Goal: Task Accomplishment & Management: Complete application form

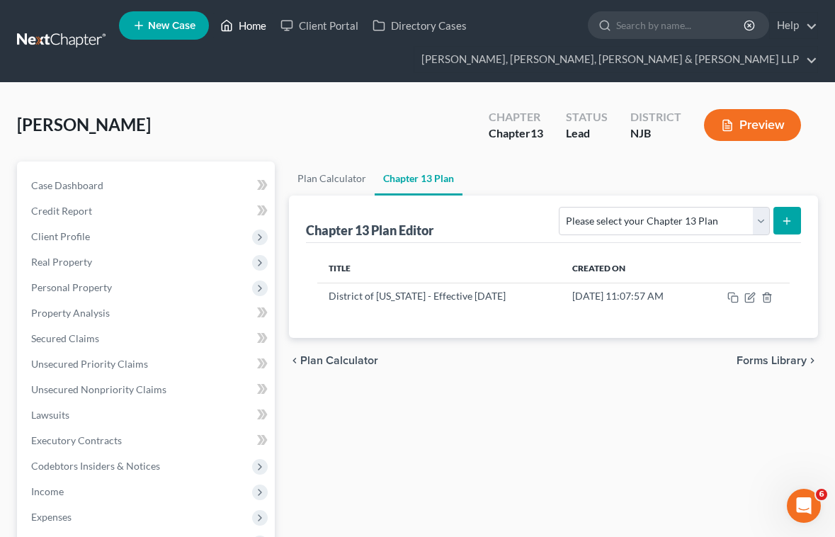
click at [253, 33] on link "Home" at bounding box center [243, 25] width 60 height 25
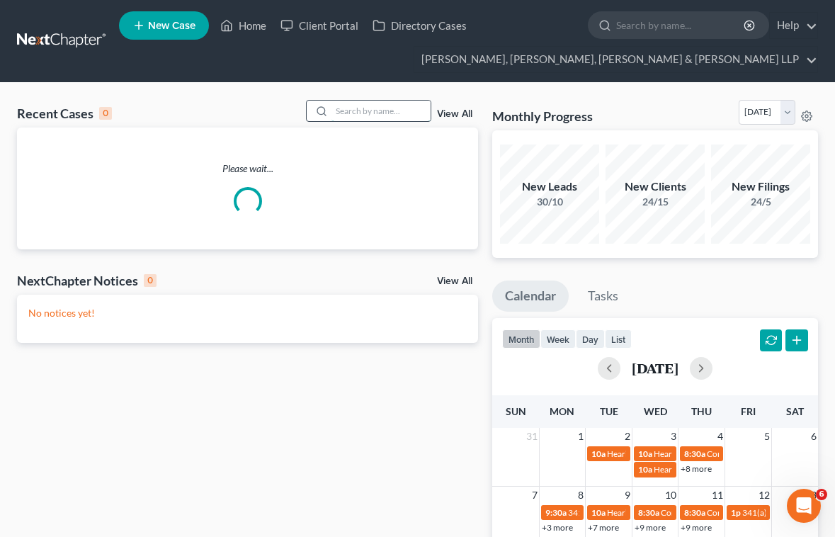
click at [369, 111] on input "search" at bounding box center [380, 111] width 99 height 21
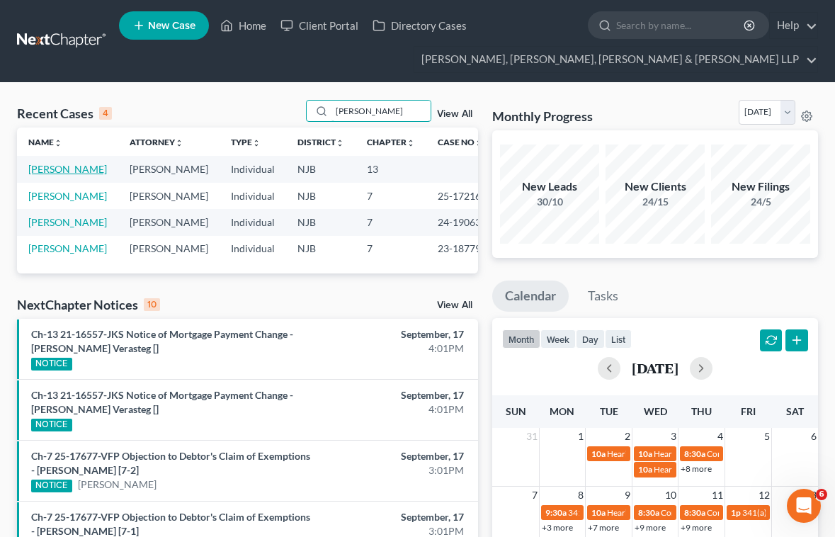
type input "medina"
click at [70, 170] on link "Medina, Denis" at bounding box center [67, 169] width 79 height 12
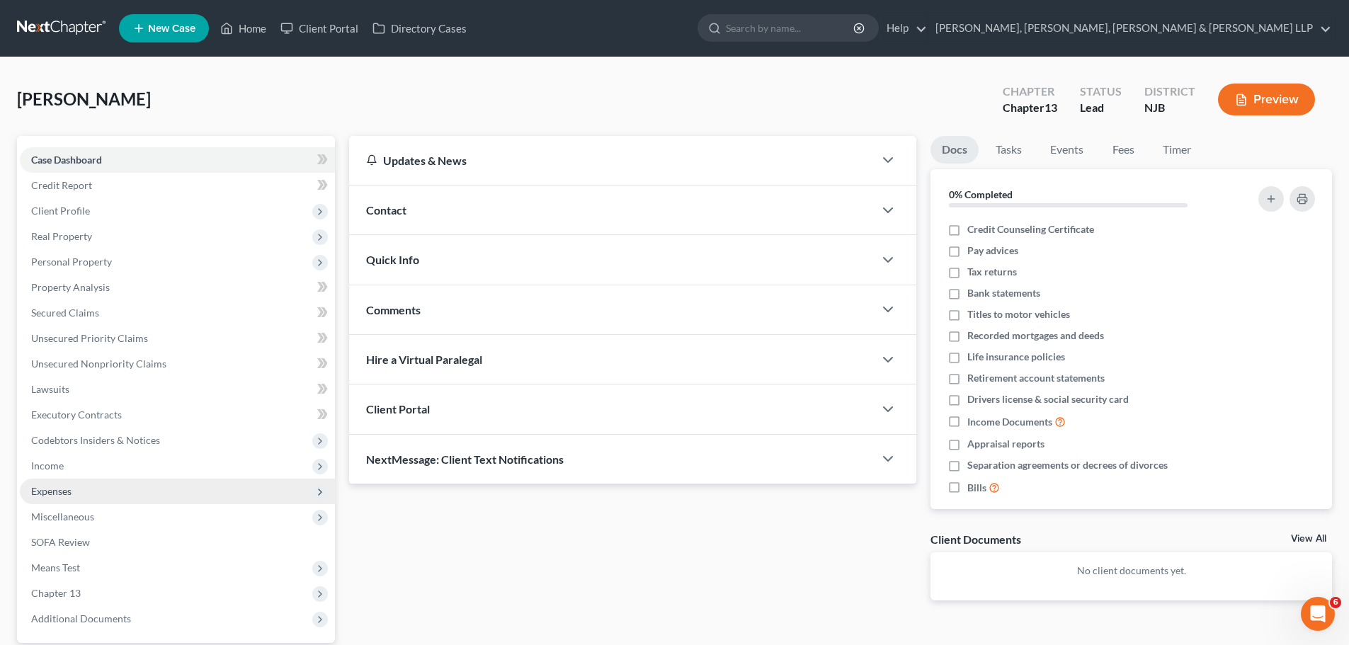
click at [54, 493] on span "Expenses" at bounding box center [51, 491] width 40 height 12
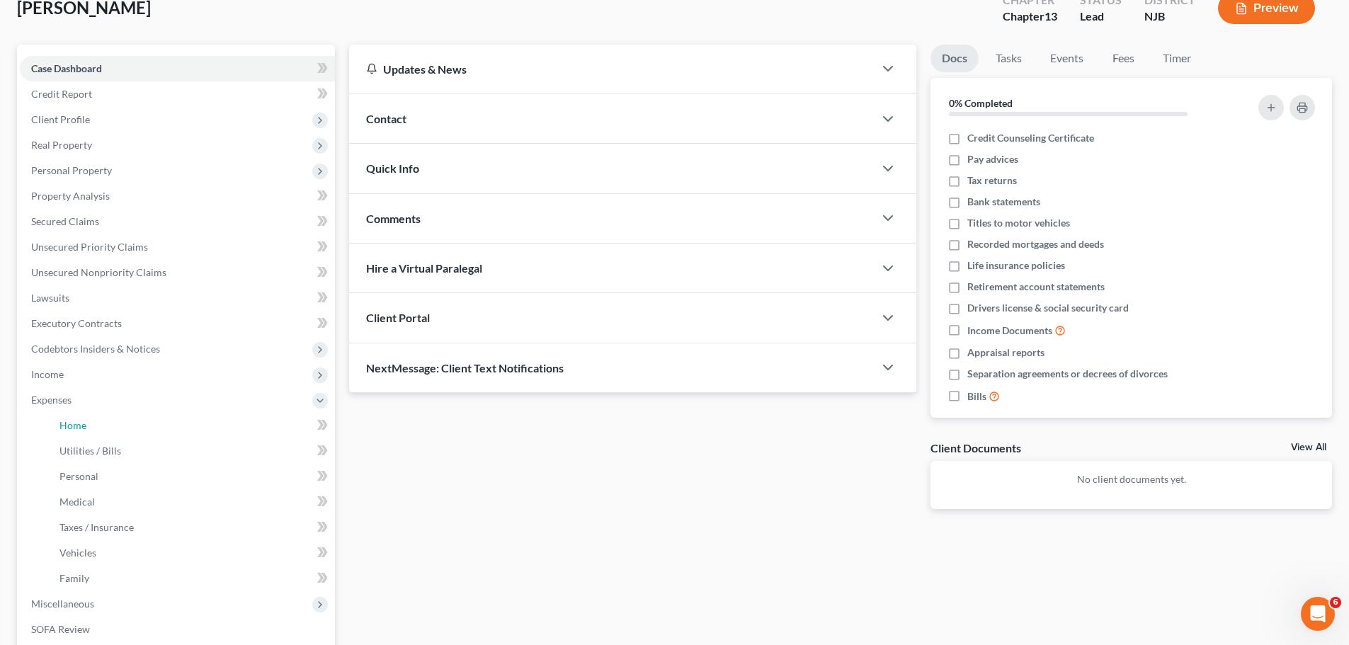
scroll to position [283, 0]
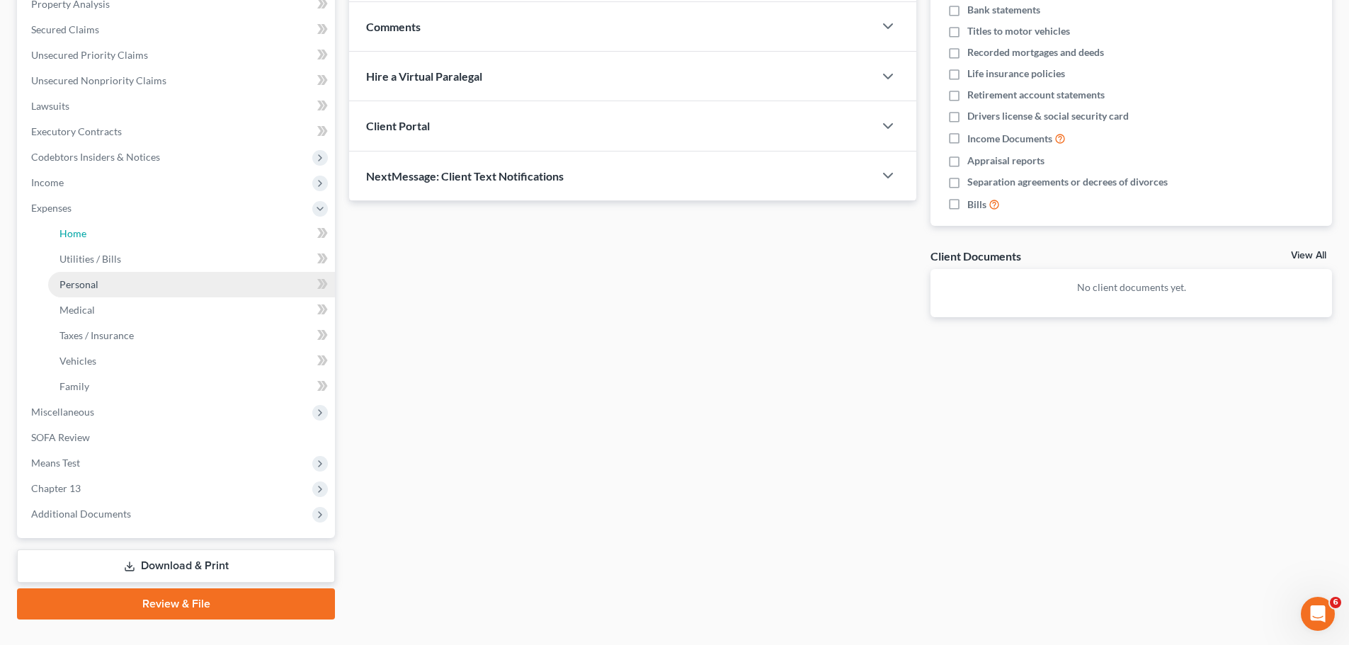
drag, startPoint x: 64, startPoint y: 232, endPoint x: 229, endPoint y: 296, distance: 176.2
click at [65, 232] on span "Home" at bounding box center [72, 233] width 27 height 12
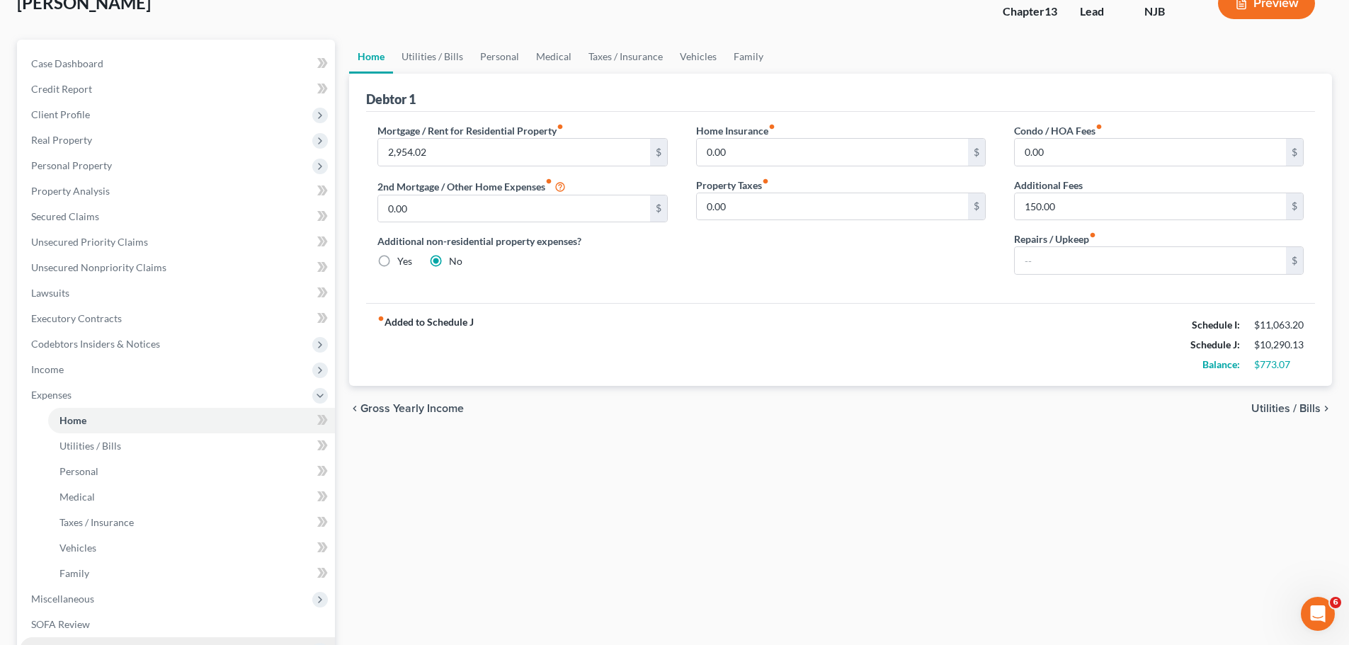
scroll to position [283, 0]
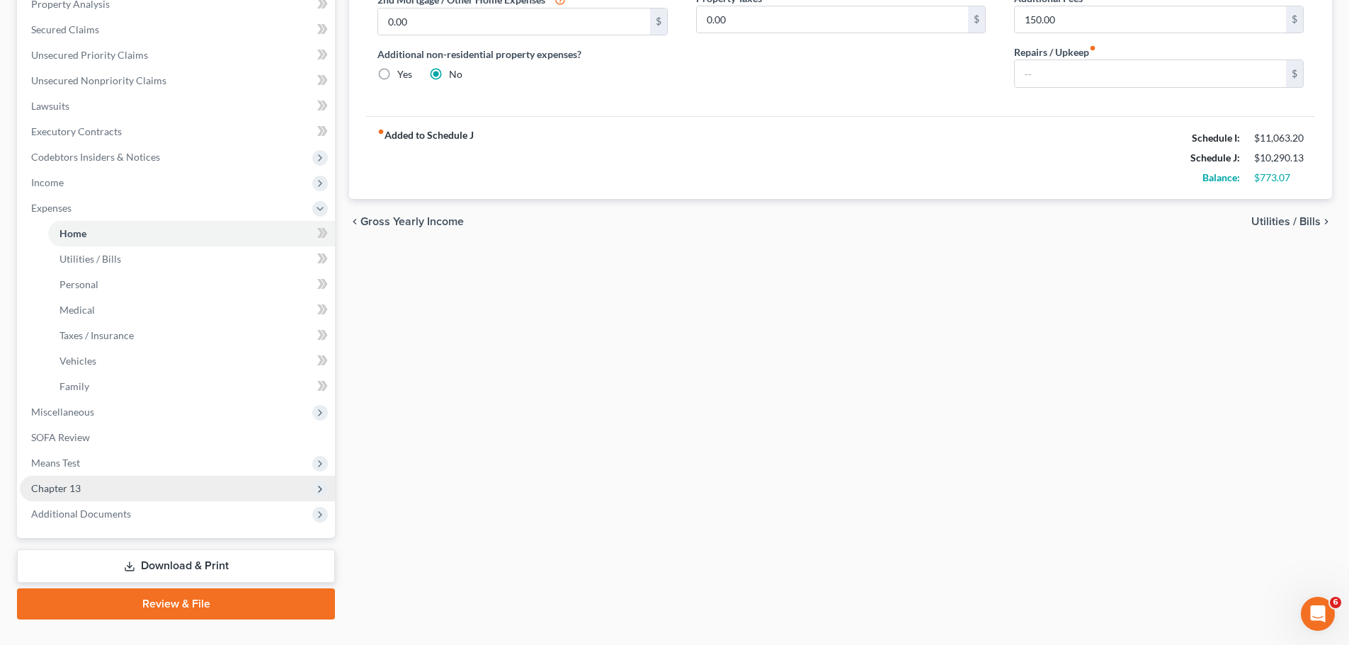
click at [77, 490] on span "Chapter 13" at bounding box center [56, 488] width 50 height 12
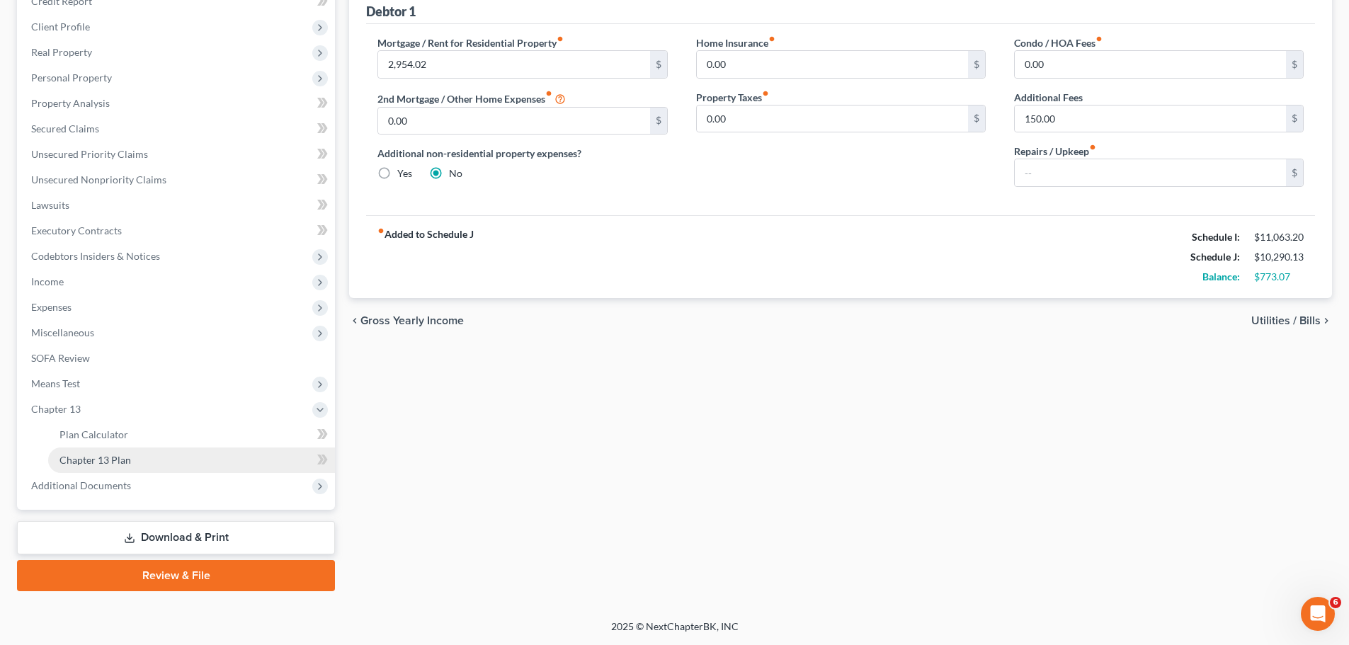
click at [101, 461] on span "Chapter 13 Plan" at bounding box center [94, 460] width 71 height 12
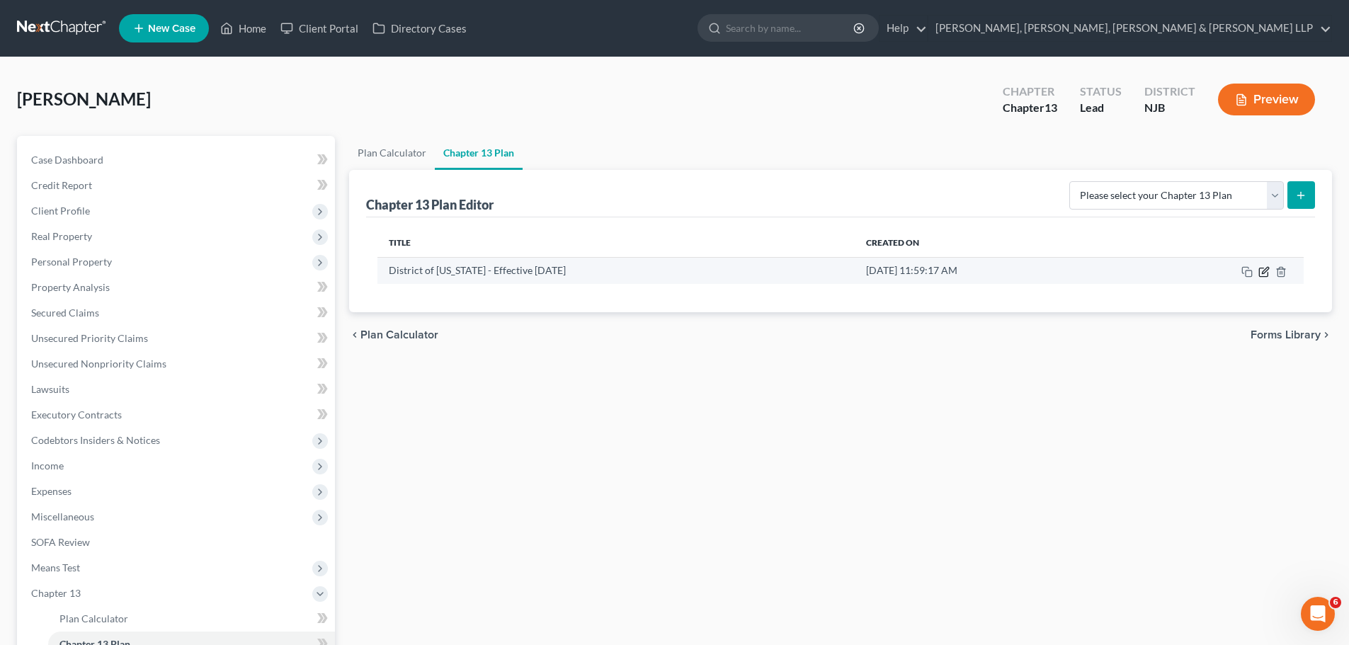
click at [834, 273] on icon "button" at bounding box center [1264, 270] width 6 height 6
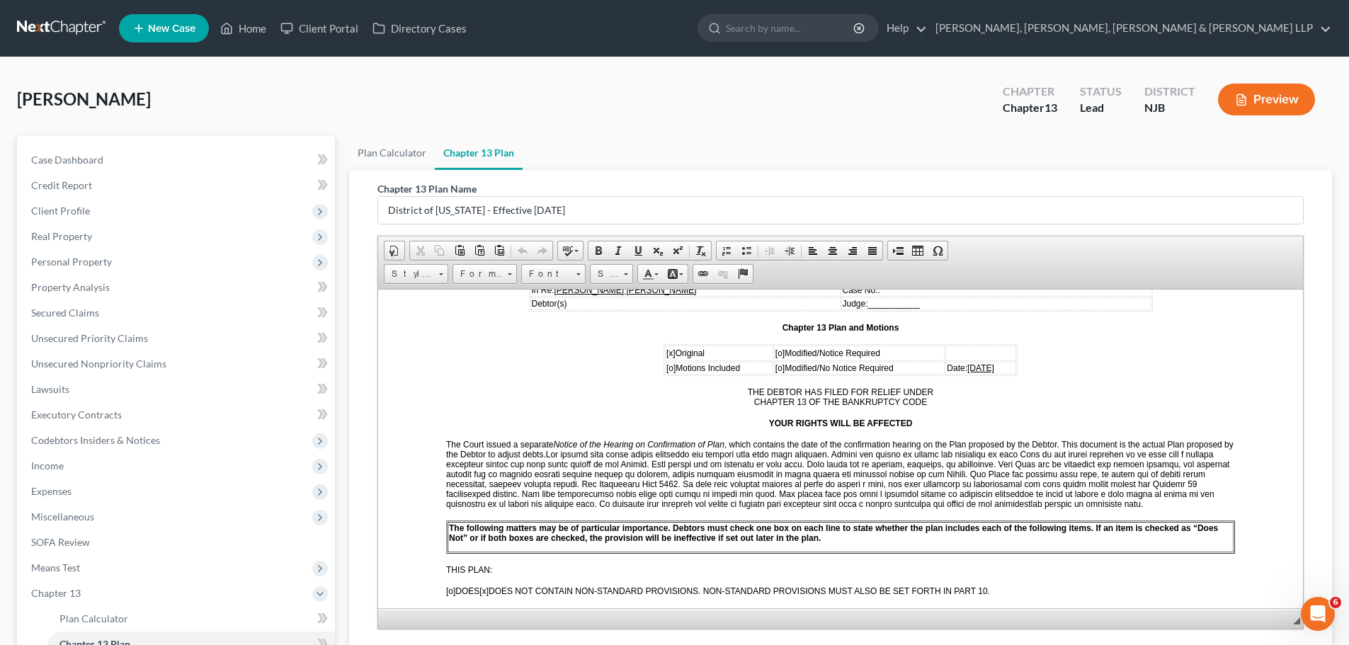
scroll to position [142, 0]
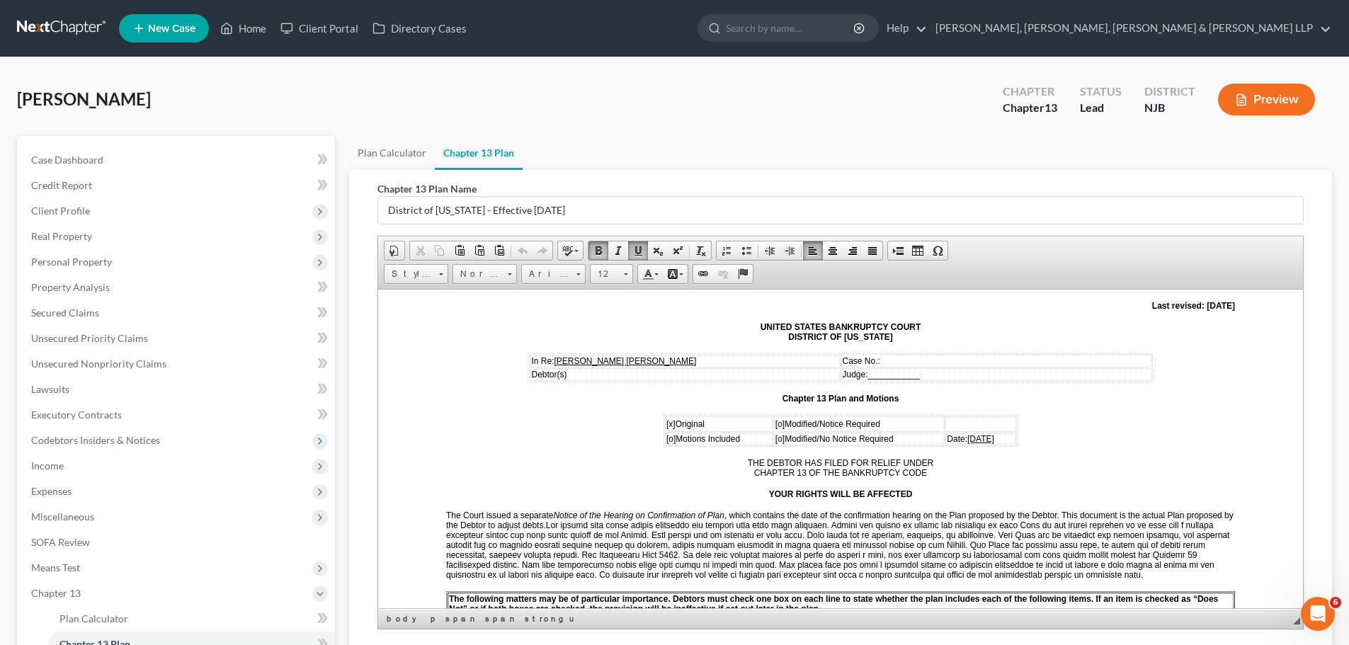
drag, startPoint x: 968, startPoint y: 432, endPoint x: 1006, endPoint y: 451, distance: 42.7
click at [834, 433] on u "09/12/2025" at bounding box center [980, 437] width 27 height 12
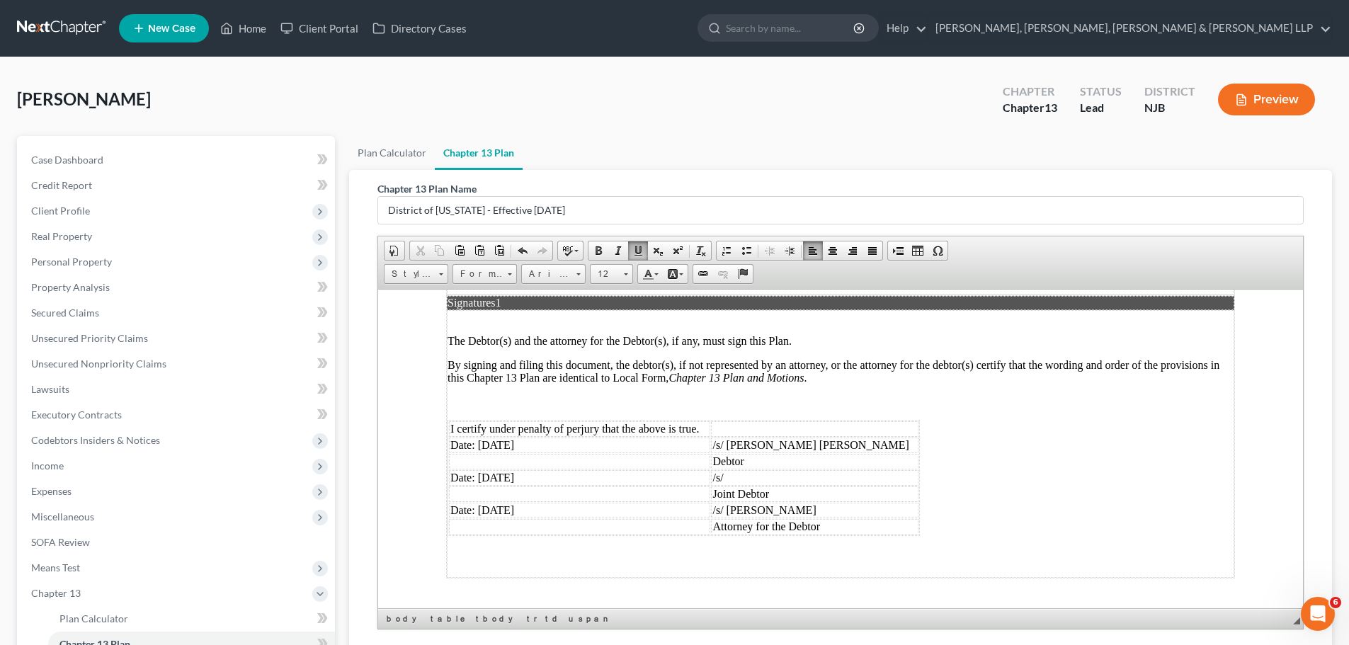
scroll to position [3673, 0]
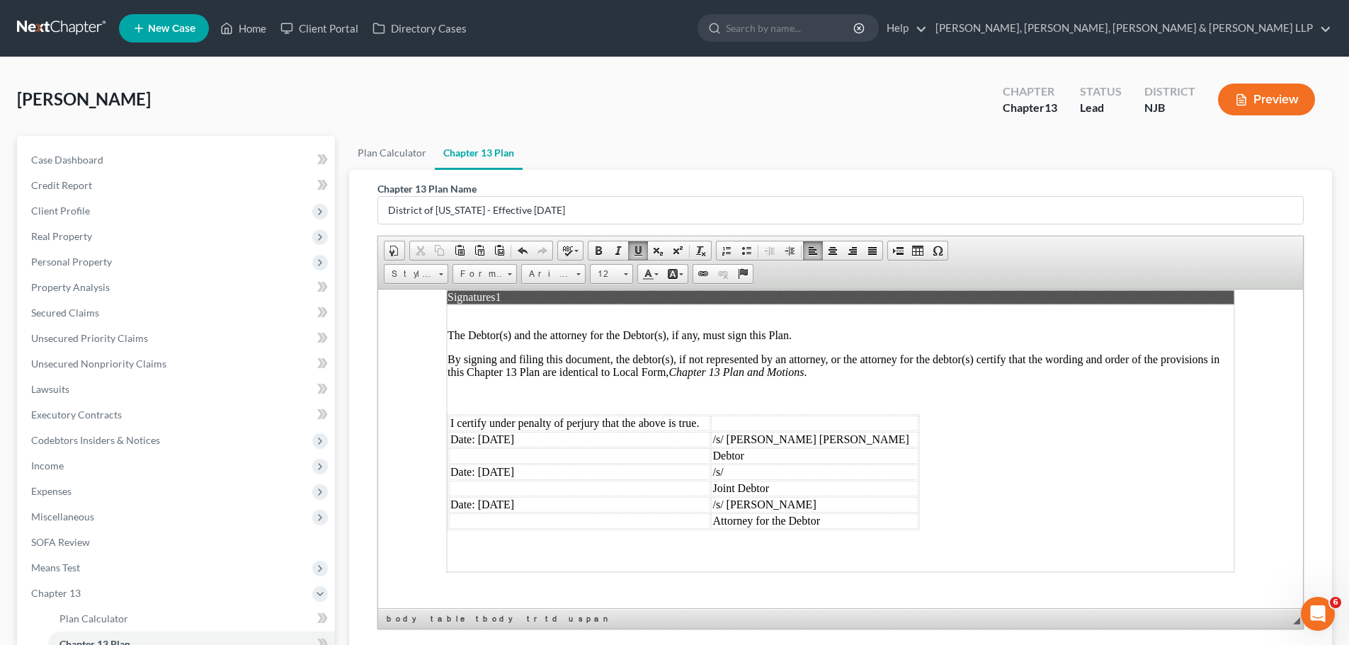
click at [498, 431] on td "Date: 09/11/2025" at bounding box center [579, 439] width 261 height 16
click at [502, 464] on td "Date: 09/11/2025" at bounding box center [579, 472] width 261 height 16
click at [498, 496] on td "Date: 09/11/2025" at bounding box center [579, 504] width 261 height 16
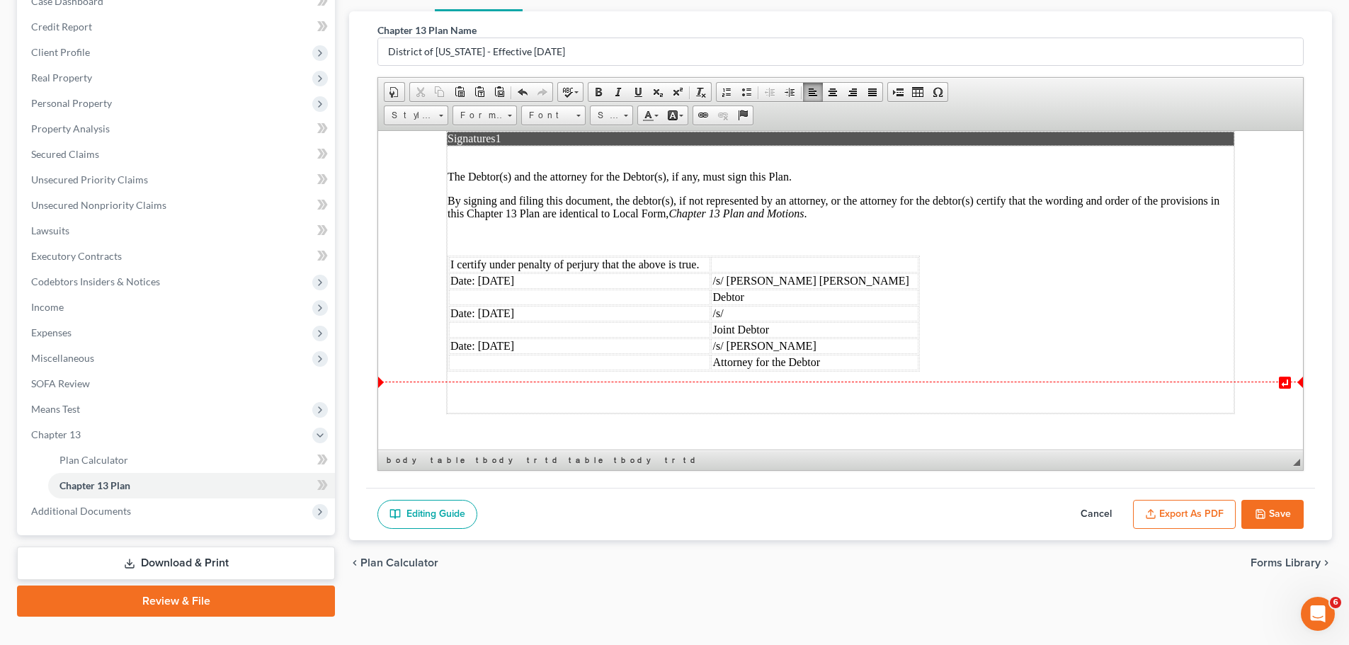
scroll to position [184, 0]
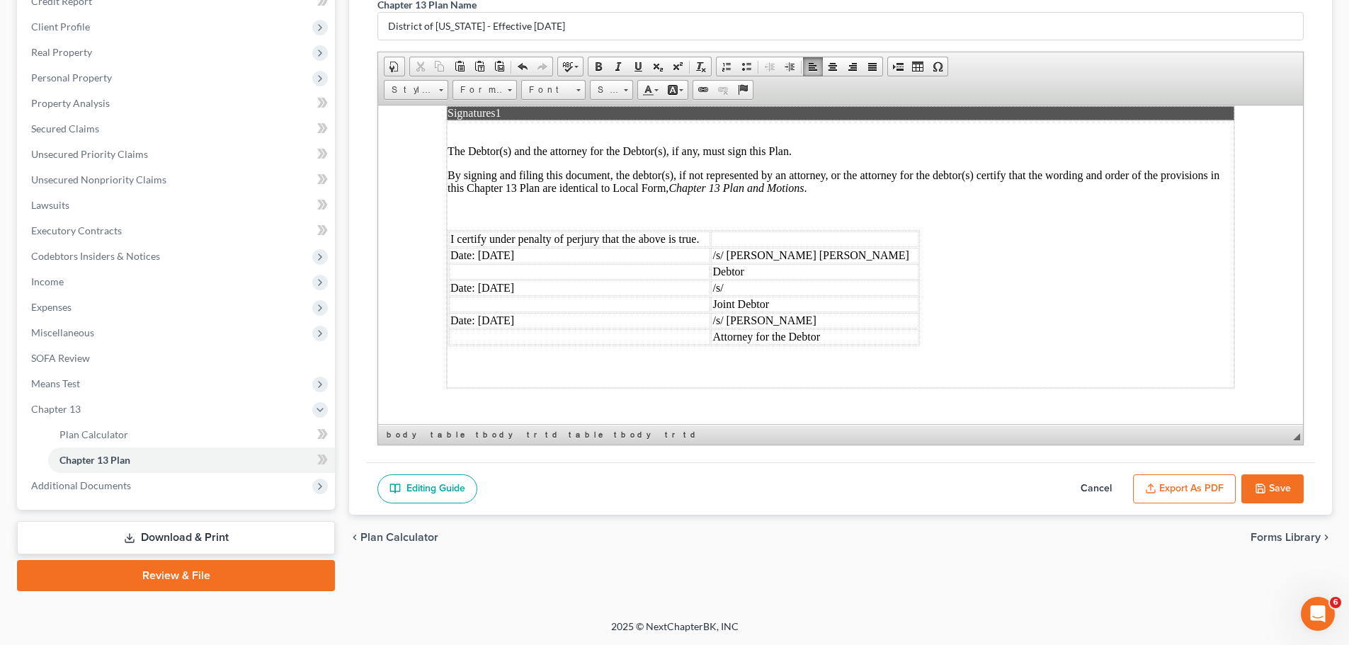
click at [834, 485] on button "Export as PDF" at bounding box center [1184, 489] width 103 height 30
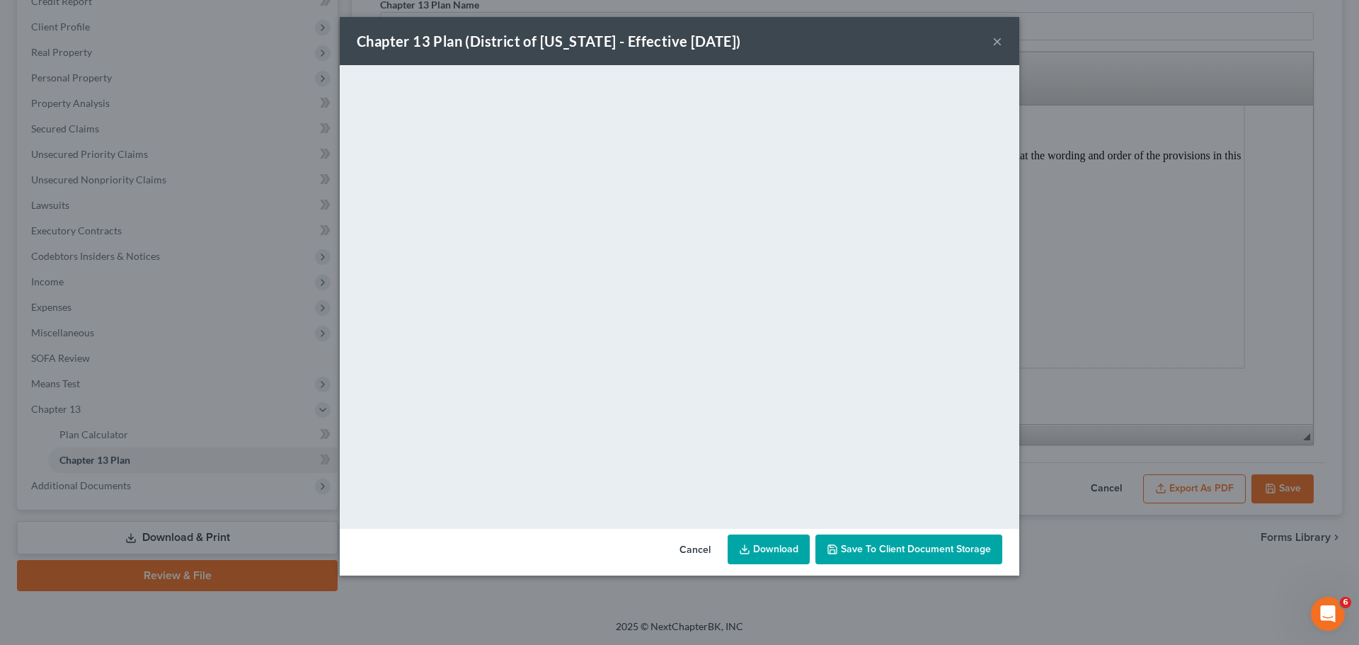
click at [693, 536] on button "Cancel" at bounding box center [695, 550] width 54 height 28
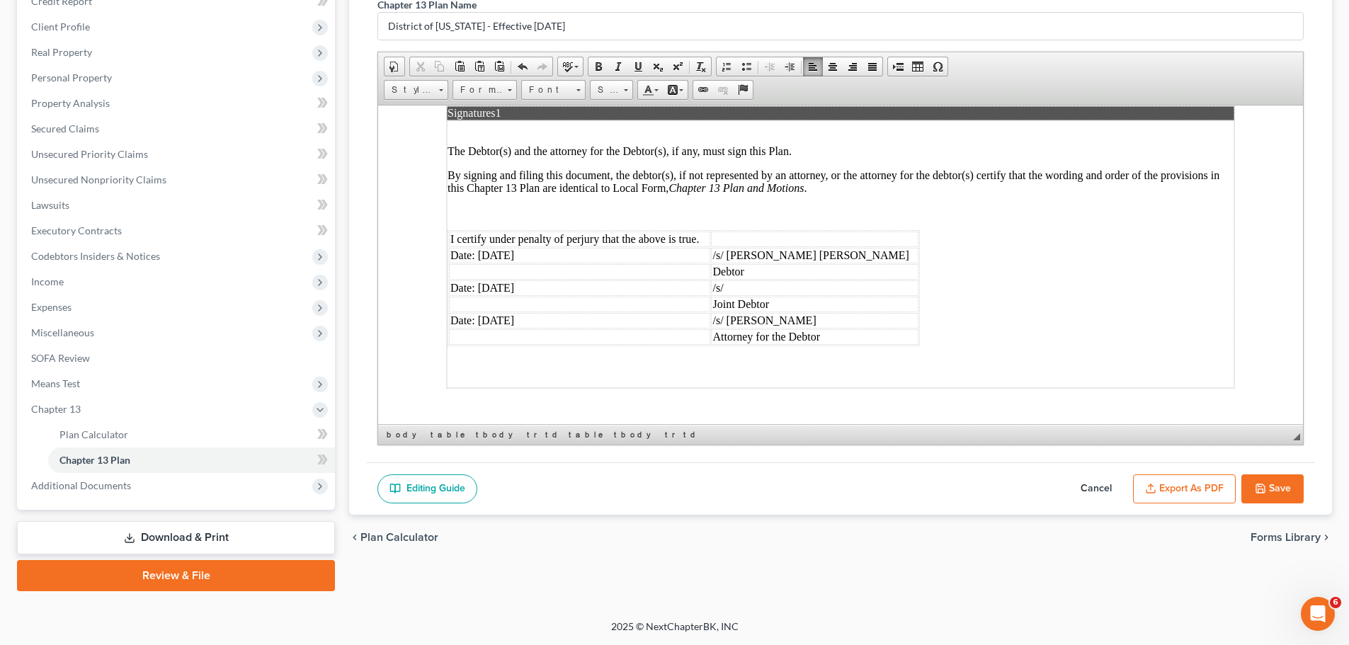
drag, startPoint x: 1286, startPoint y: 492, endPoint x: 1109, endPoint y: 476, distance: 177.7
click at [834, 490] on button "Save" at bounding box center [1272, 489] width 62 height 30
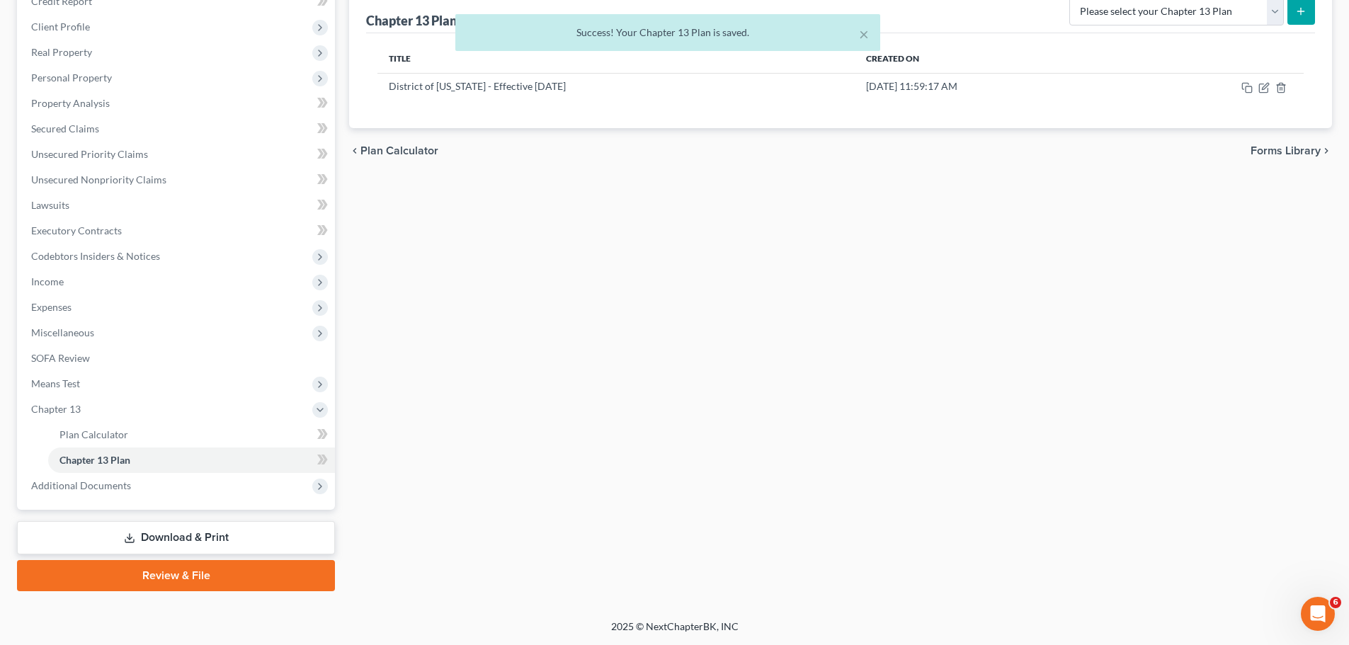
click at [191, 536] on link "Download & Print" at bounding box center [176, 537] width 318 height 33
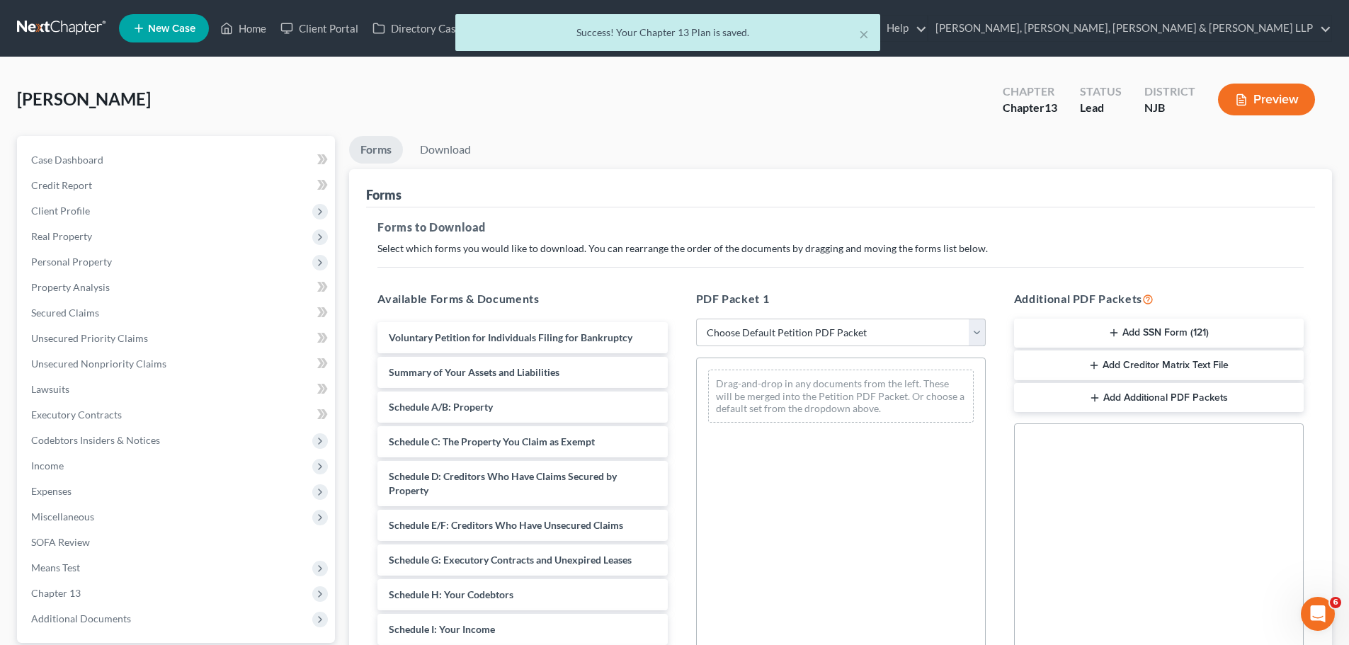
click at [755, 338] on select "Choose Default Petition PDF Packet Complete Bankruptcy Petition (all forms and …" at bounding box center [841, 333] width 290 height 28
select select "0"
click at [696, 319] on select "Choose Default Petition PDF Packet Complete Bankruptcy Petition (all forms and …" at bounding box center [841, 333] width 290 height 28
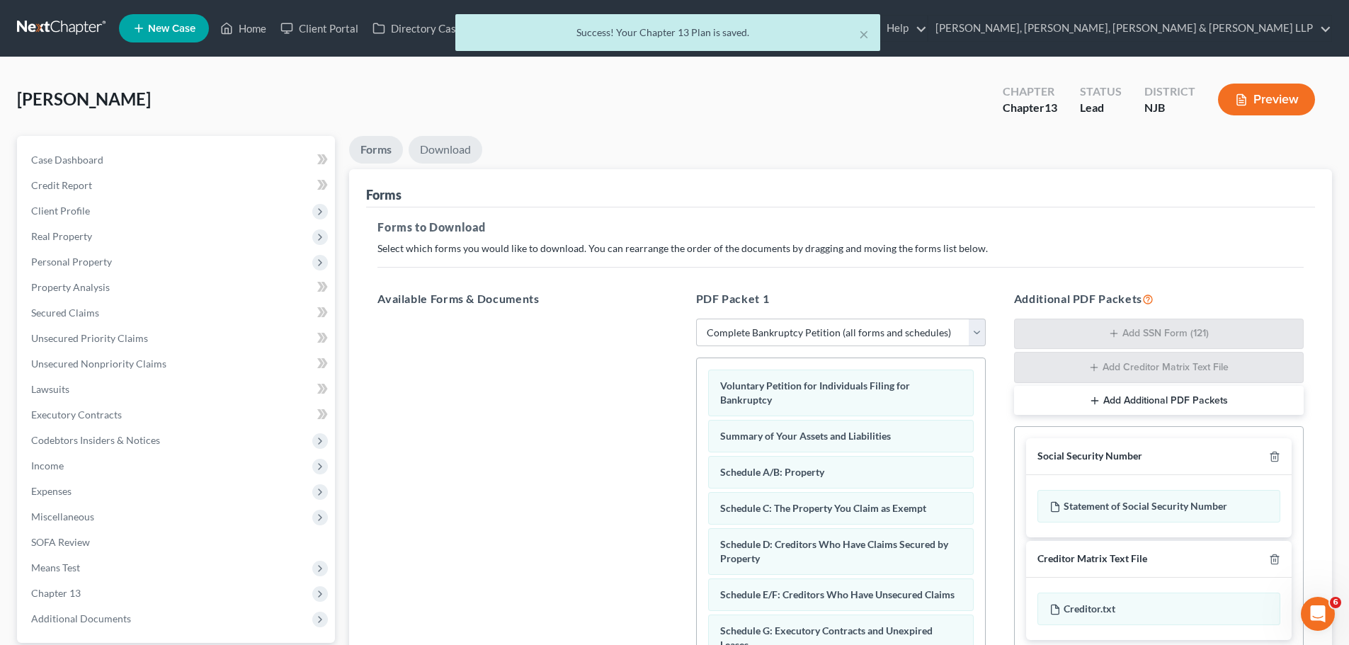
click at [439, 160] on link "Download" at bounding box center [445, 150] width 74 height 28
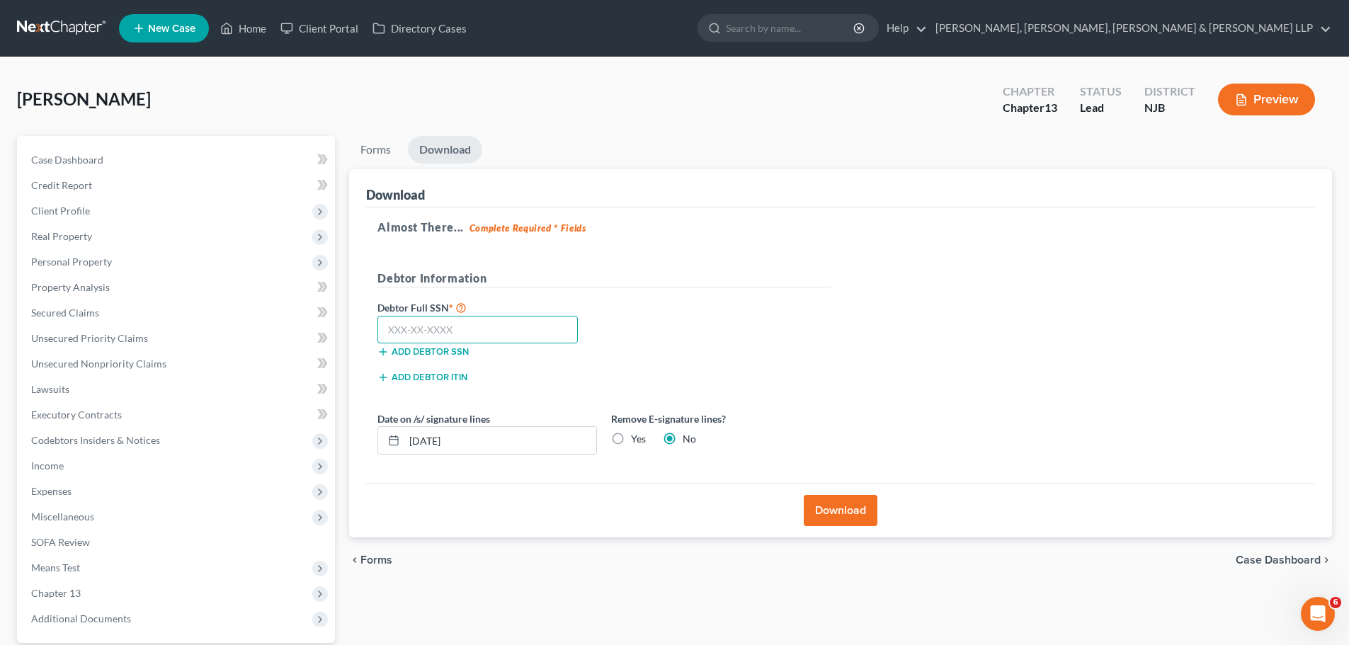
click at [486, 333] on input "text" at bounding box center [477, 330] width 200 height 28
type input "149-06-1676"
click at [828, 504] on button "Download" at bounding box center [840, 510] width 74 height 31
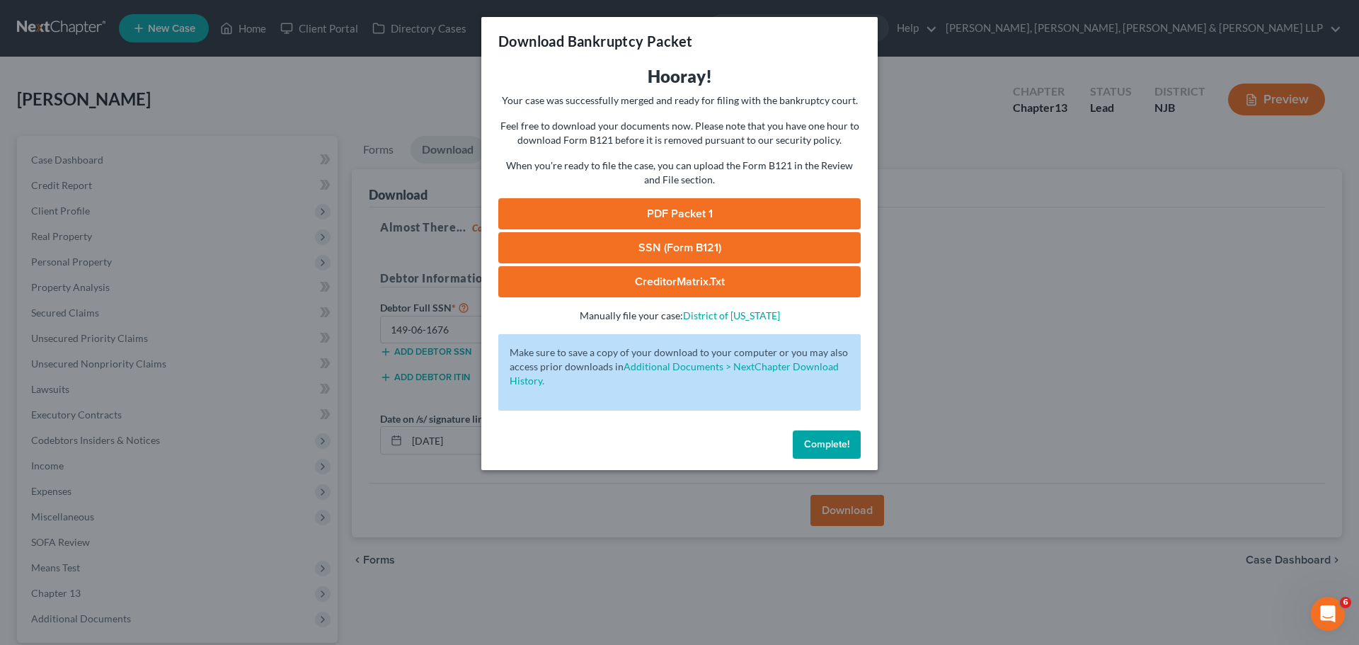
click at [733, 207] on link "PDF Packet 1" at bounding box center [679, 213] width 362 height 31
click at [834, 453] on button "Complete!" at bounding box center [827, 444] width 68 height 28
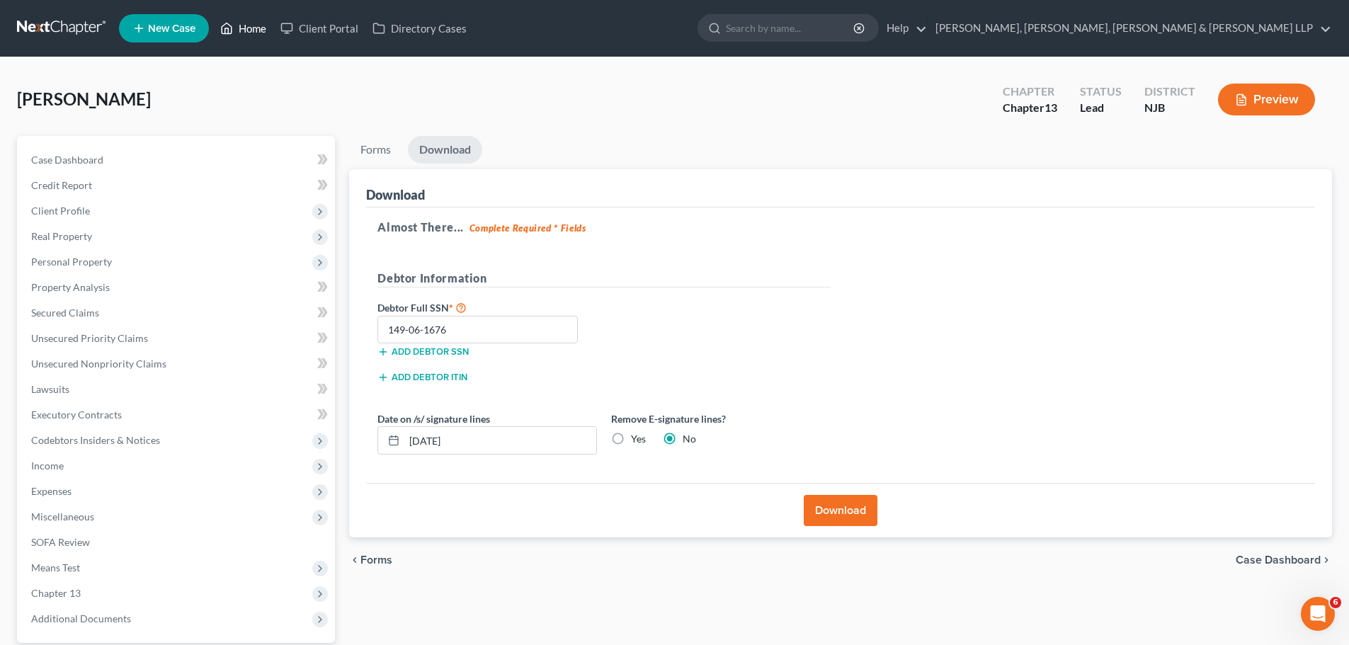
click at [248, 23] on link "Home" at bounding box center [243, 28] width 60 height 25
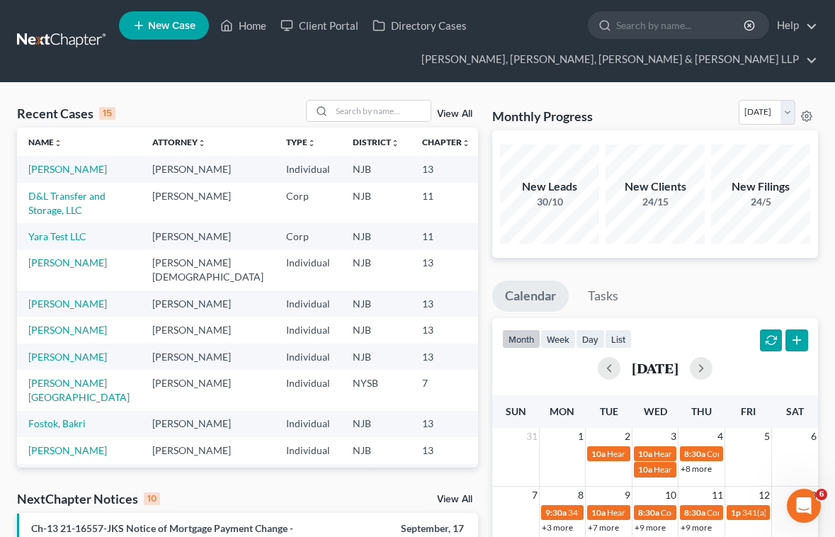
click at [639, 102] on div "Monthly Progress Bankruptcy Bankruptcy September 2025 August 2025 July 2025 Jun…" at bounding box center [655, 115] width 326 height 30
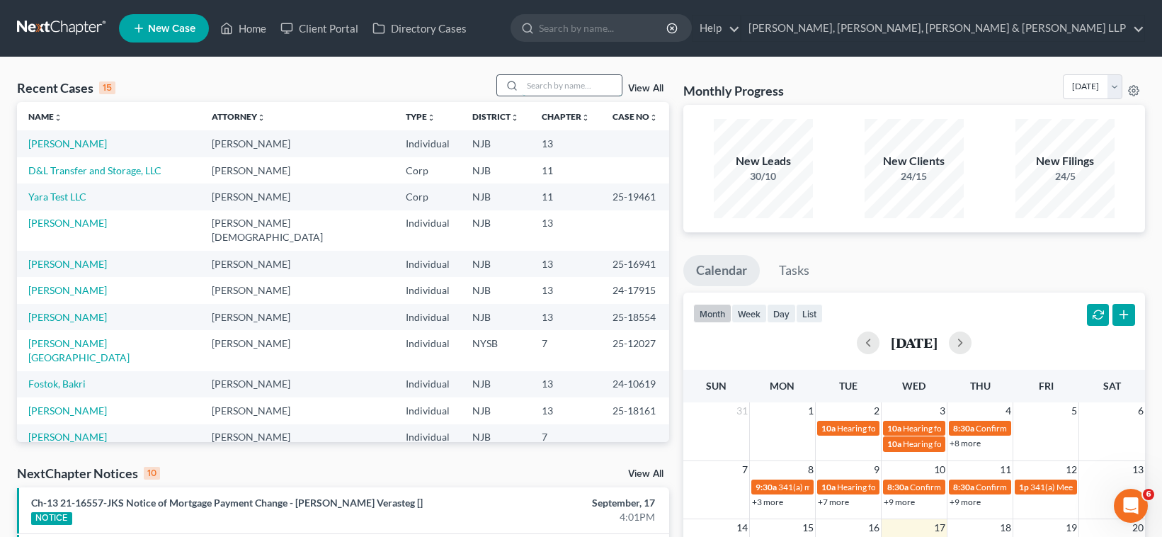
click at [553, 83] on input "search" at bounding box center [571, 85] width 99 height 21
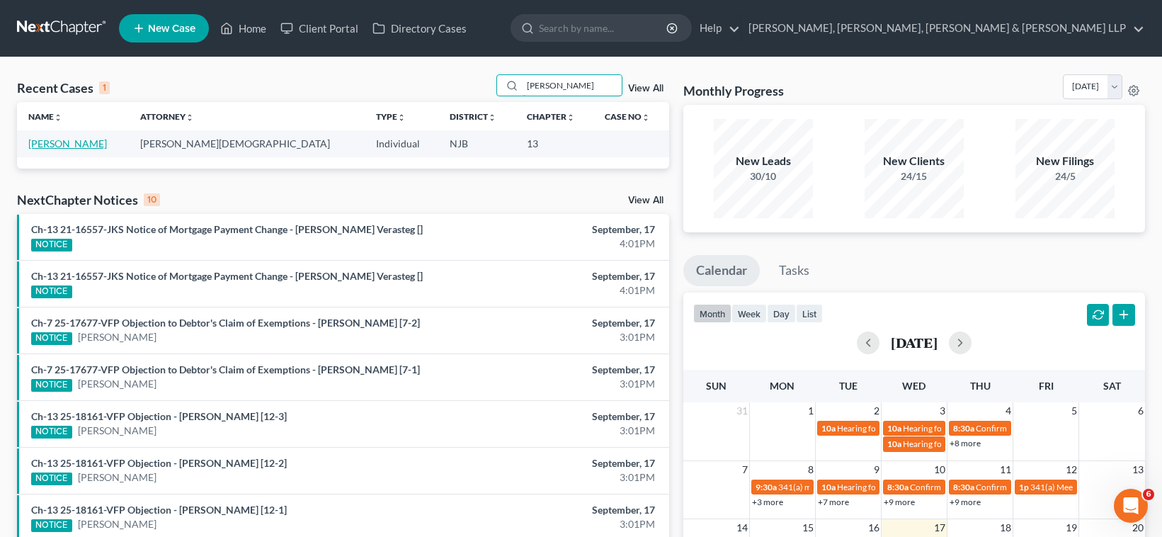
type input "elmer"
click at [66, 142] on link "Agapito, Elmer" at bounding box center [67, 143] width 79 height 12
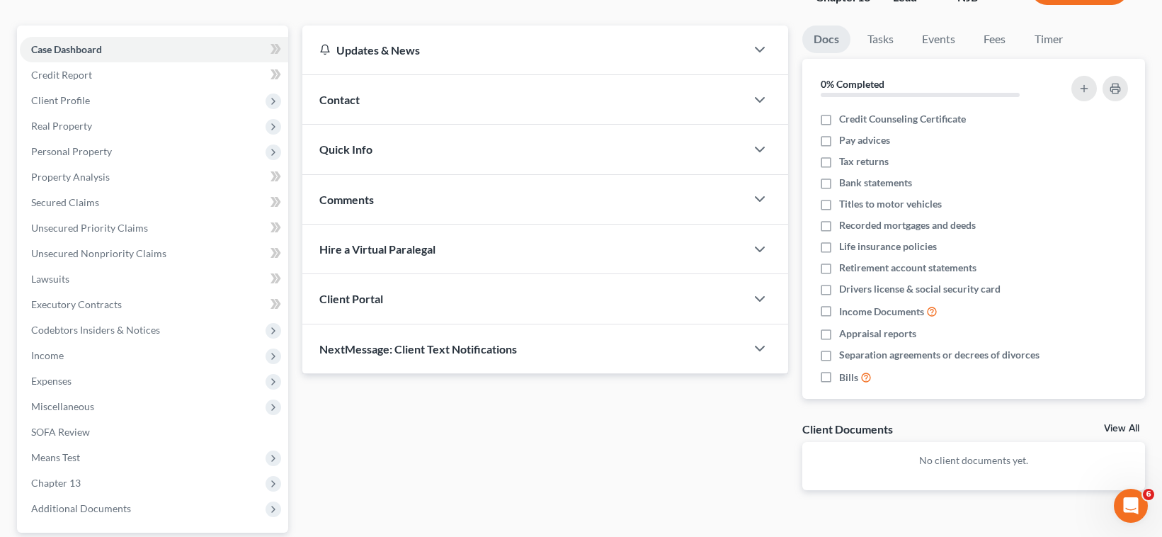
scroll to position [241, 0]
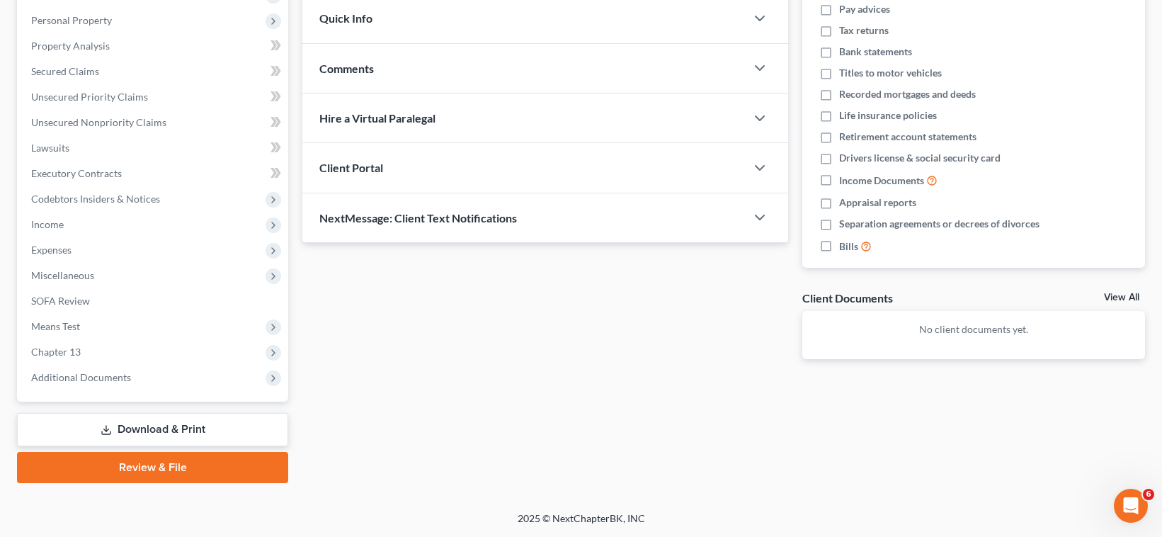
click at [171, 463] on link "Review & File" at bounding box center [152, 467] width 271 height 31
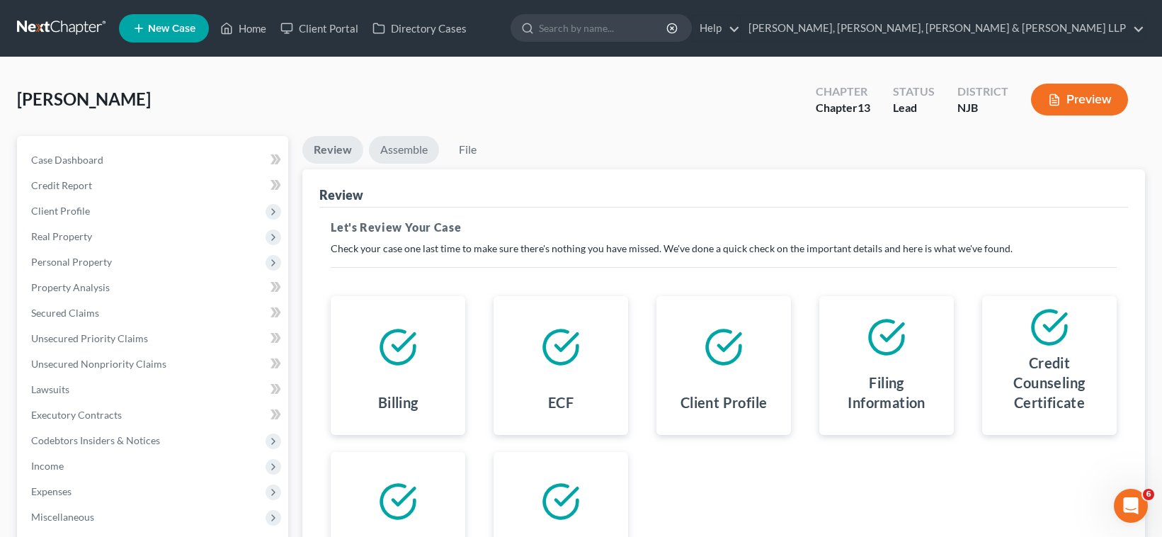
click at [408, 150] on link "Assemble" at bounding box center [404, 150] width 70 height 28
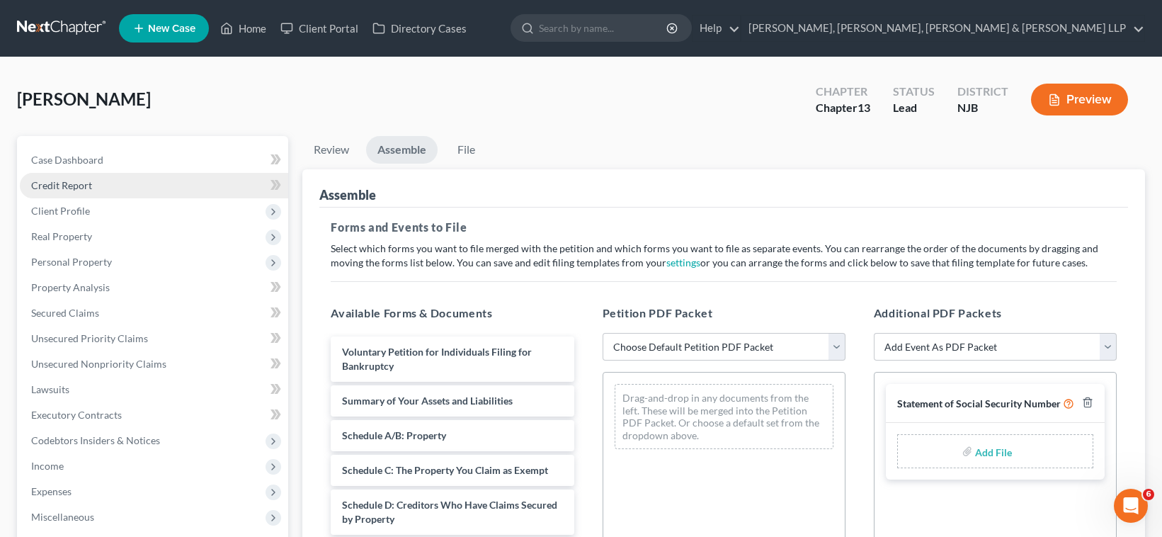
click at [57, 185] on span "Credit Report" at bounding box center [61, 185] width 61 height 12
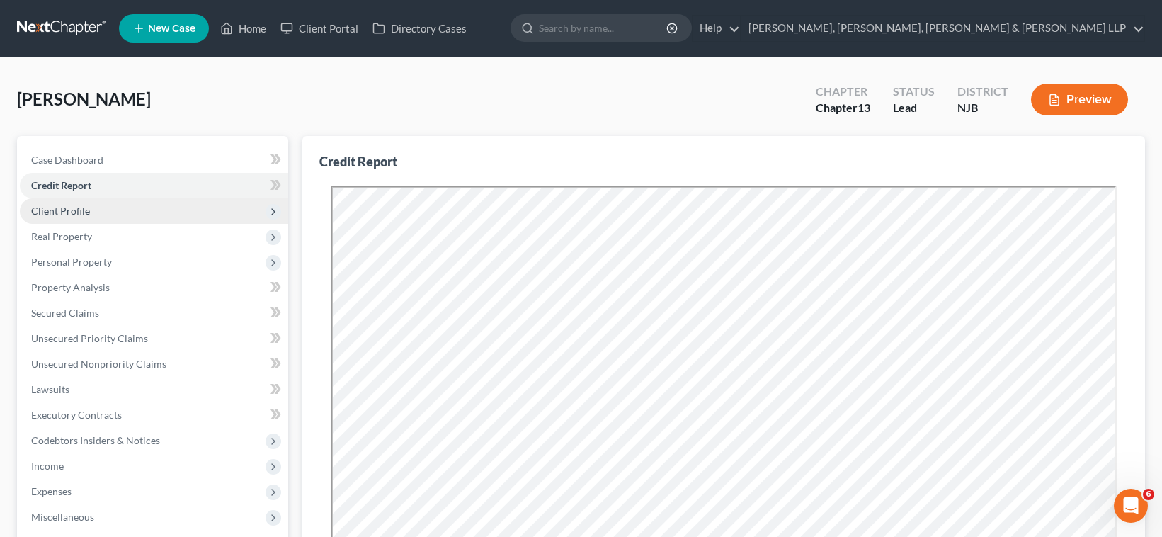
click at [63, 208] on span "Client Profile" at bounding box center [60, 211] width 59 height 12
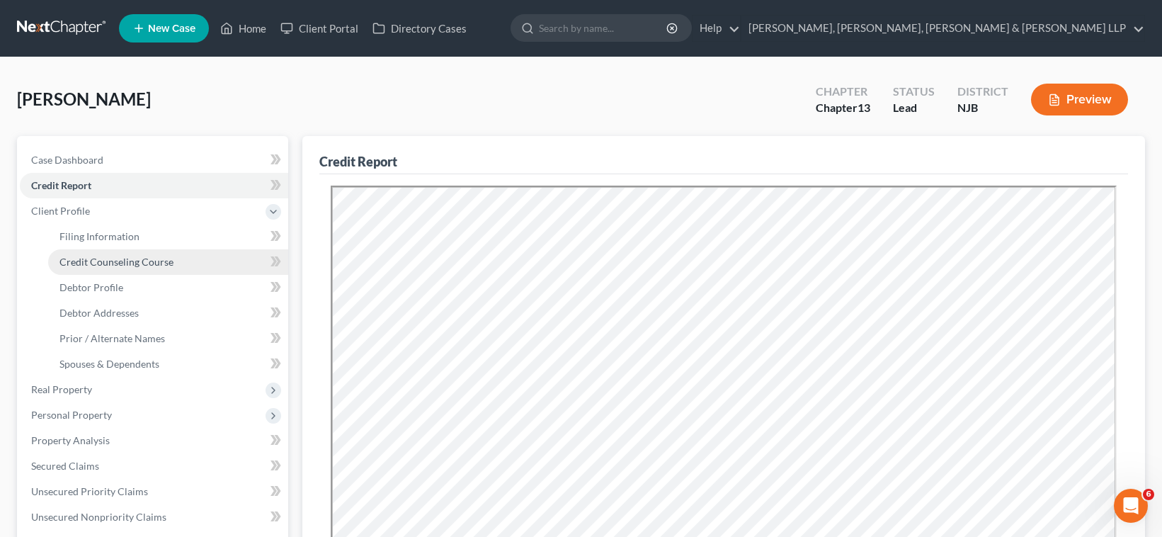
click at [89, 260] on span "Credit Counseling Course" at bounding box center [116, 262] width 114 height 12
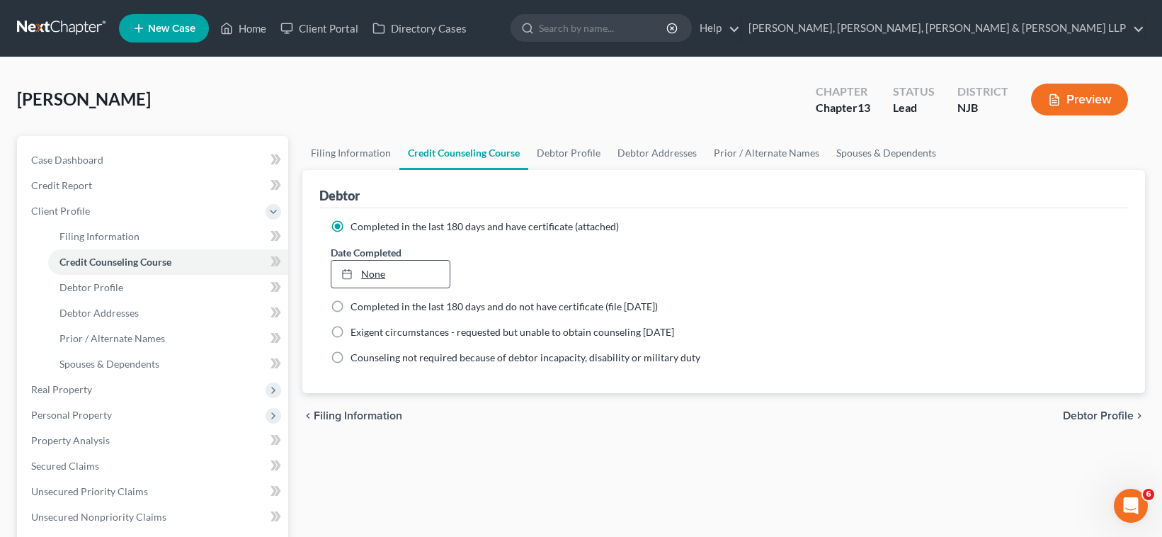
type input "9/17/2025"
click at [416, 277] on link "None" at bounding box center [390, 274] width 118 height 27
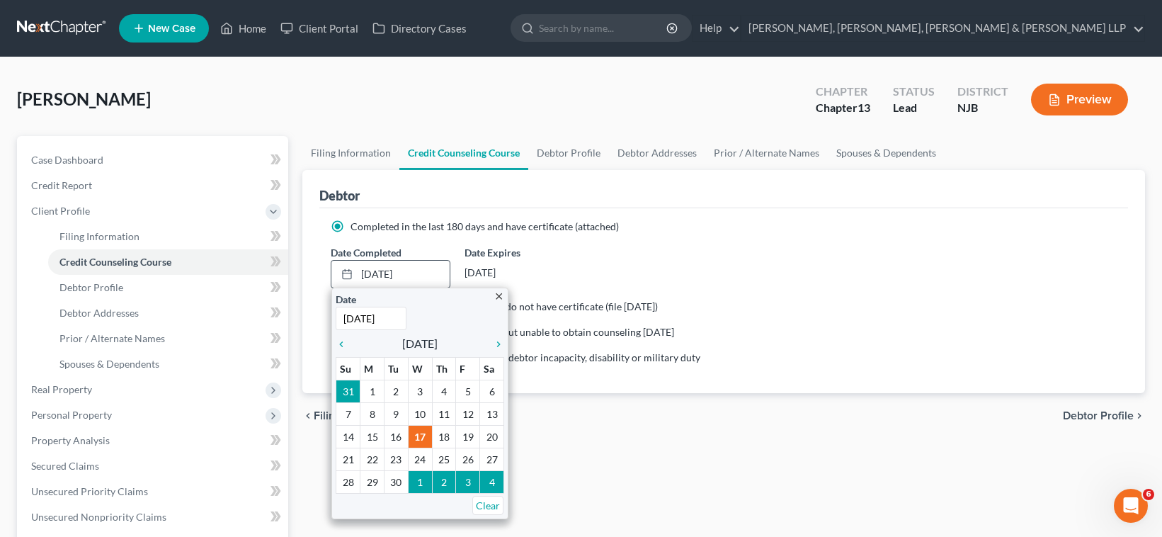
drag, startPoint x: 414, startPoint y: 435, endPoint x: 563, endPoint y: 479, distance: 155.9
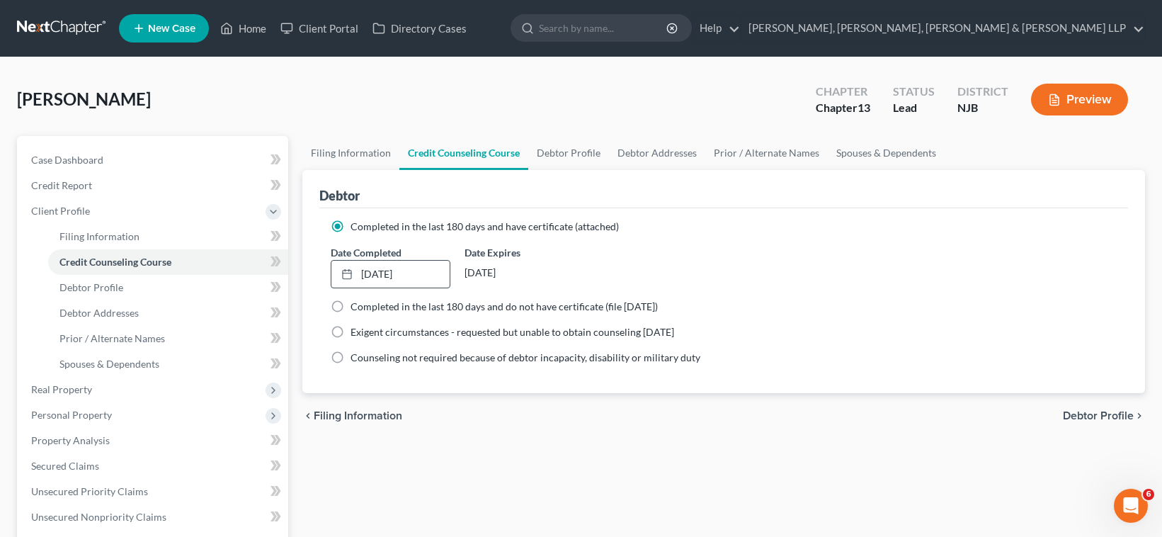
click at [616, 485] on div "Filing Information Credit Counseling Course Debtor Profile Debtor Addresses Pri…" at bounding box center [723, 506] width 857 height 741
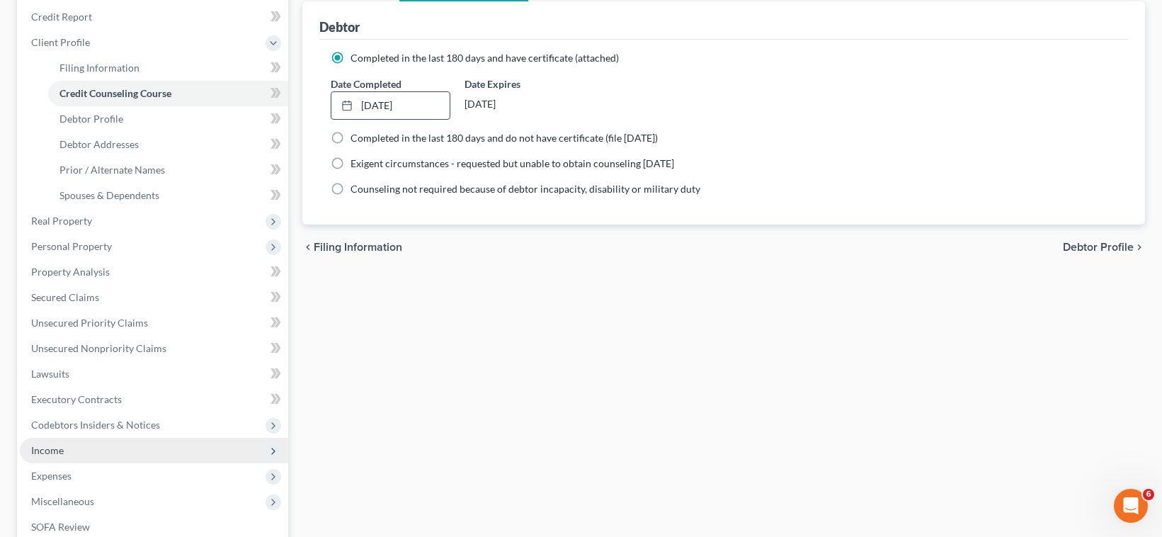
scroll to position [394, 0]
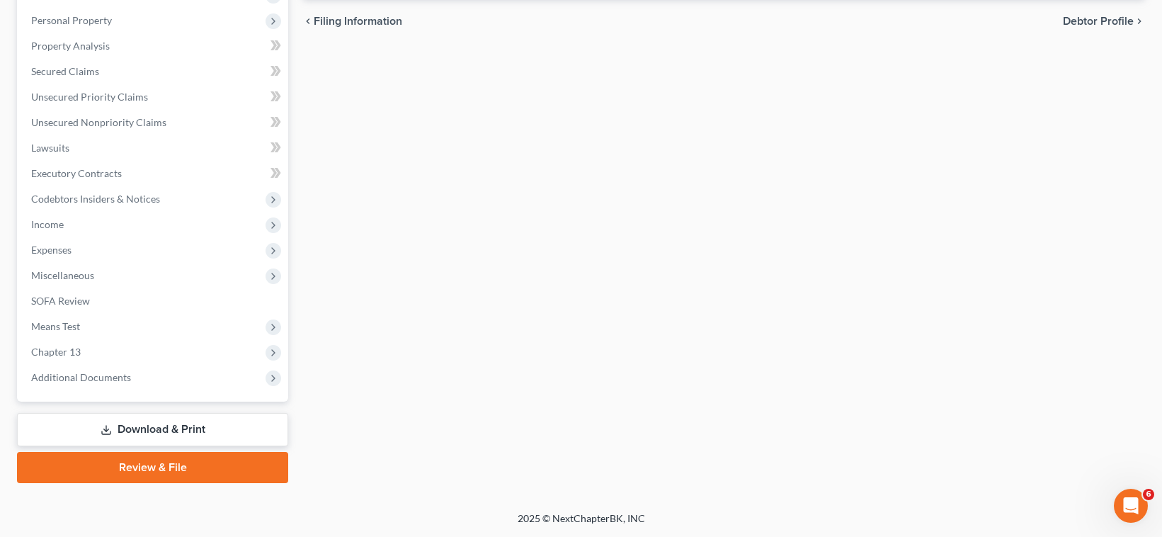
click at [169, 465] on link "Review & File" at bounding box center [152, 467] width 271 height 31
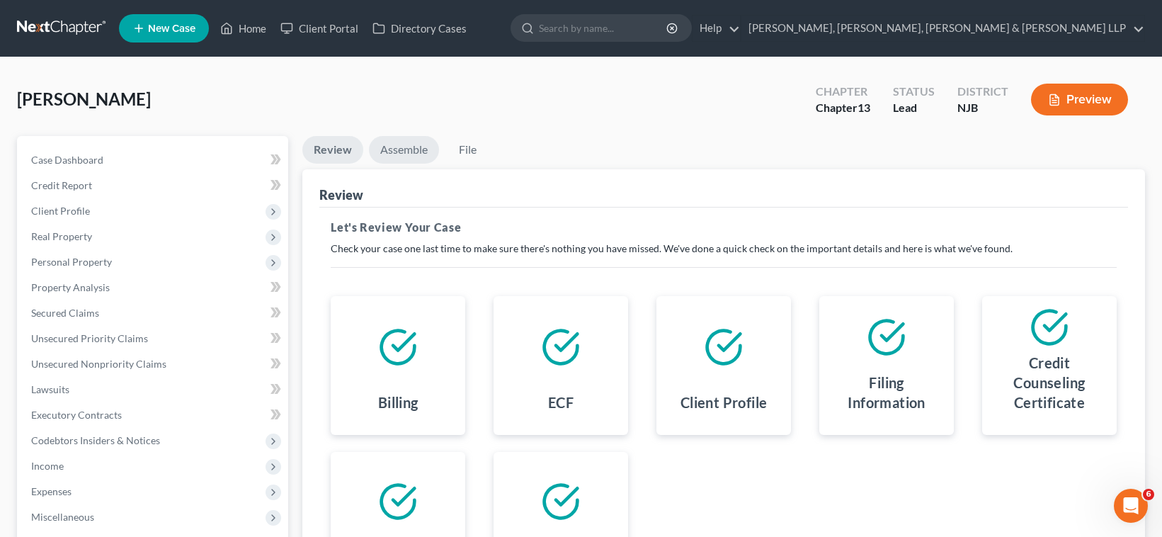
click at [403, 151] on link "Assemble" at bounding box center [404, 150] width 70 height 28
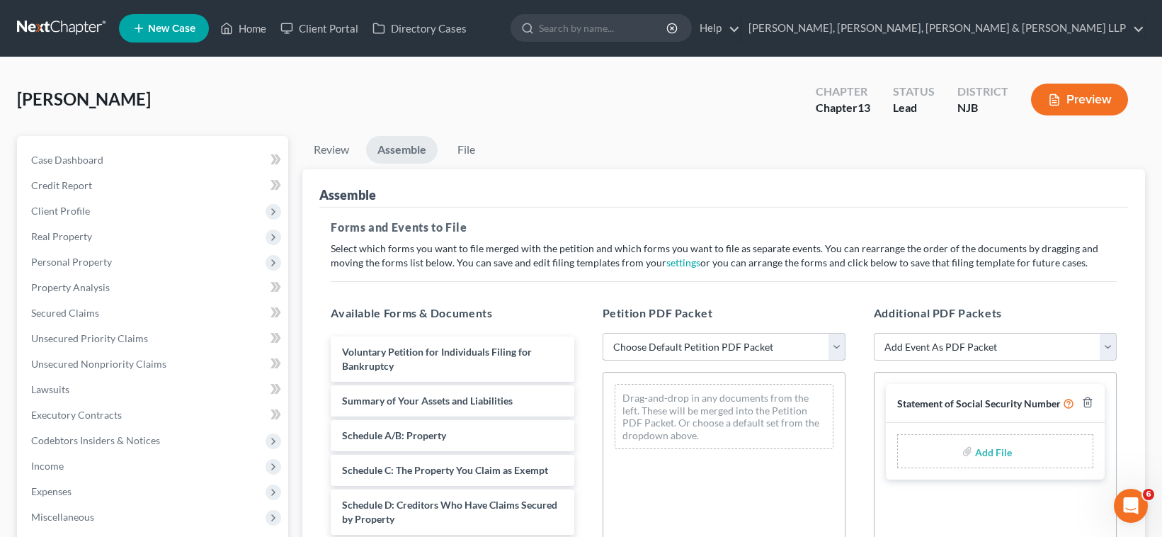
click at [675, 343] on select "Choose Default Petition PDF Packet Complete Bankruptcy Petition (all forms and …" at bounding box center [723, 347] width 243 height 28
select select "0"
click at [602, 333] on select "Choose Default Petition PDF Packet Complete Bankruptcy Petition (all forms and …" at bounding box center [723, 347] width 243 height 28
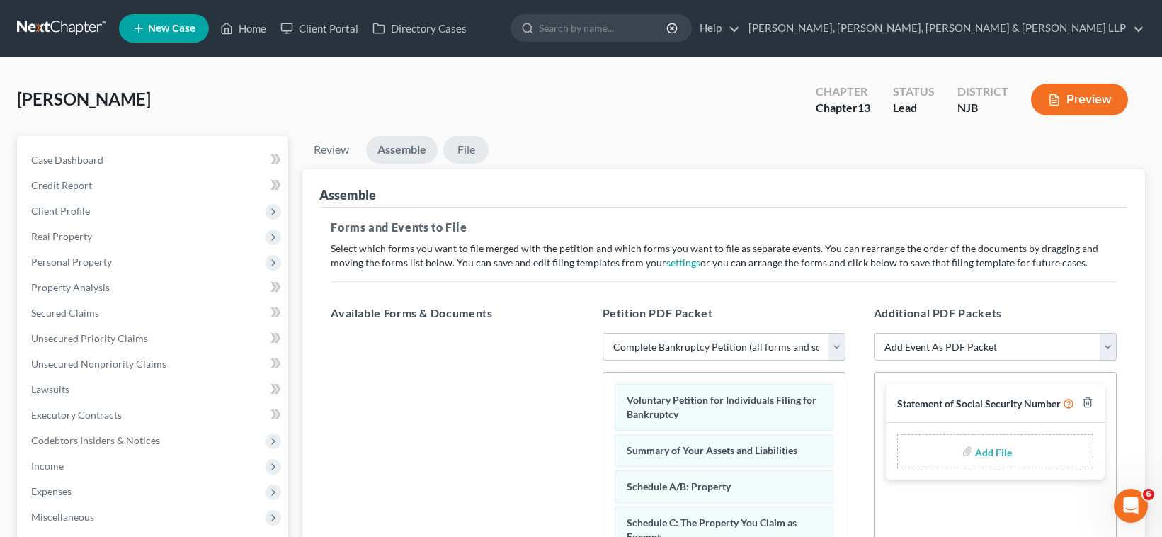
click at [464, 147] on link "File" at bounding box center [465, 150] width 45 height 28
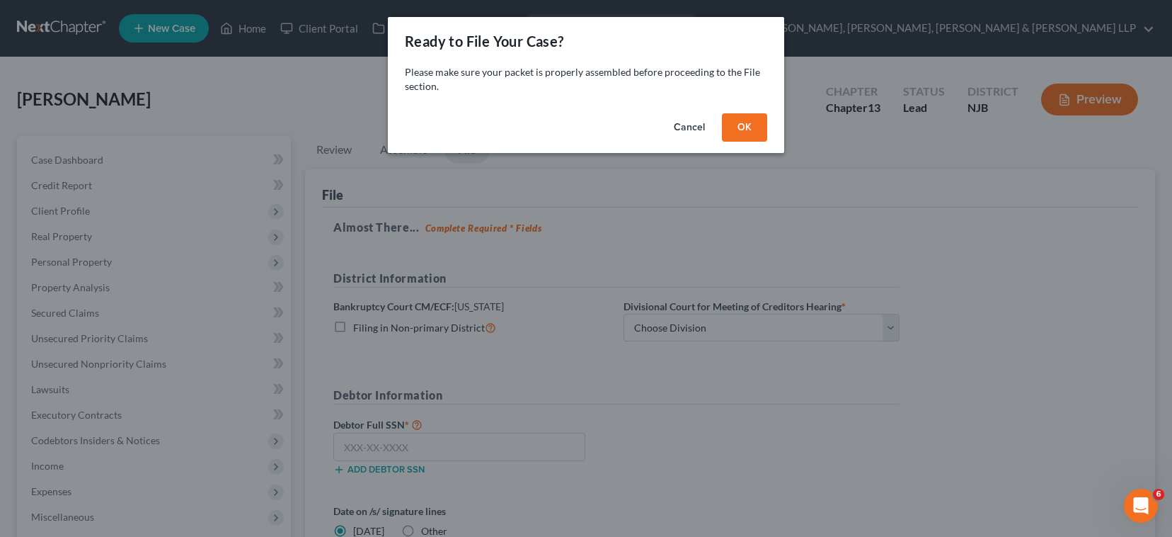
click at [747, 126] on button "OK" at bounding box center [744, 127] width 45 height 28
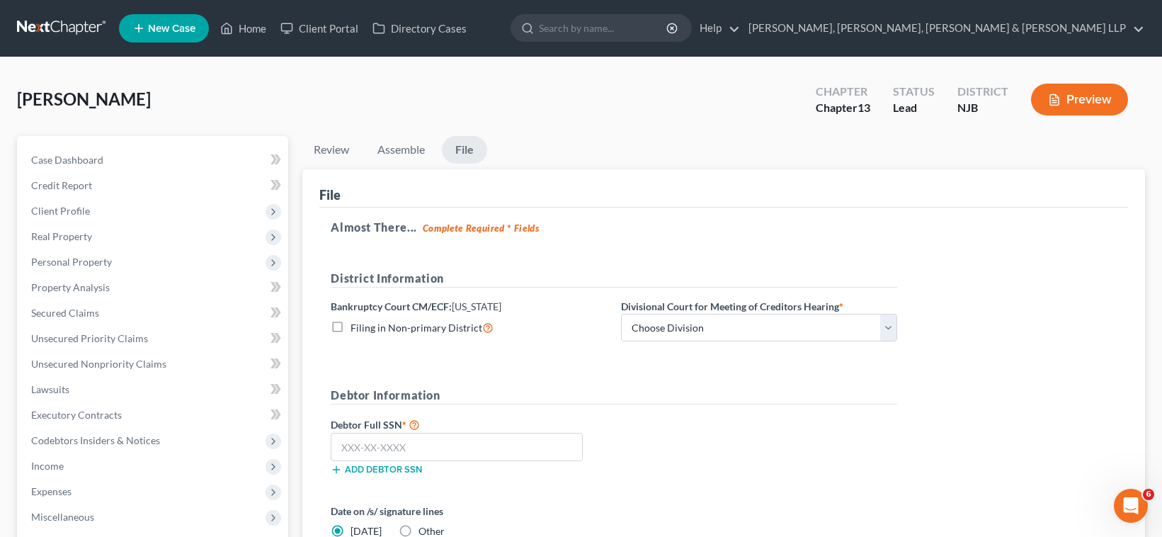
click at [726, 85] on div "Agapito, Elmer Upgraded Chapter Chapter 13 Status Lead District NJB Preview" at bounding box center [581, 105] width 1128 height 62
click at [670, 326] on select "Choose Division Camden Camden/Trenton Newark Trenton" at bounding box center [759, 328] width 276 height 28
select select "2"
click at [621, 314] on select "Choose Division Camden Camden/Trenton Newark Trenton" at bounding box center [759, 328] width 276 height 28
click at [658, 225] on h5 "Almost There... Complete Required * Fields" at bounding box center [724, 227] width 786 height 17
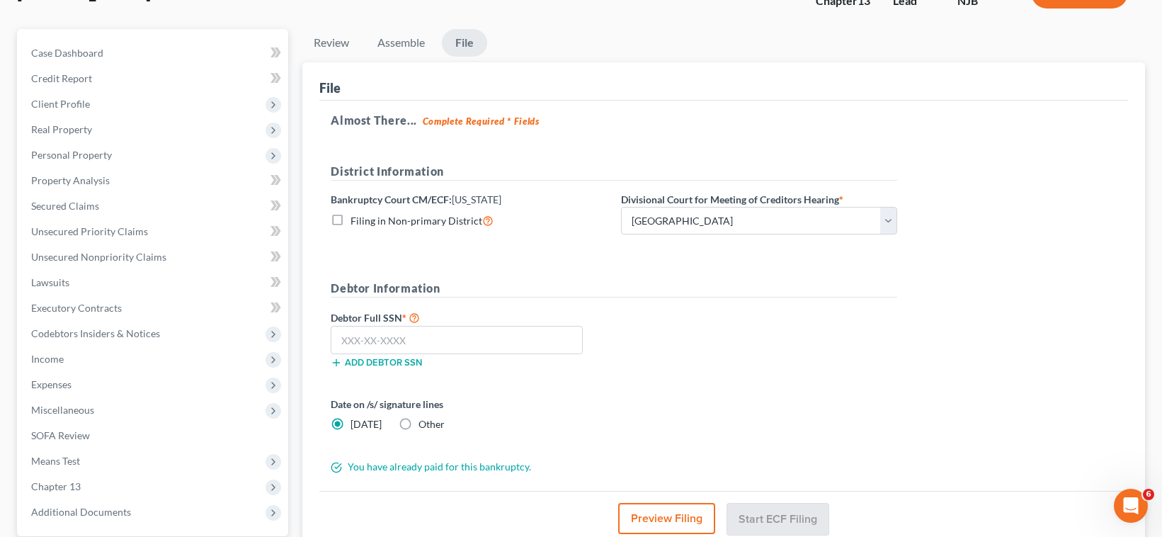
scroll to position [212, 0]
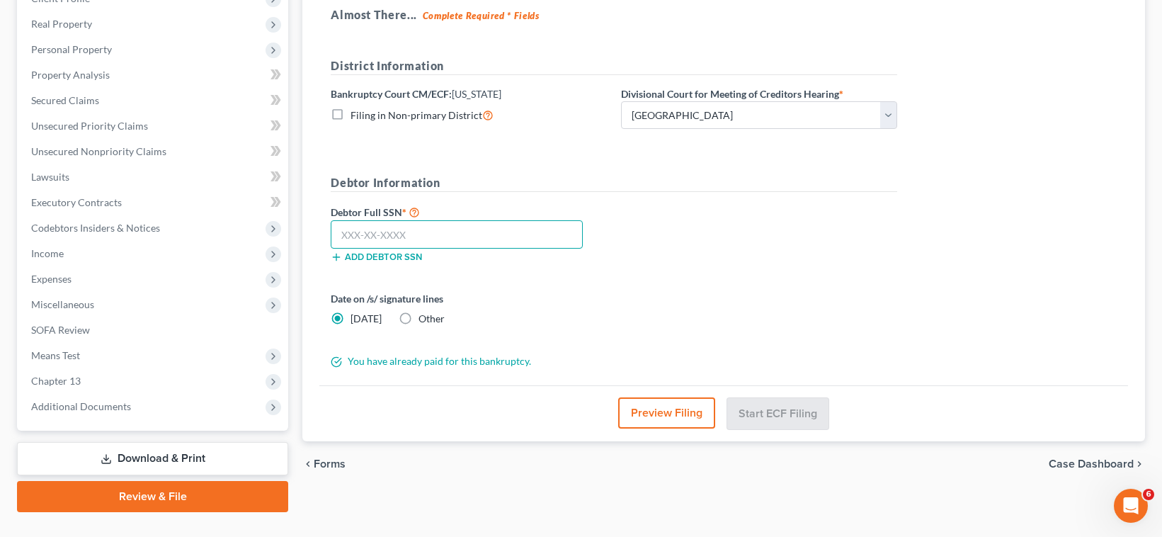
click at [413, 239] on input "text" at bounding box center [457, 234] width 252 height 28
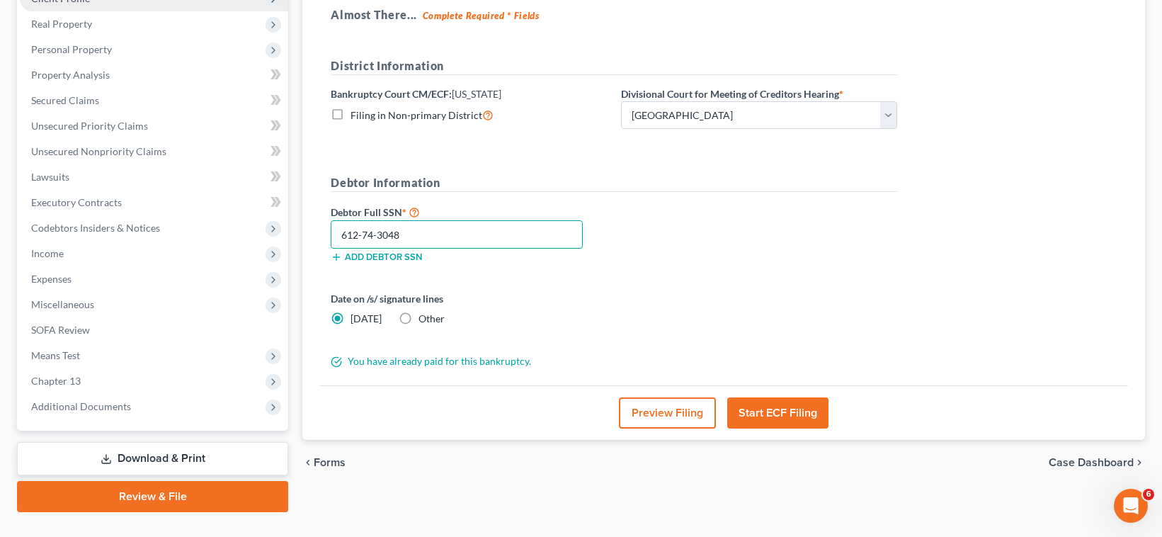
type input "612-74-3048"
click at [783, 273] on div "Debtor Full SSN * 612-74-3048 Add debtor SSN" at bounding box center [614, 238] width 580 height 71
click at [773, 414] on button "Start ECF Filing" at bounding box center [777, 412] width 101 height 31
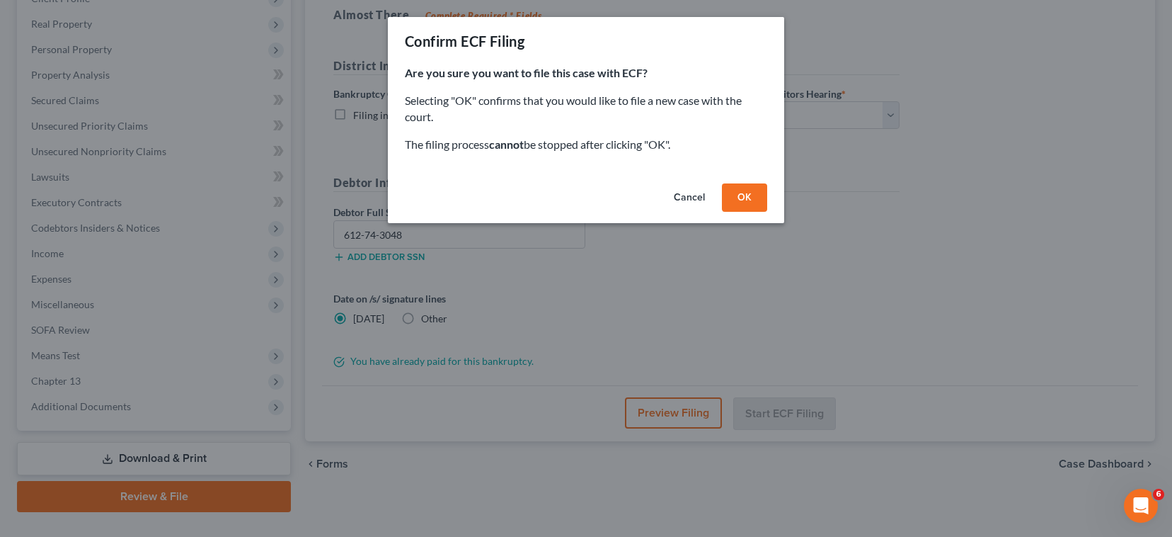
click at [744, 190] on button "OK" at bounding box center [744, 197] width 45 height 28
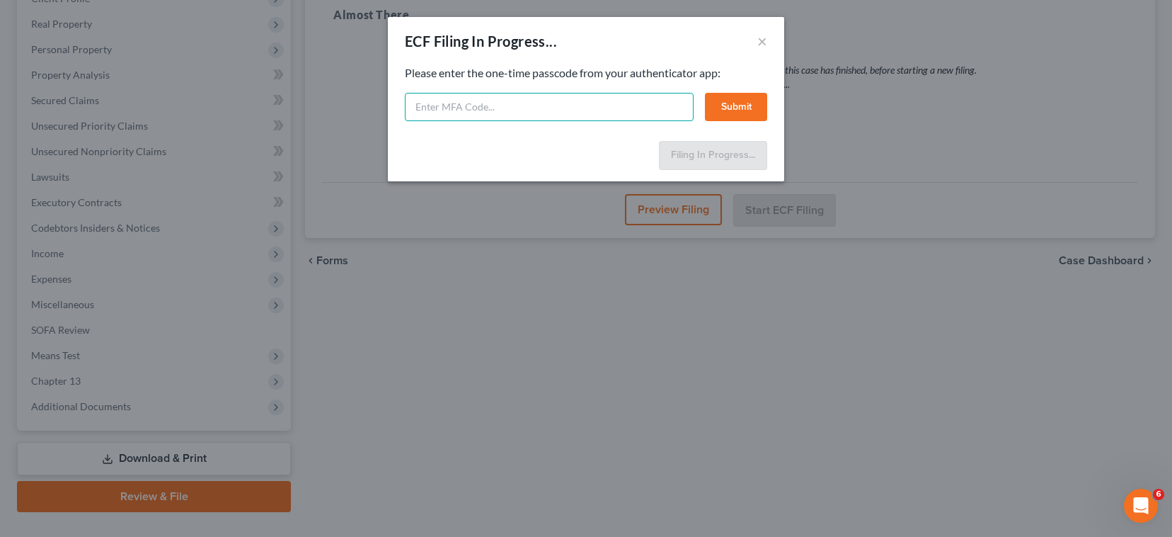
click at [607, 114] on input "text" at bounding box center [549, 107] width 289 height 28
type input "480927"
click at [750, 110] on button "Submit" at bounding box center [736, 107] width 62 height 28
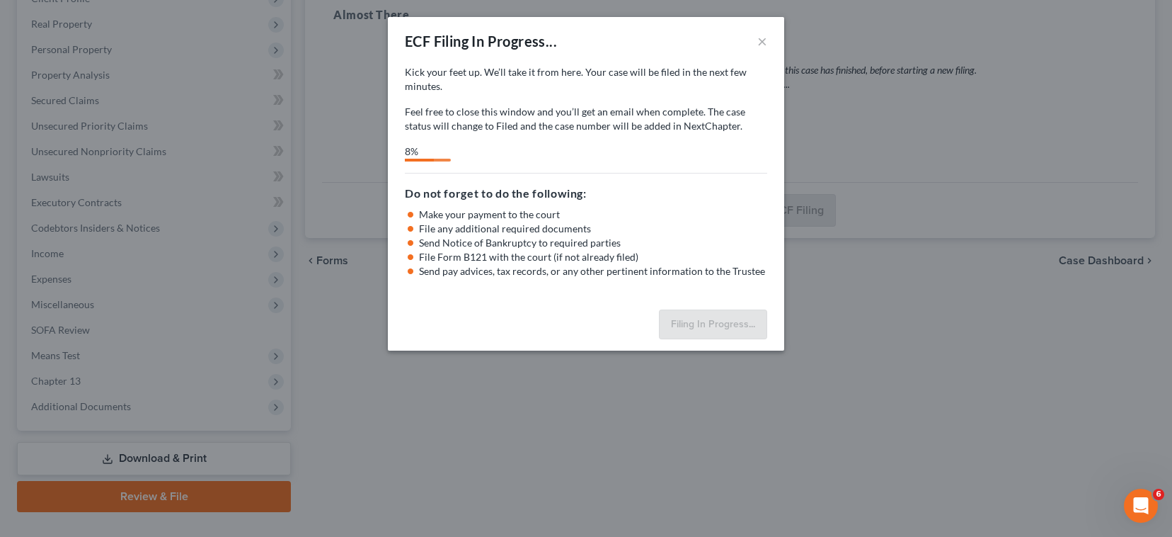
select select "2"
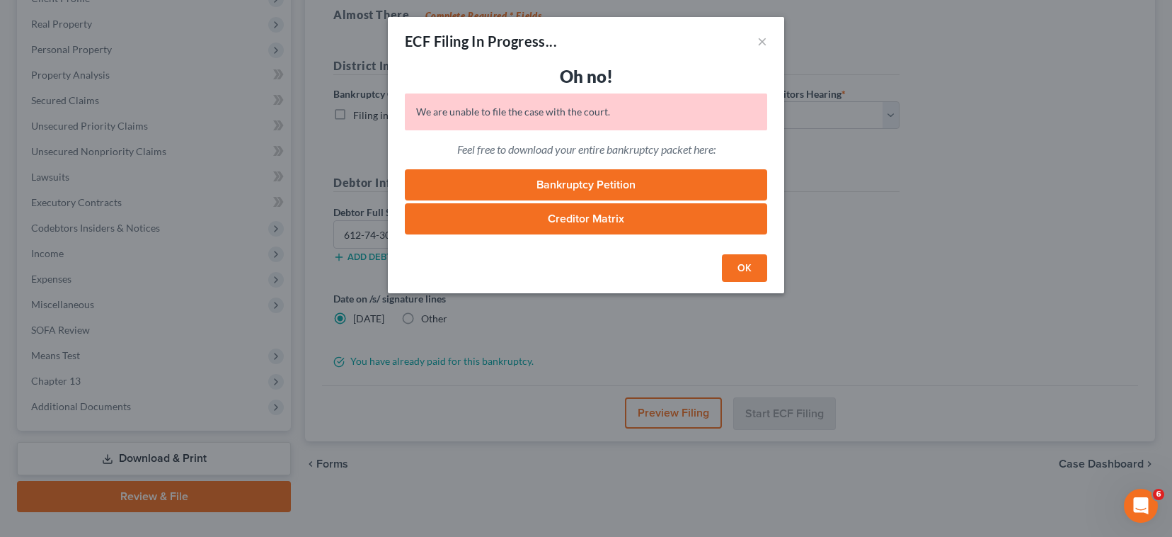
click at [745, 269] on button "OK" at bounding box center [744, 268] width 45 height 28
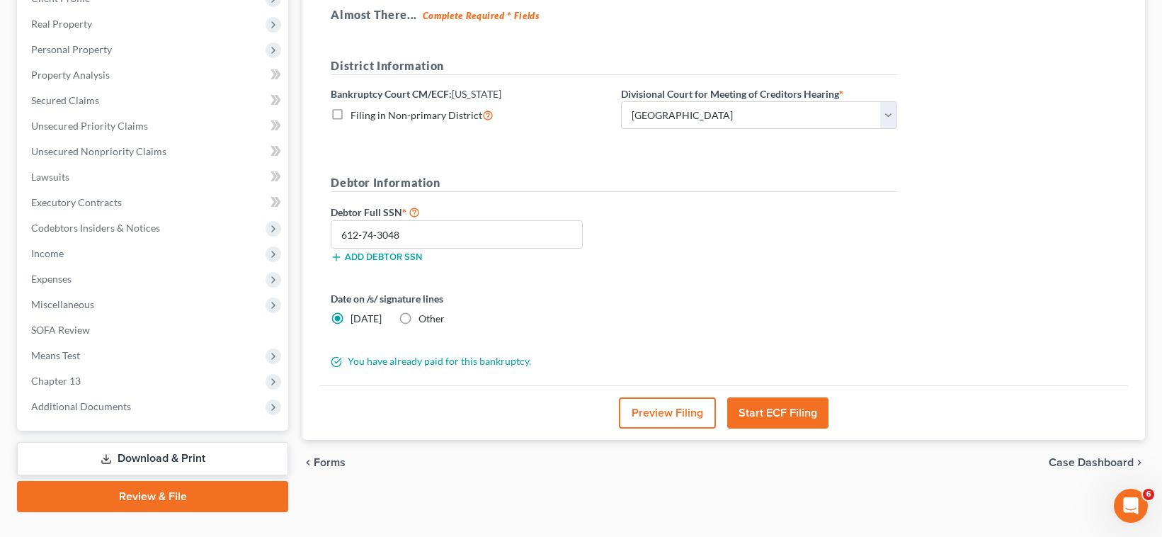
click at [779, 417] on button "Start ECF Filing" at bounding box center [777, 412] width 101 height 31
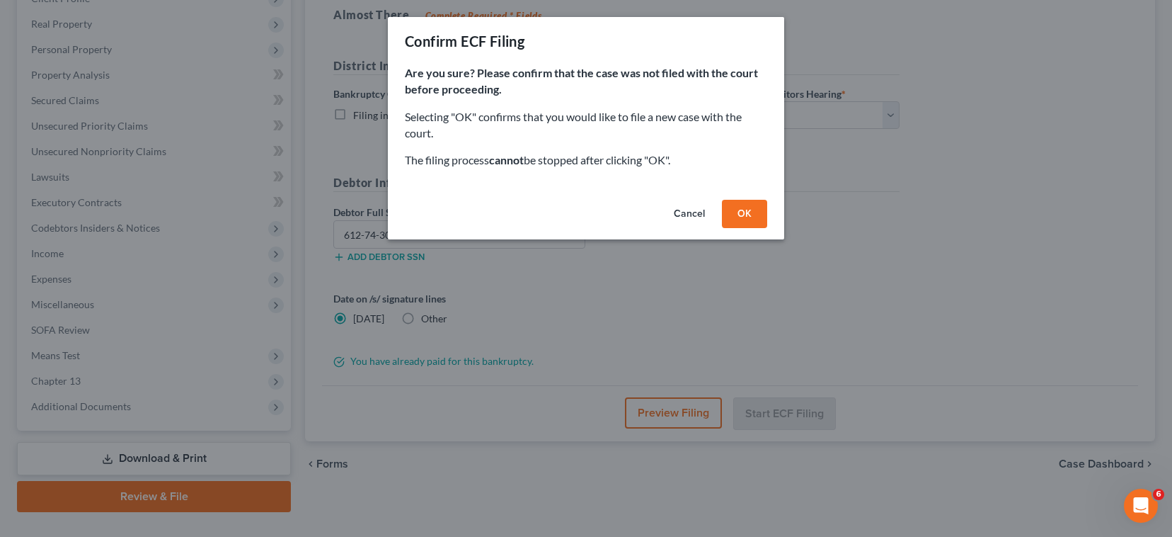
click at [744, 206] on button "OK" at bounding box center [744, 214] width 45 height 28
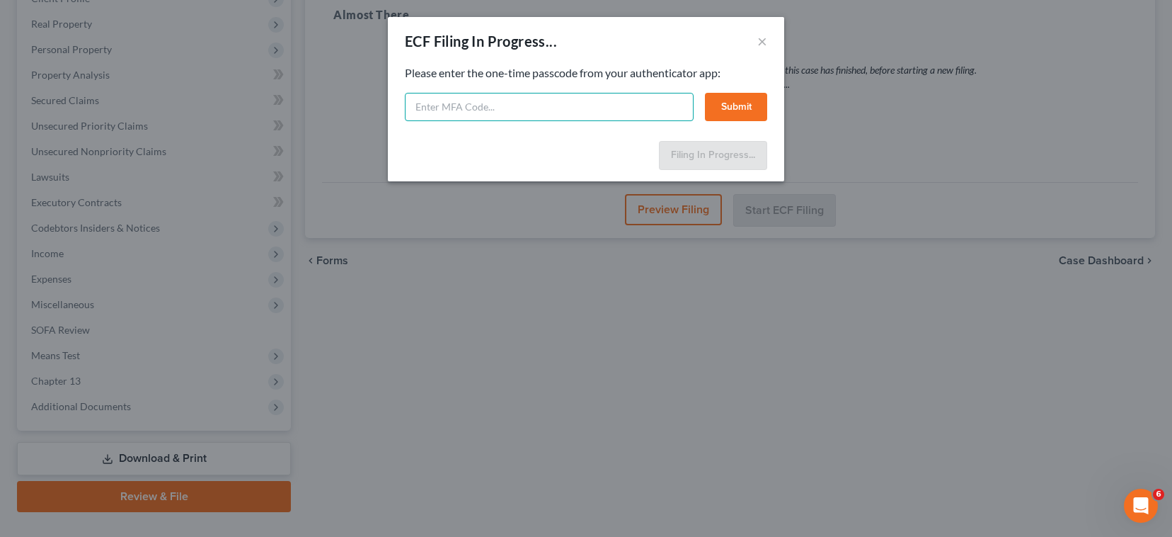
click at [624, 110] on input "text" at bounding box center [549, 107] width 289 height 28
type input "157145"
click at [747, 110] on button "Submit" at bounding box center [736, 107] width 62 height 28
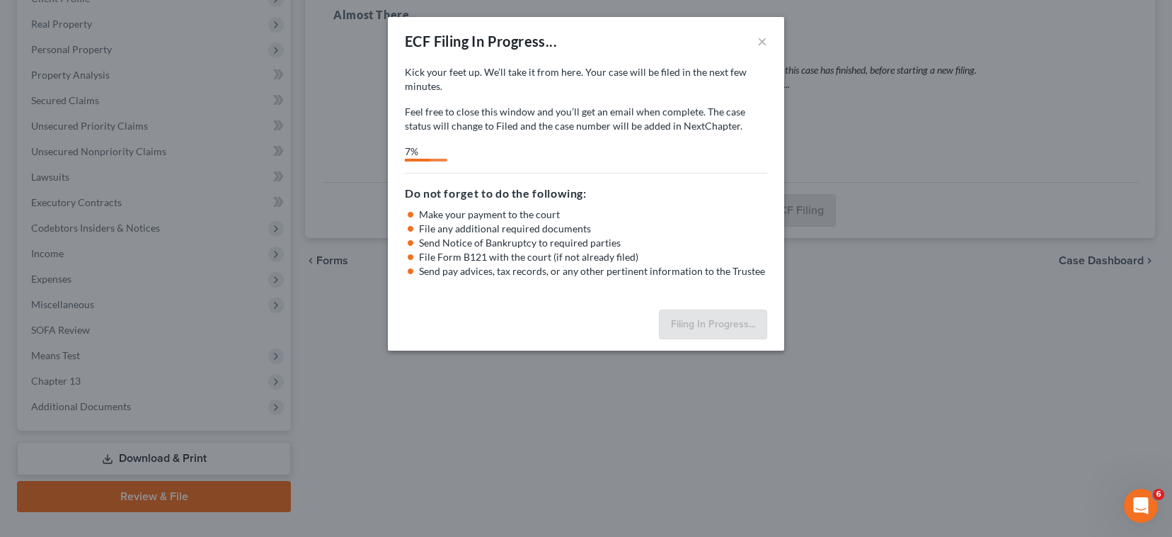
select select "2"
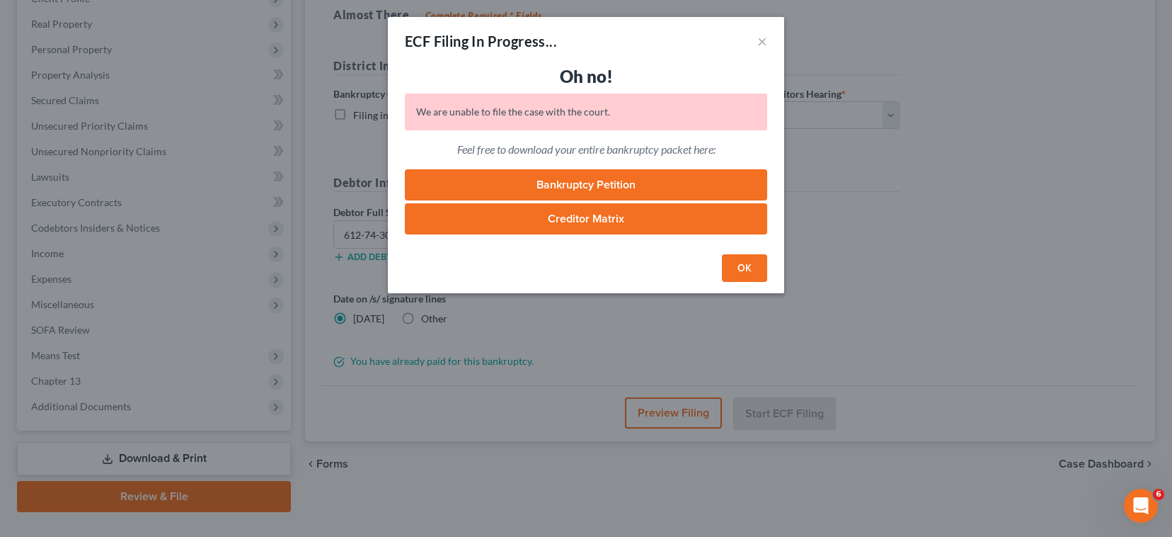
click at [497, 229] on link "Creditor Matrix" at bounding box center [586, 218] width 362 height 31
drag, startPoint x: 735, startPoint y: 273, endPoint x: 967, endPoint y: 457, distance: 296.3
click at [736, 273] on button "OK" at bounding box center [744, 268] width 45 height 28
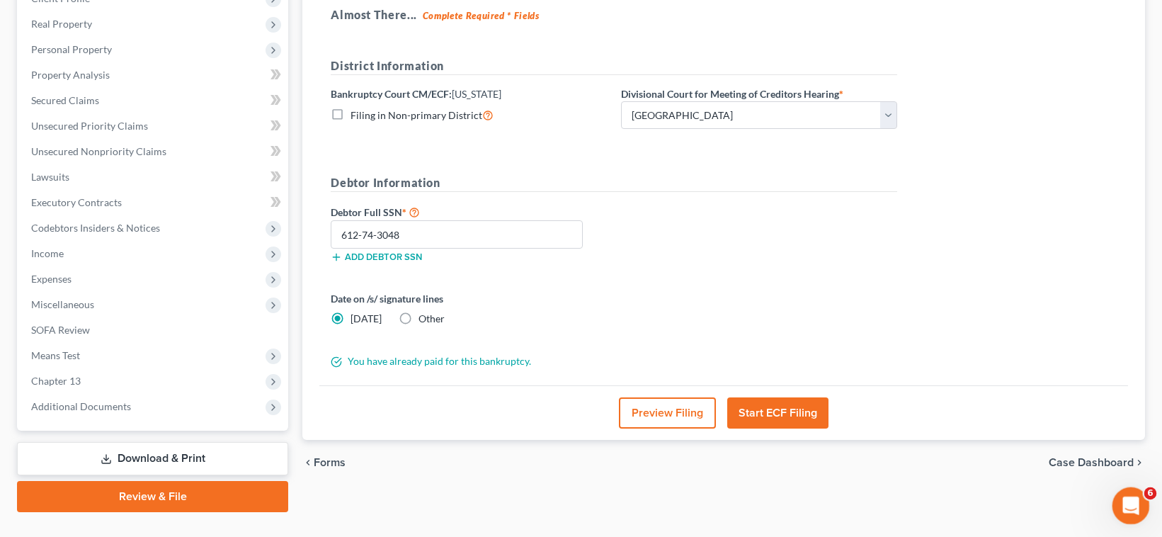
click at [834, 496] on div "Open Intercom Messenger" at bounding box center [1128, 503] width 47 height 47
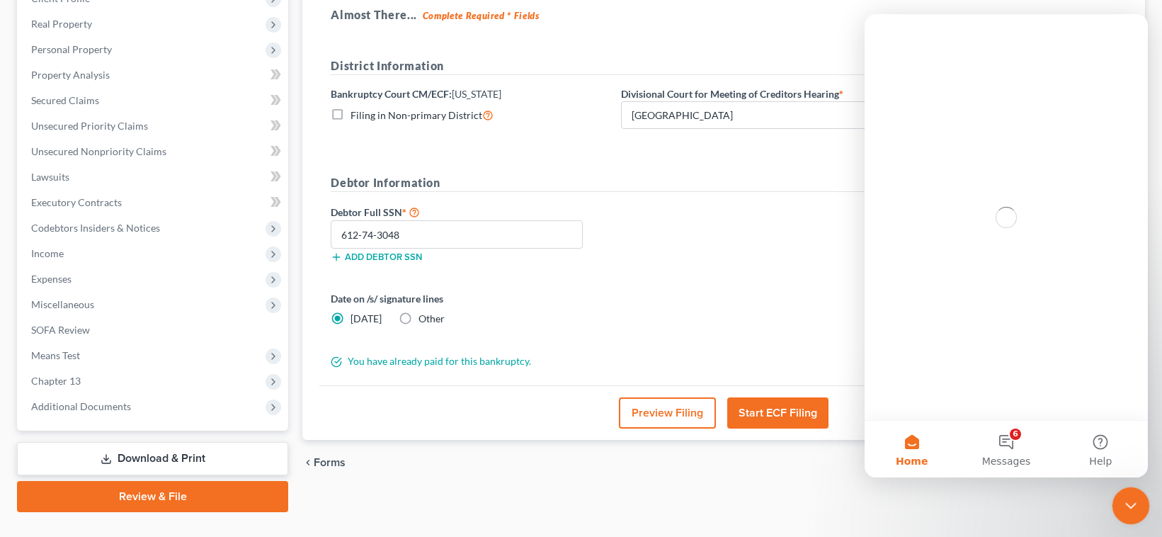
scroll to position [0, 0]
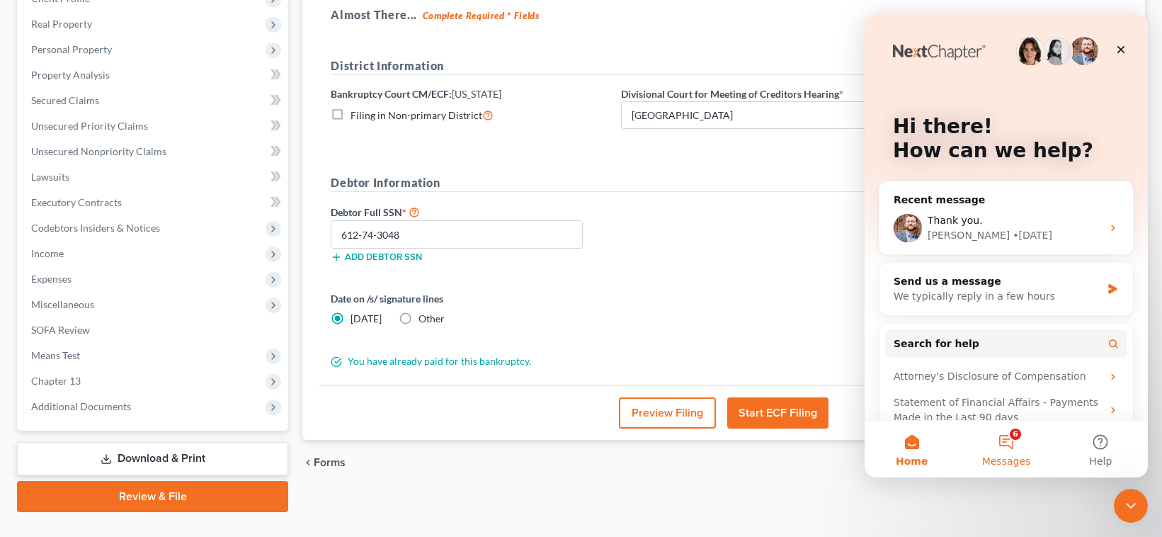
click at [834, 437] on button "6 Messages" at bounding box center [1005, 448] width 94 height 57
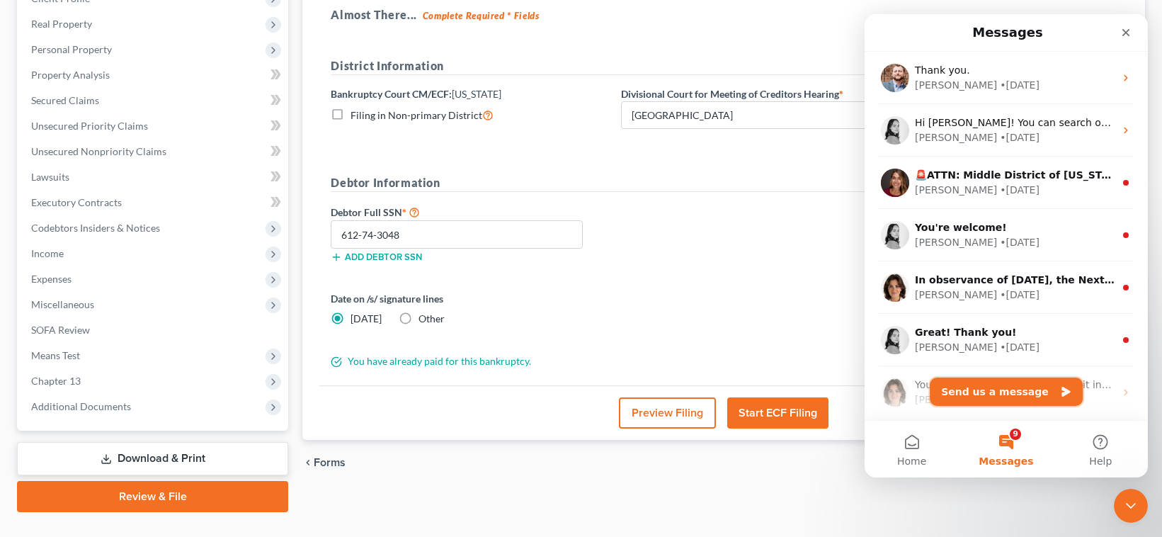
click at [834, 391] on button "Send us a message" at bounding box center [1005, 391] width 153 height 28
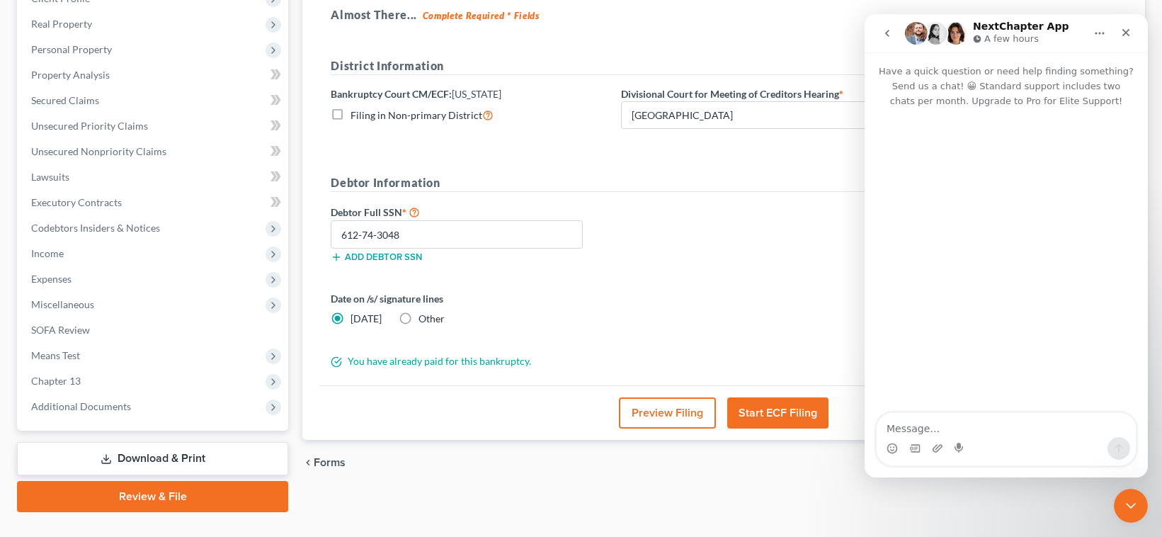
click at [834, 430] on textarea "Message…" at bounding box center [1005, 425] width 259 height 24
type textarea "Hi, I can't file the case for Elmer Agapito."
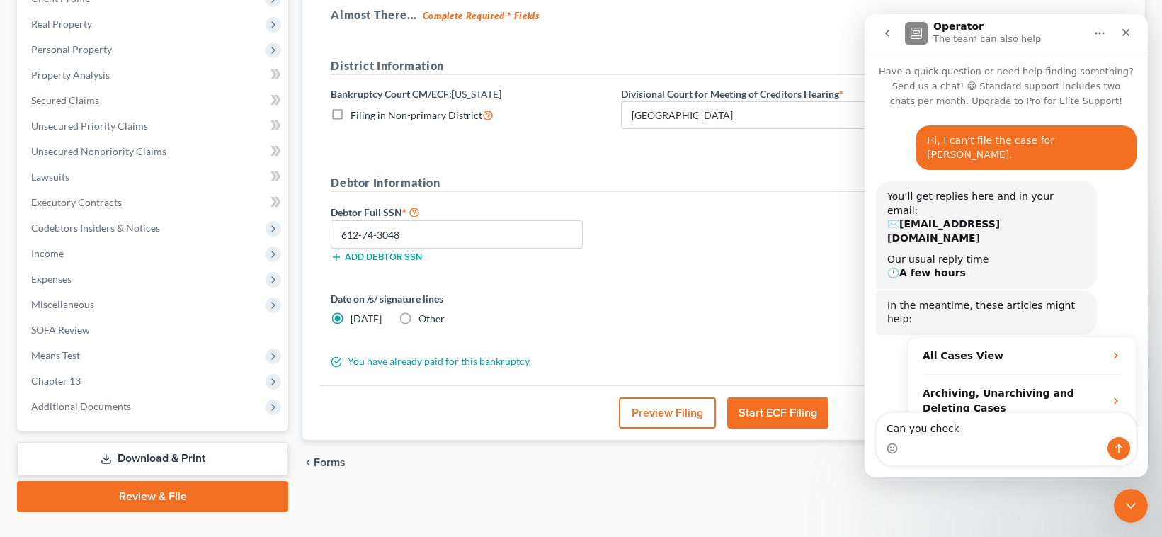
scroll to position [47, 0]
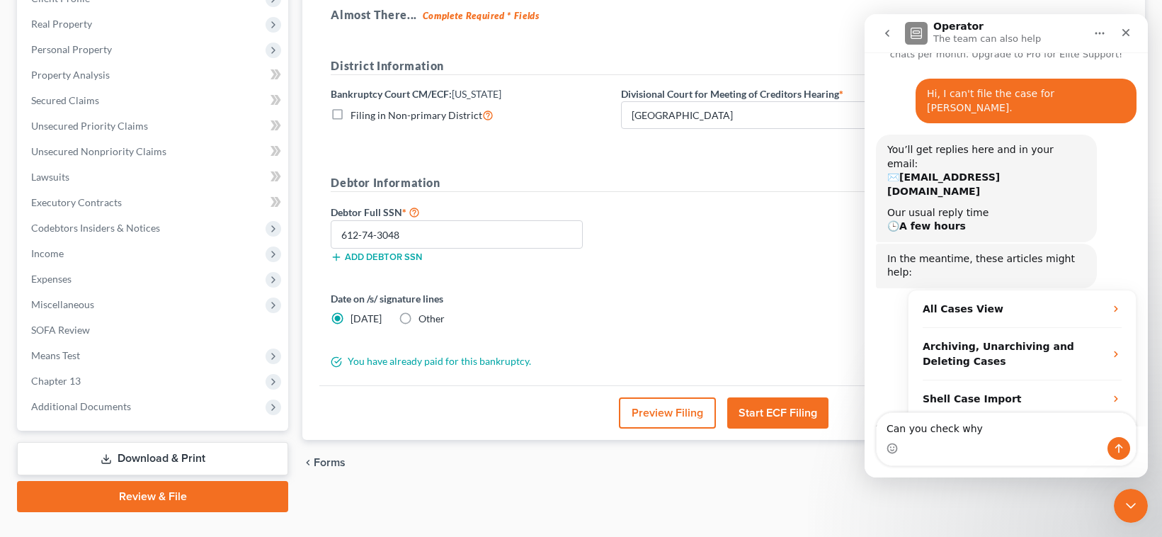
type textarea "Can you check why?"
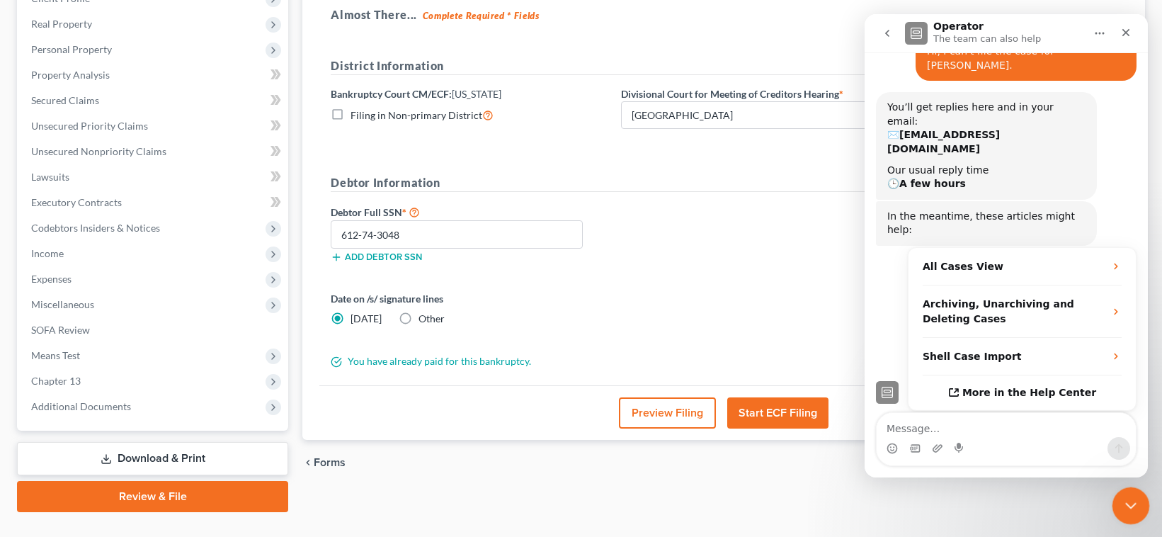
click at [834, 497] on icon "Close Intercom Messenger" at bounding box center [1128, 503] width 17 height 17
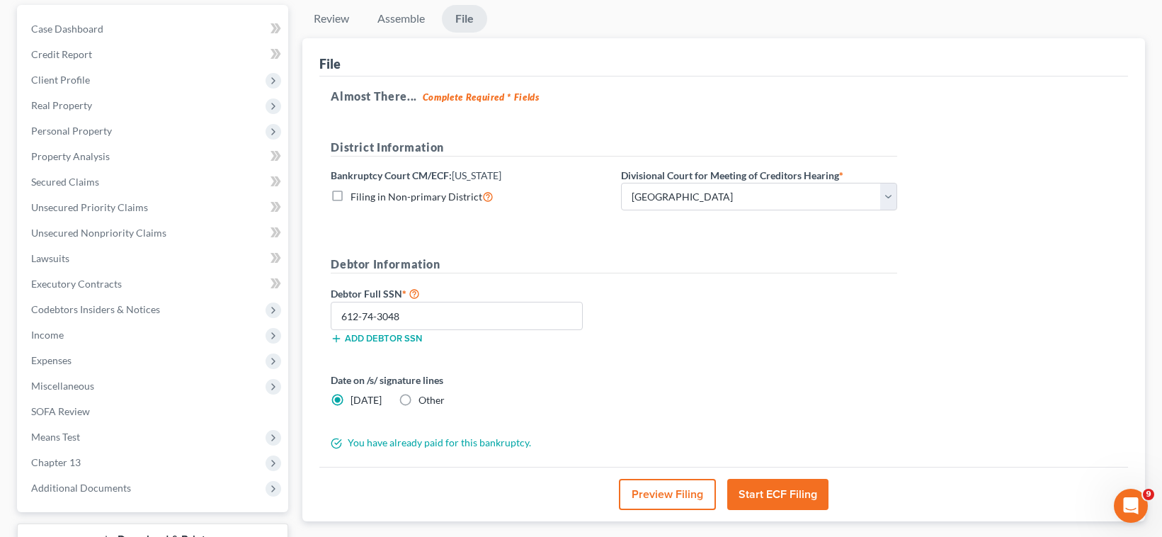
scroll to position [0, 0]
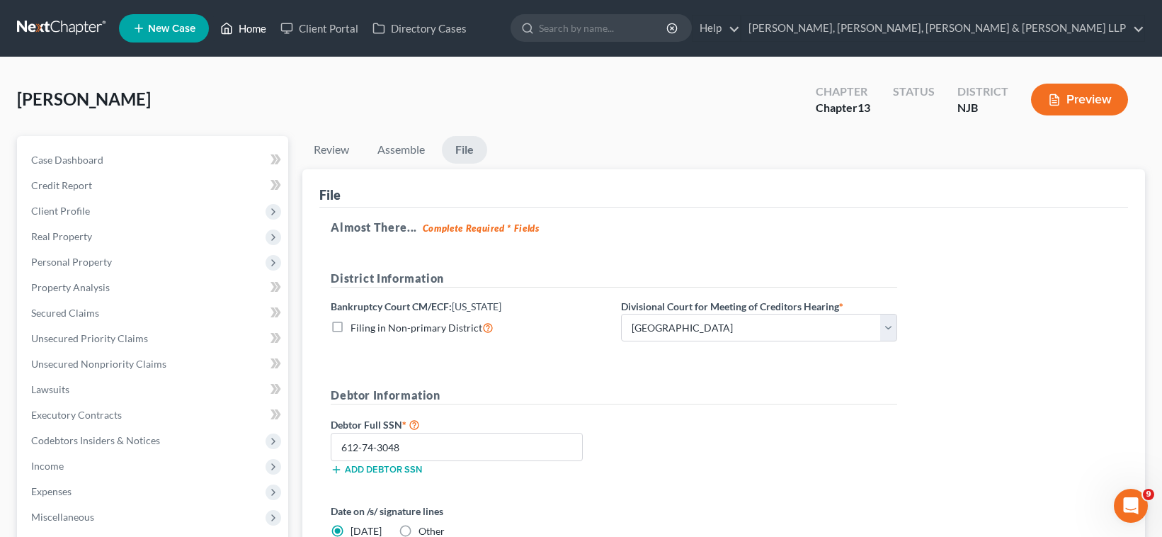
drag, startPoint x: 246, startPoint y: 26, endPoint x: 209, endPoint y: 3, distance: 44.2
click at [246, 26] on link "Home" at bounding box center [243, 28] width 60 height 25
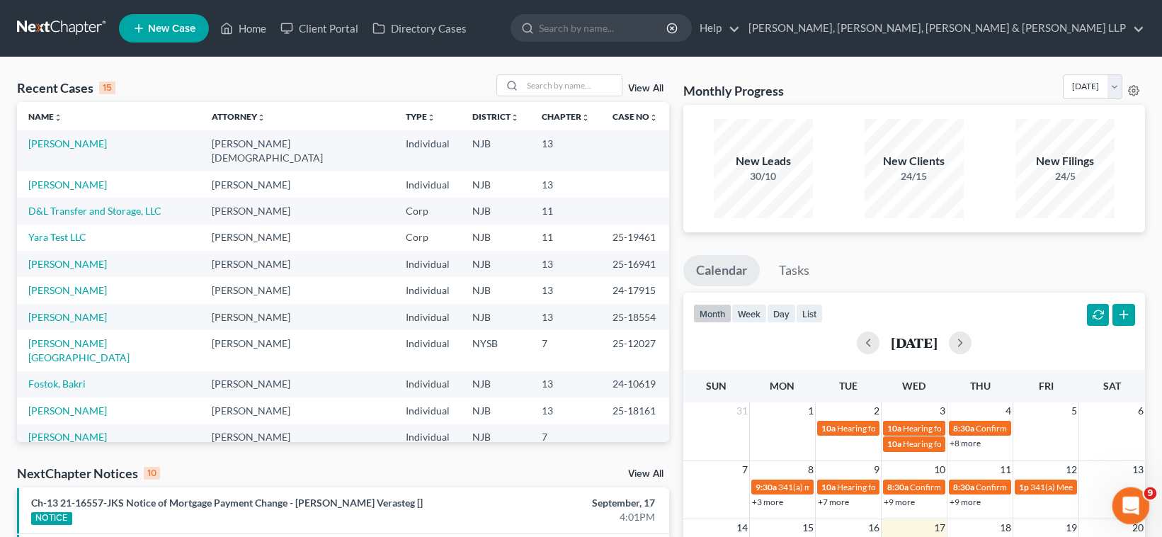
click at [834, 500] on icon "Open Intercom Messenger" at bounding box center [1128, 503] width 10 height 11
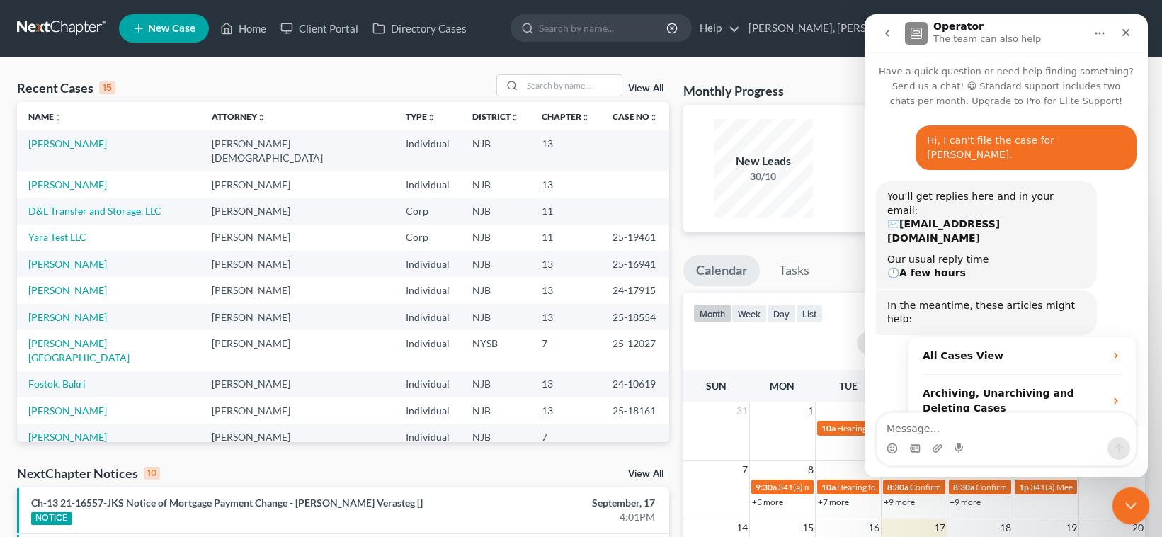
scroll to position [89, 0]
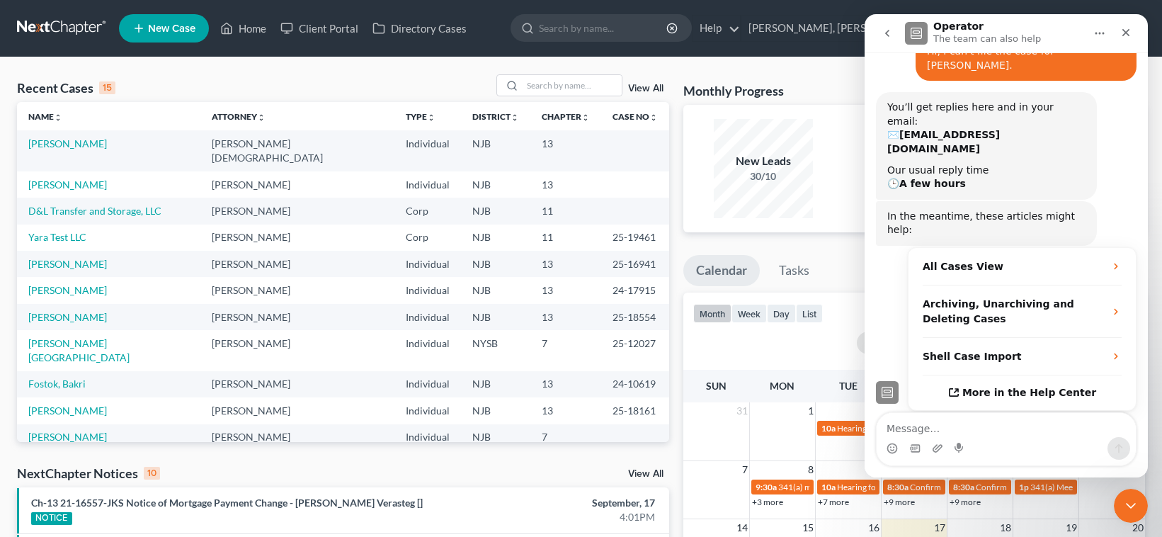
click at [834, 34] on icon "go back" at bounding box center [887, 33] width 4 height 7
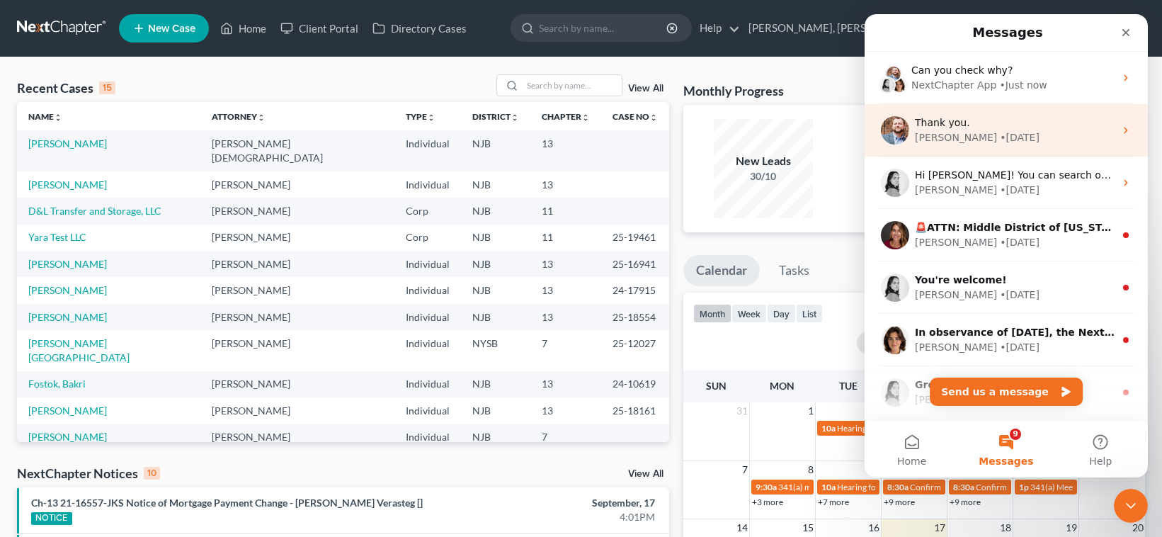
scroll to position [0, 0]
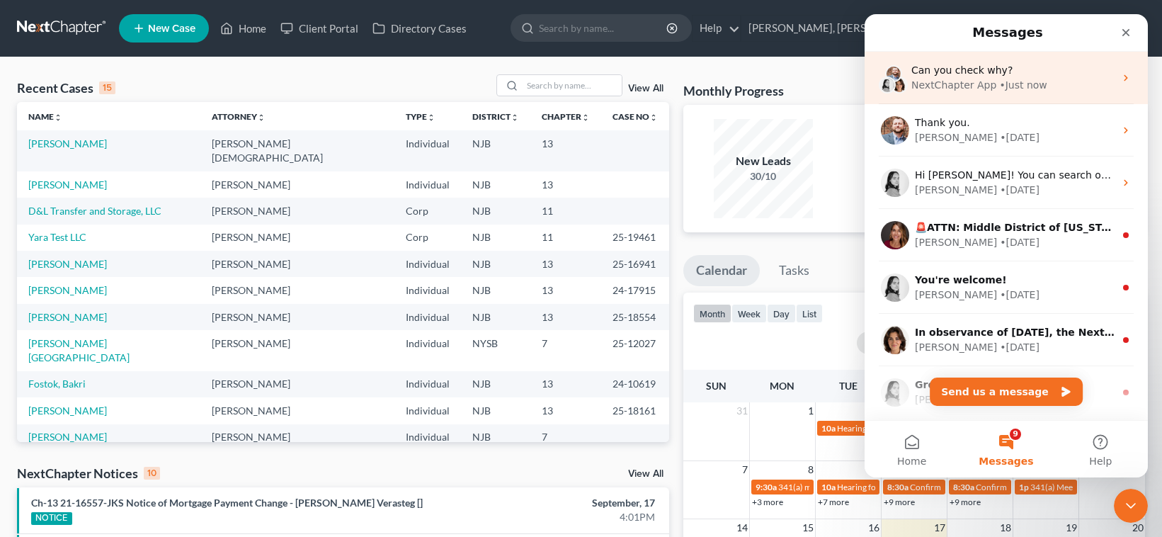
click at [834, 84] on div "• Just now" at bounding box center [1022, 85] width 47 height 15
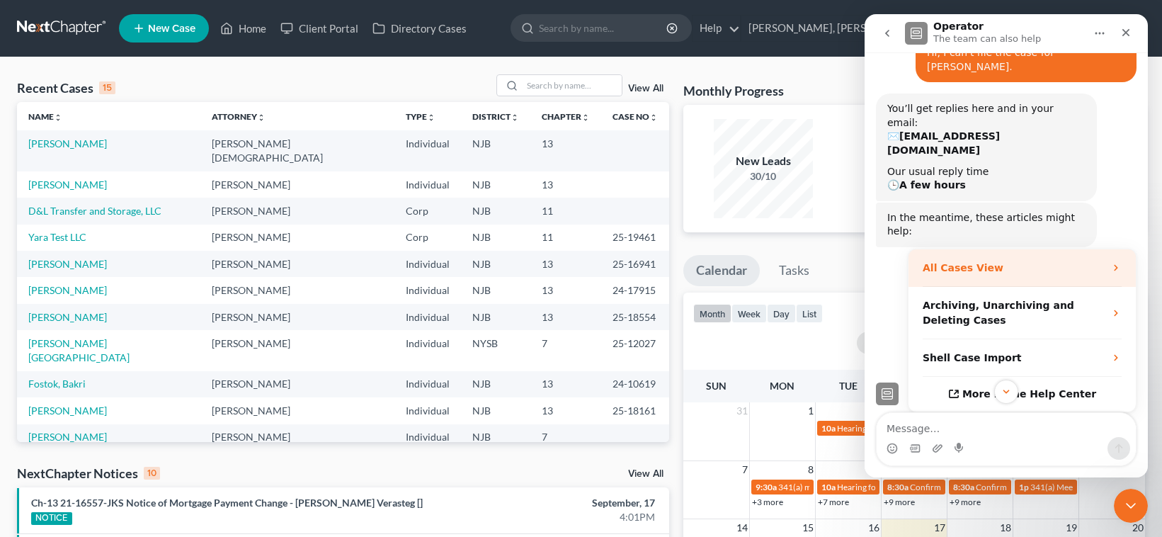
scroll to position [89, 0]
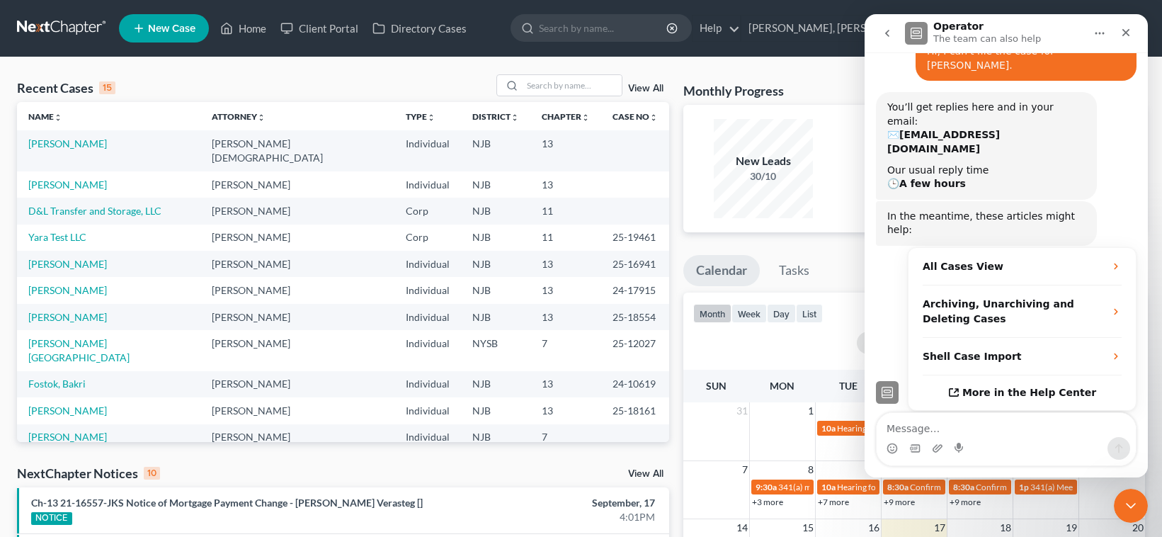
click at [834, 35] on icon "go back" at bounding box center [887, 33] width 4 height 7
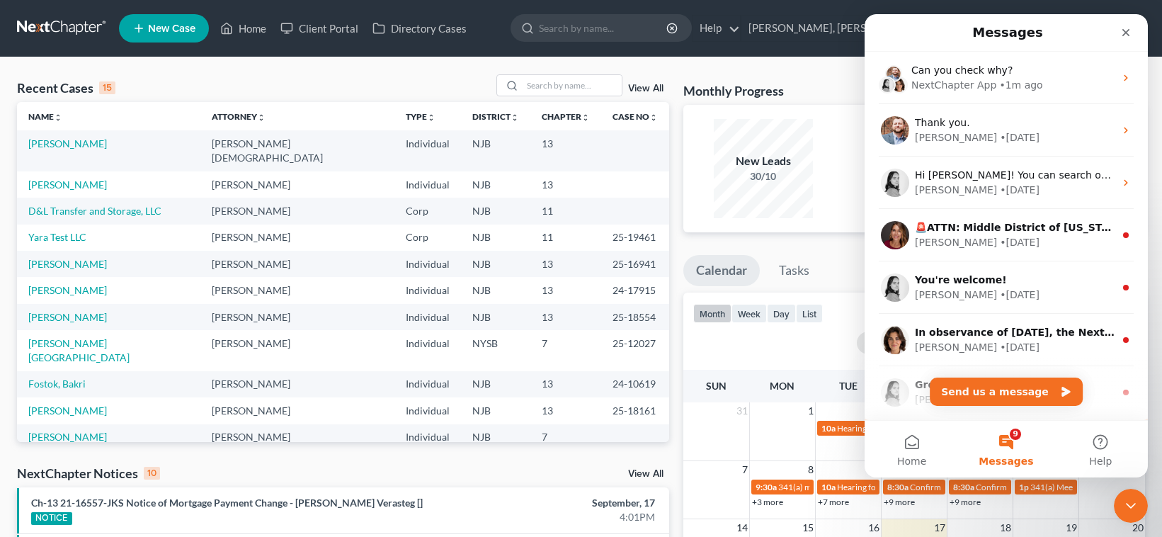
scroll to position [0, 0]
click at [834, 500] on div "Close Intercom Messenger" at bounding box center [1128, 503] width 34 height 34
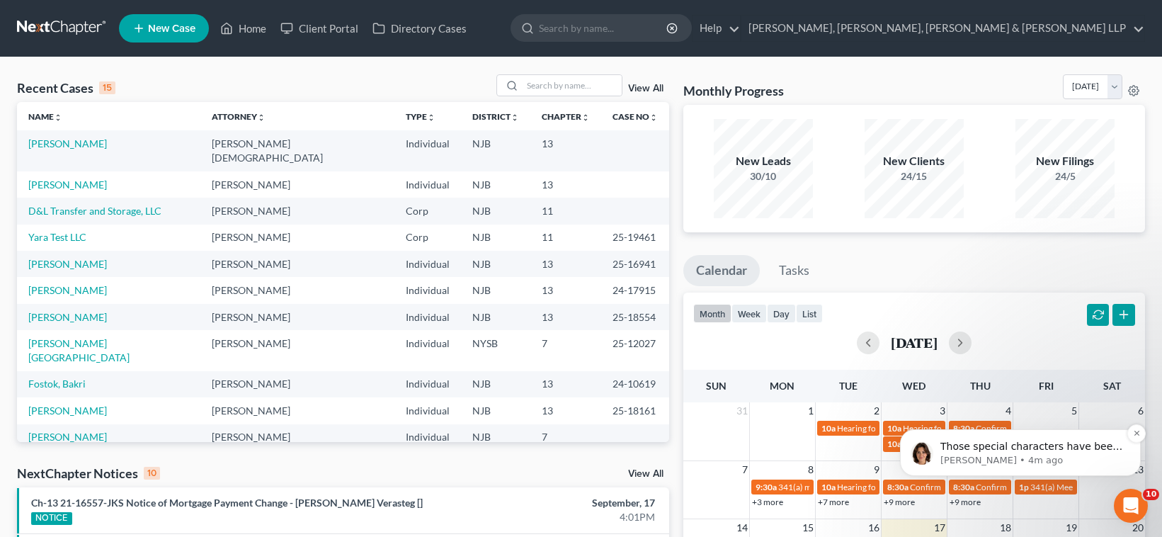
click at [834, 452] on p "Those special characters have been removed!" at bounding box center [1031, 447] width 183 height 14
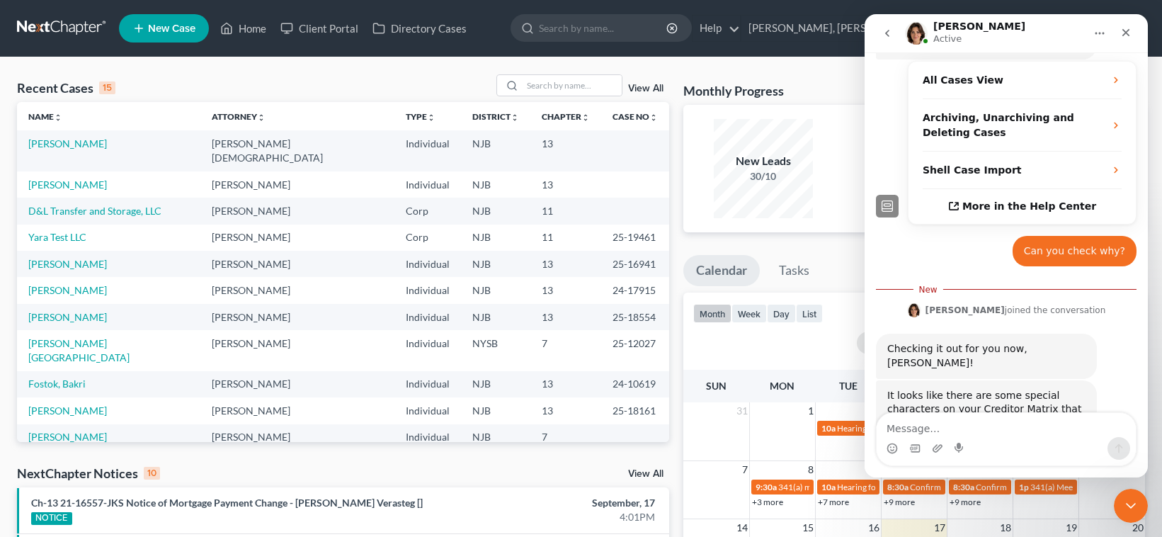
scroll to position [294, 0]
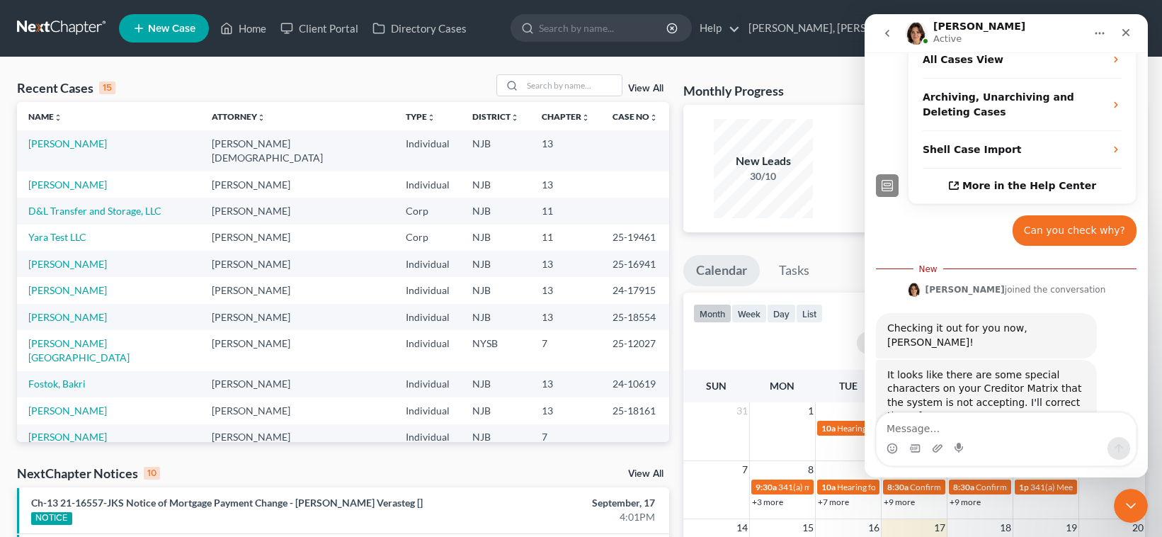
click at [834, 432] on textarea "Message…" at bounding box center [1005, 425] width 259 height 24
type textarea "Thank you"
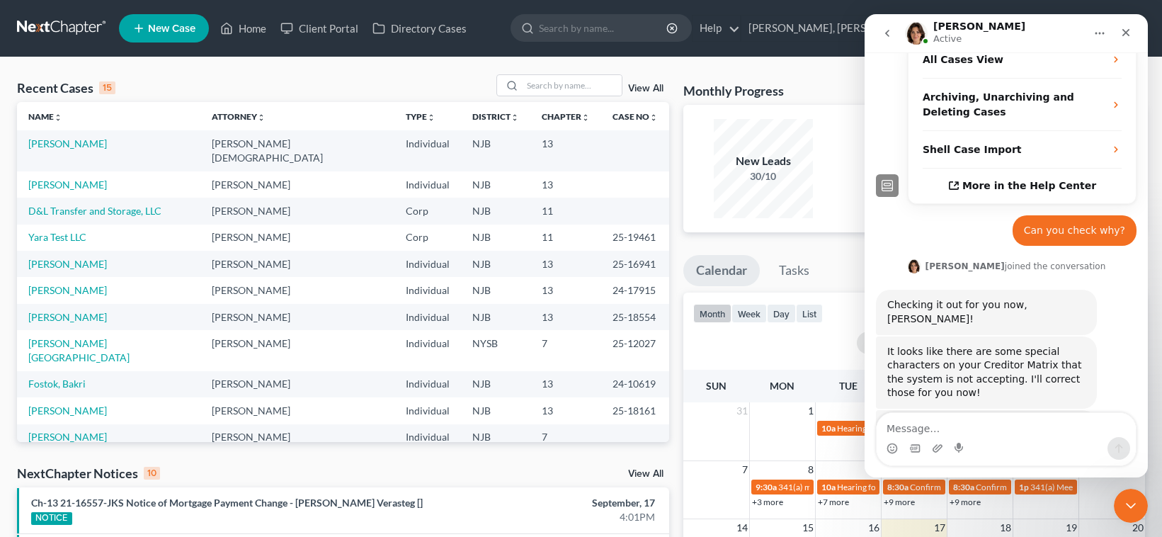
scroll to position [313, 0]
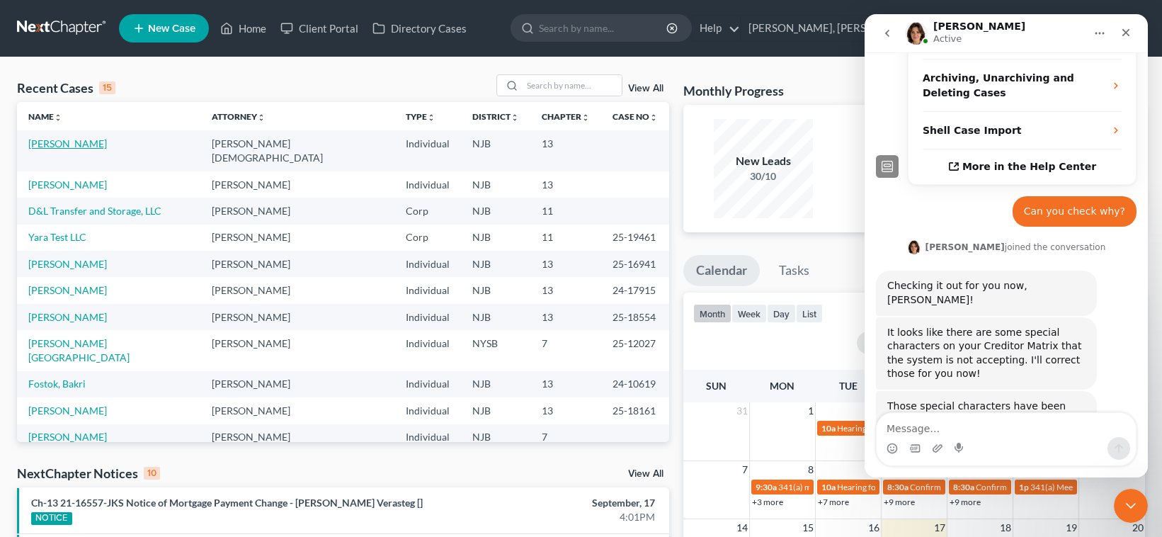
click at [82, 147] on link "Agapito, Elmer" at bounding box center [67, 143] width 79 height 12
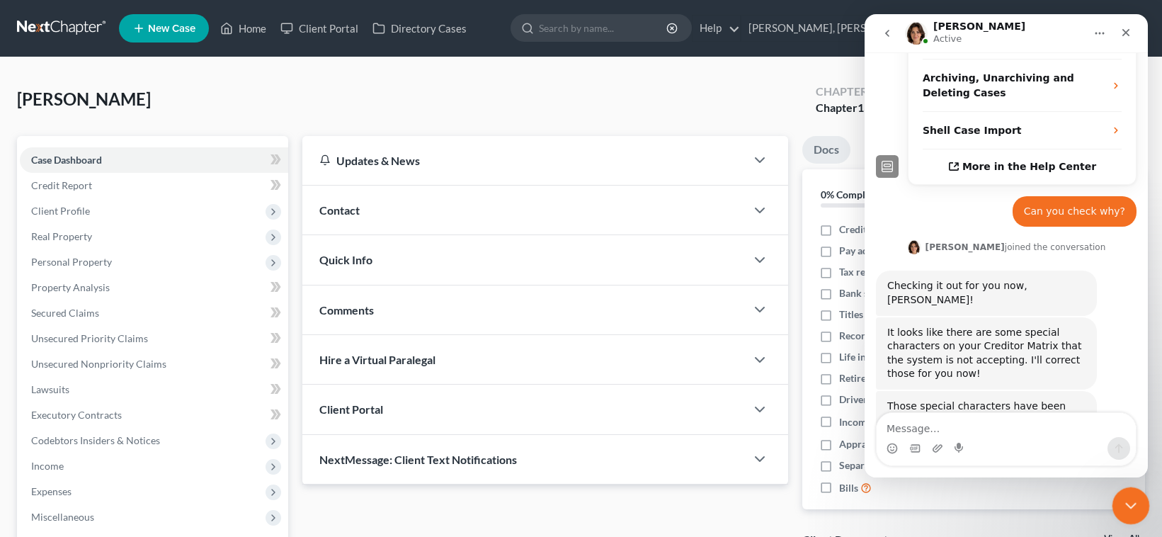
click at [834, 493] on div "Close Intercom Messenger" at bounding box center [1128, 503] width 34 height 34
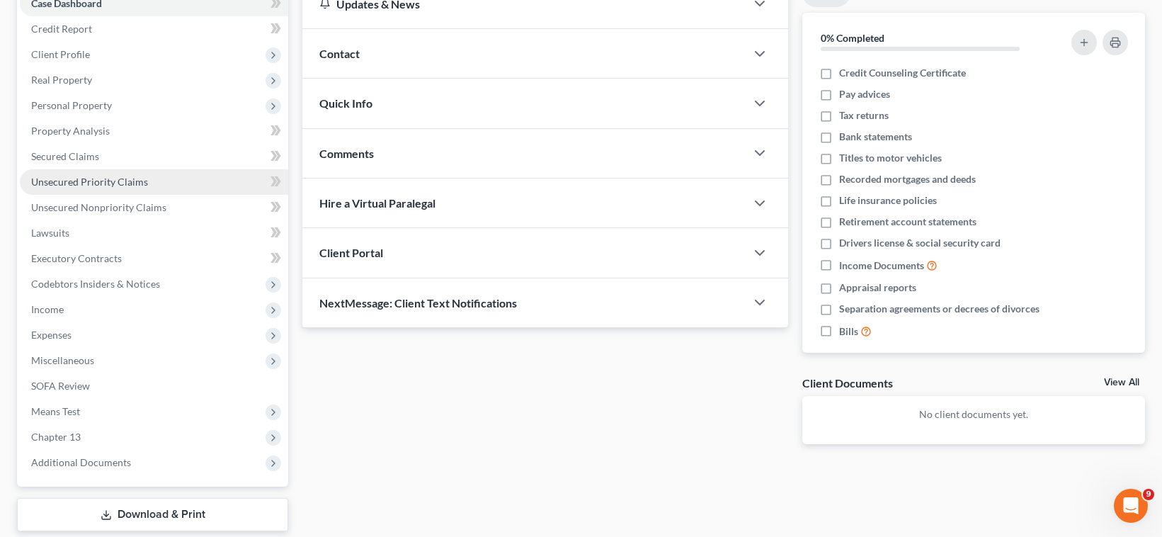
scroll to position [241, 0]
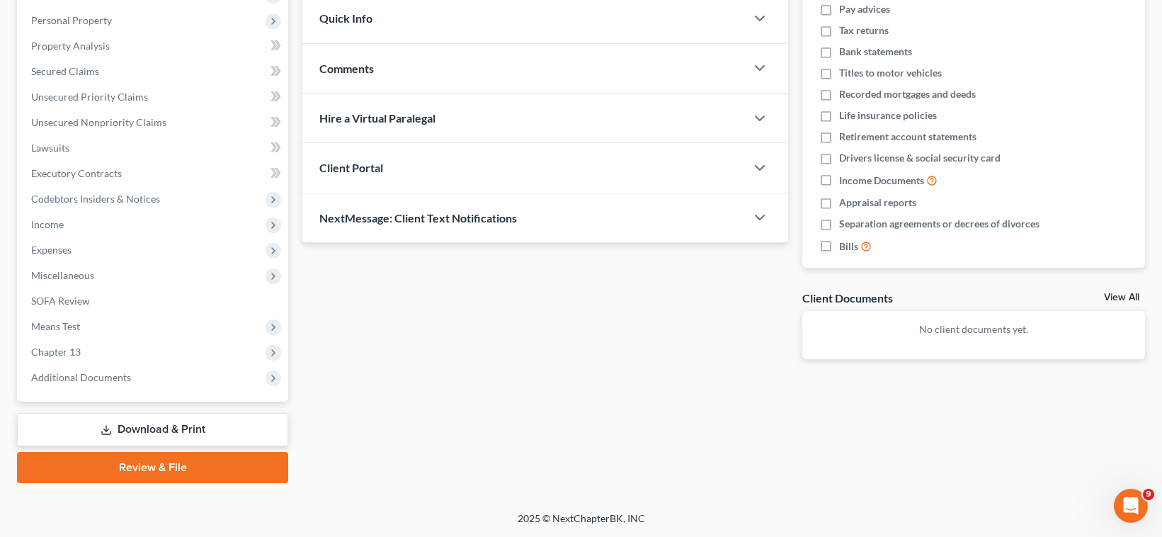
click at [160, 466] on link "Review & File" at bounding box center [152, 467] width 271 height 31
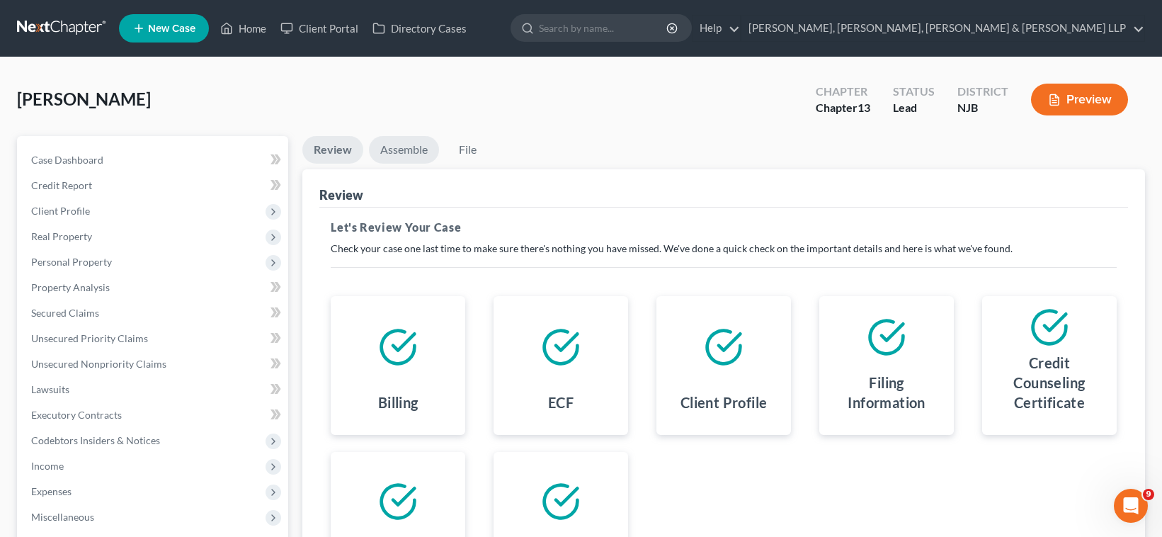
click at [403, 150] on link "Assemble" at bounding box center [404, 150] width 70 height 28
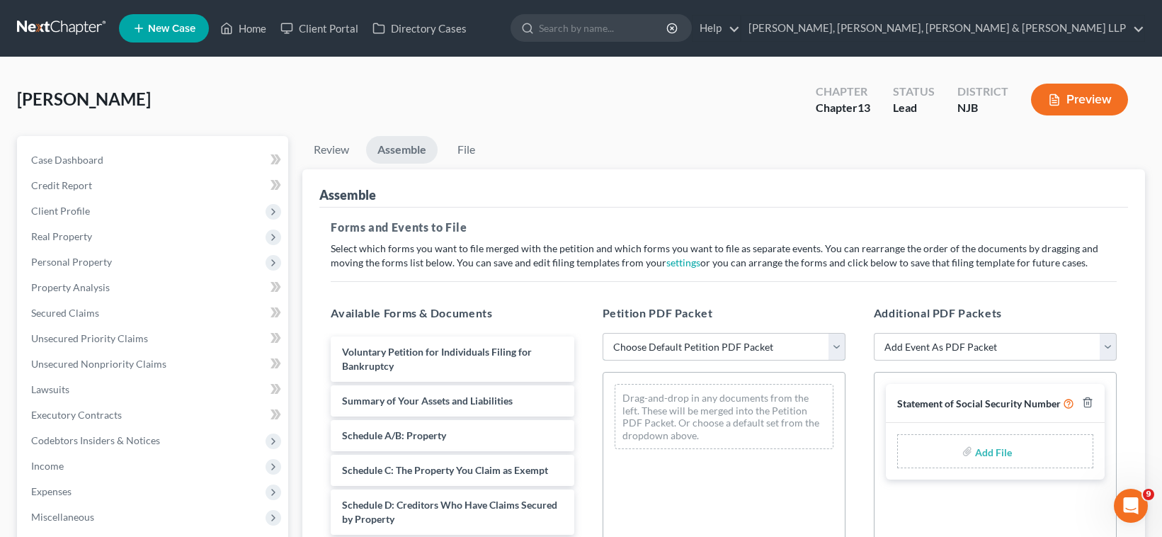
click at [677, 347] on select "Choose Default Petition PDF Packet Complete Bankruptcy Petition (all forms and …" at bounding box center [723, 347] width 243 height 28
select select "0"
click at [602, 333] on select "Choose Default Petition PDF Packet Complete Bankruptcy Petition (all forms and …" at bounding box center [723, 347] width 243 height 28
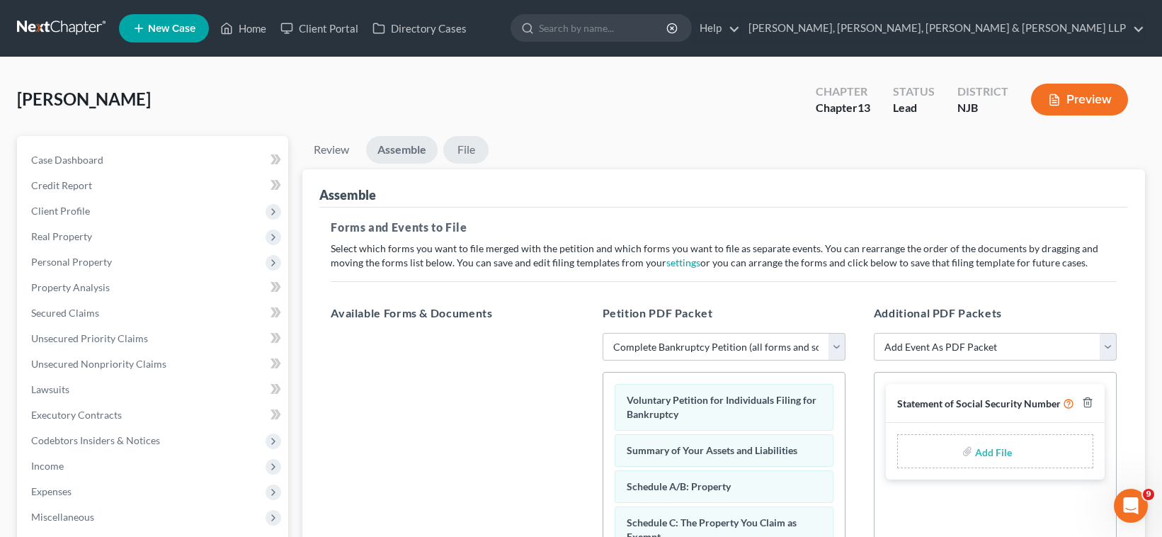
click at [474, 146] on link "File" at bounding box center [465, 150] width 45 height 28
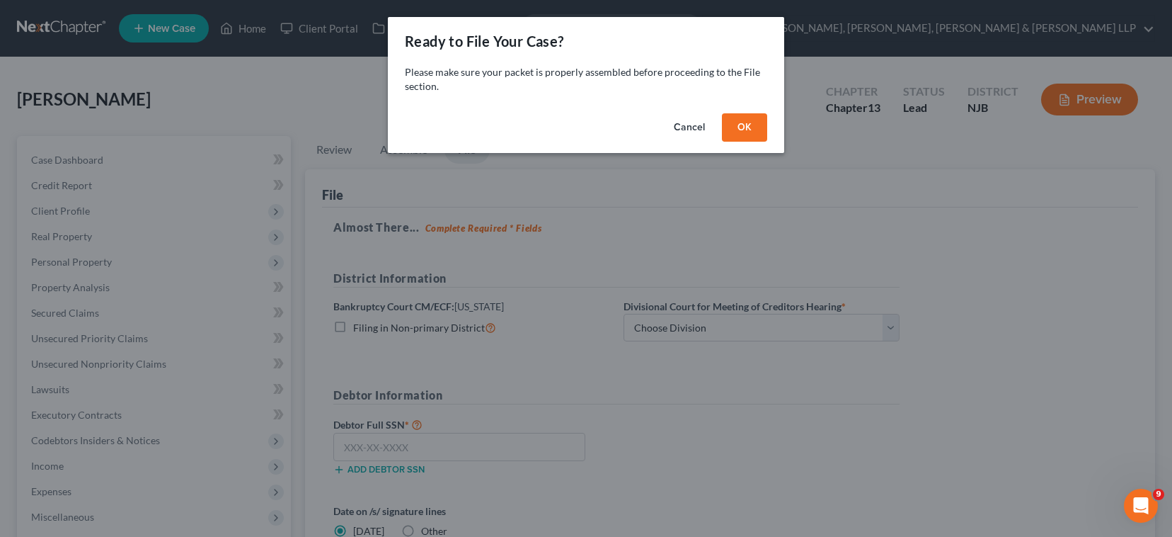
click at [731, 132] on button "OK" at bounding box center [744, 127] width 45 height 28
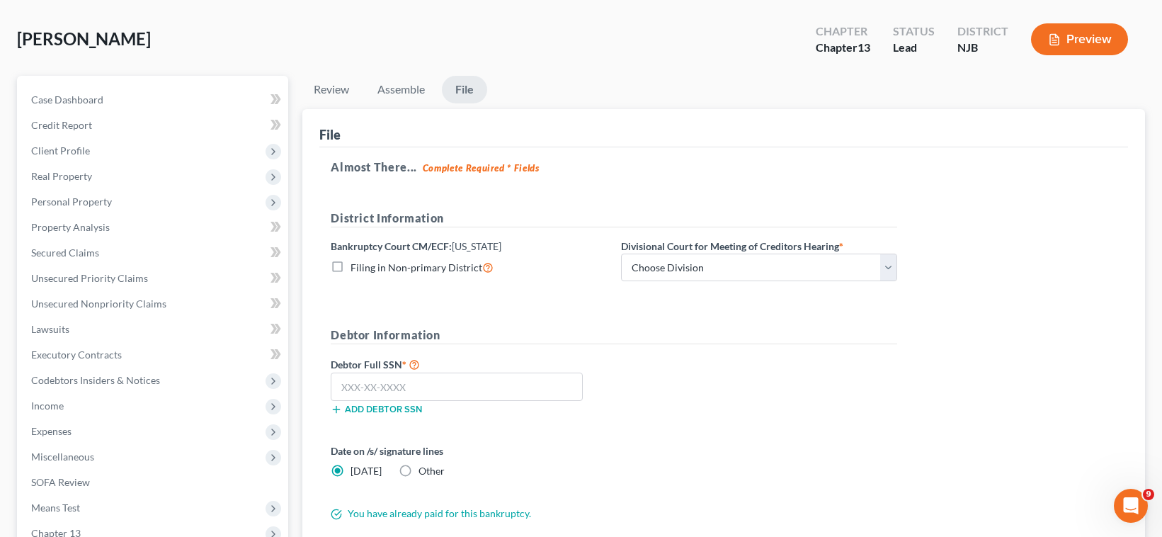
scroll to position [142, 0]
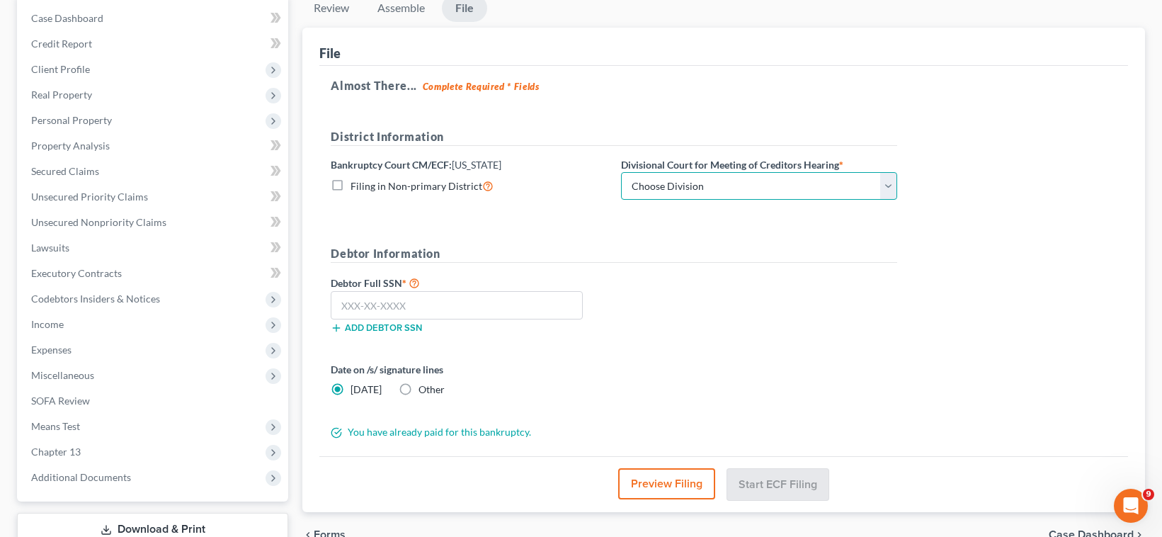
click at [669, 186] on select "Choose Division Camden Camden/Trenton Newark Trenton" at bounding box center [759, 186] width 276 height 28
select select "2"
click at [621, 172] on select "Choose Division Camden Camden/Trenton Newark Trenton" at bounding box center [759, 186] width 276 height 28
click at [697, 305] on div "Debtor Full SSN * Add debtor SSN" at bounding box center [614, 309] width 580 height 71
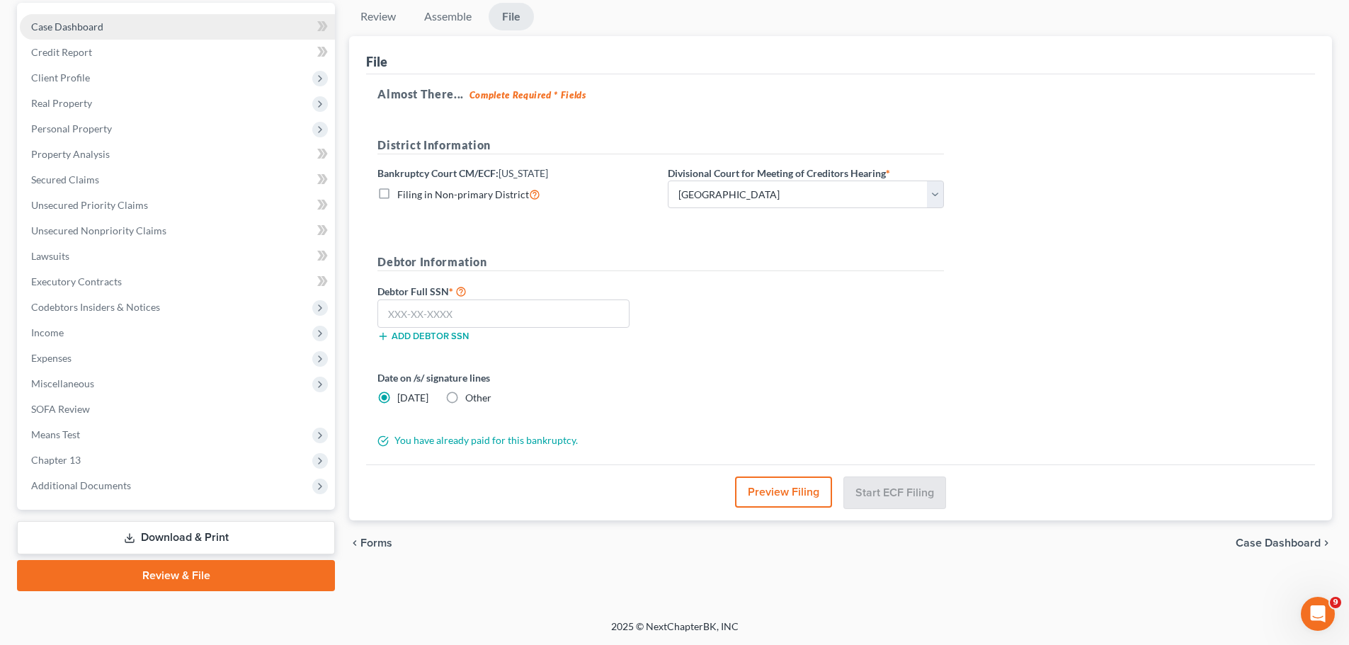
scroll to position [277, 0]
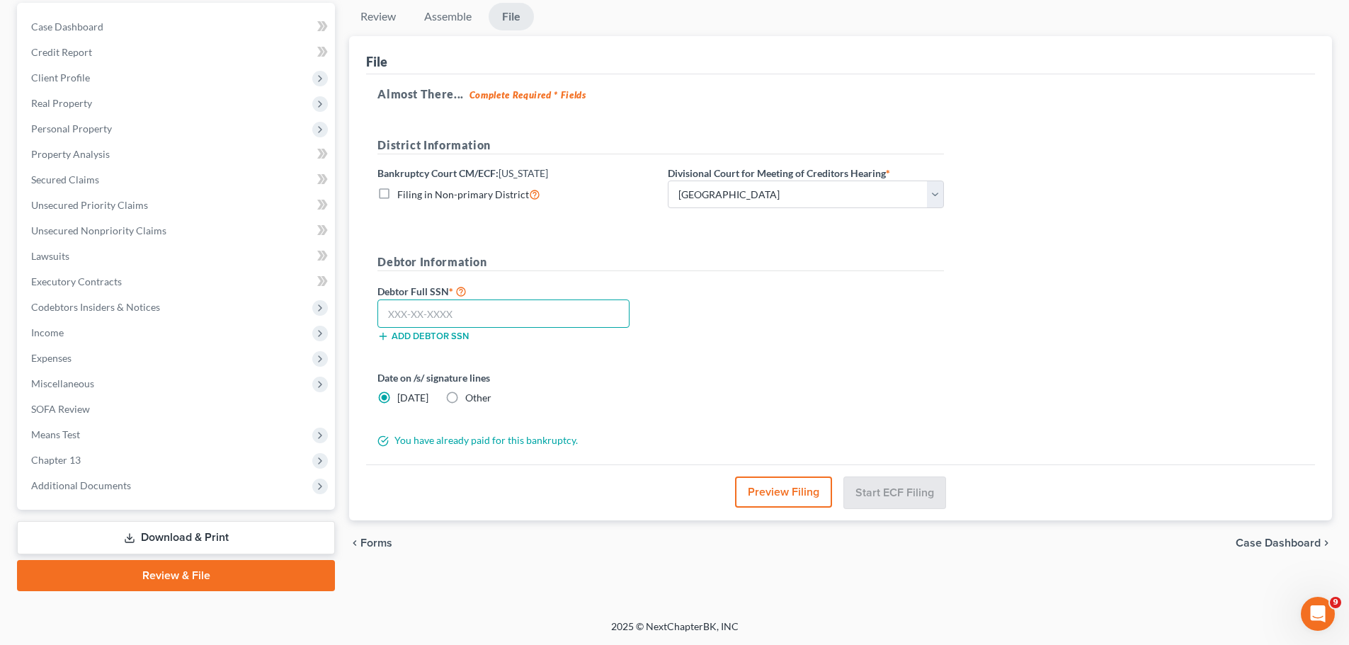
click at [449, 306] on input "text" at bounding box center [503, 313] width 252 height 28
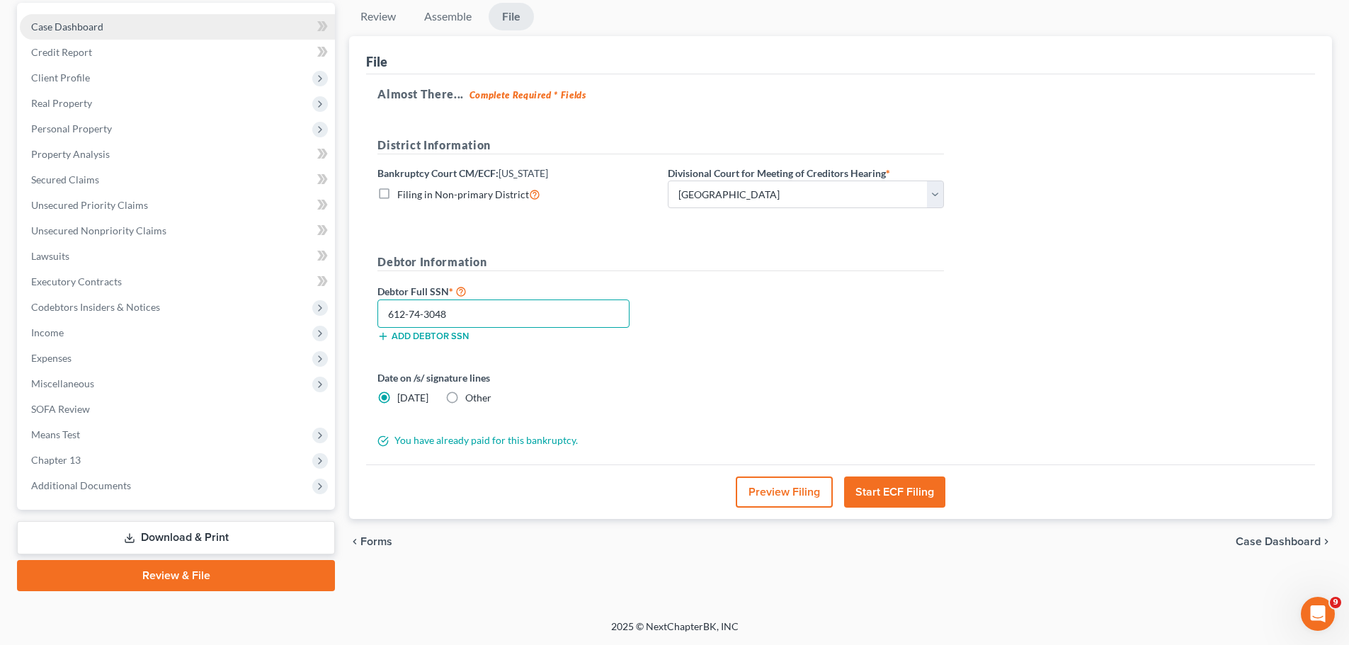
type input "612-74-3048"
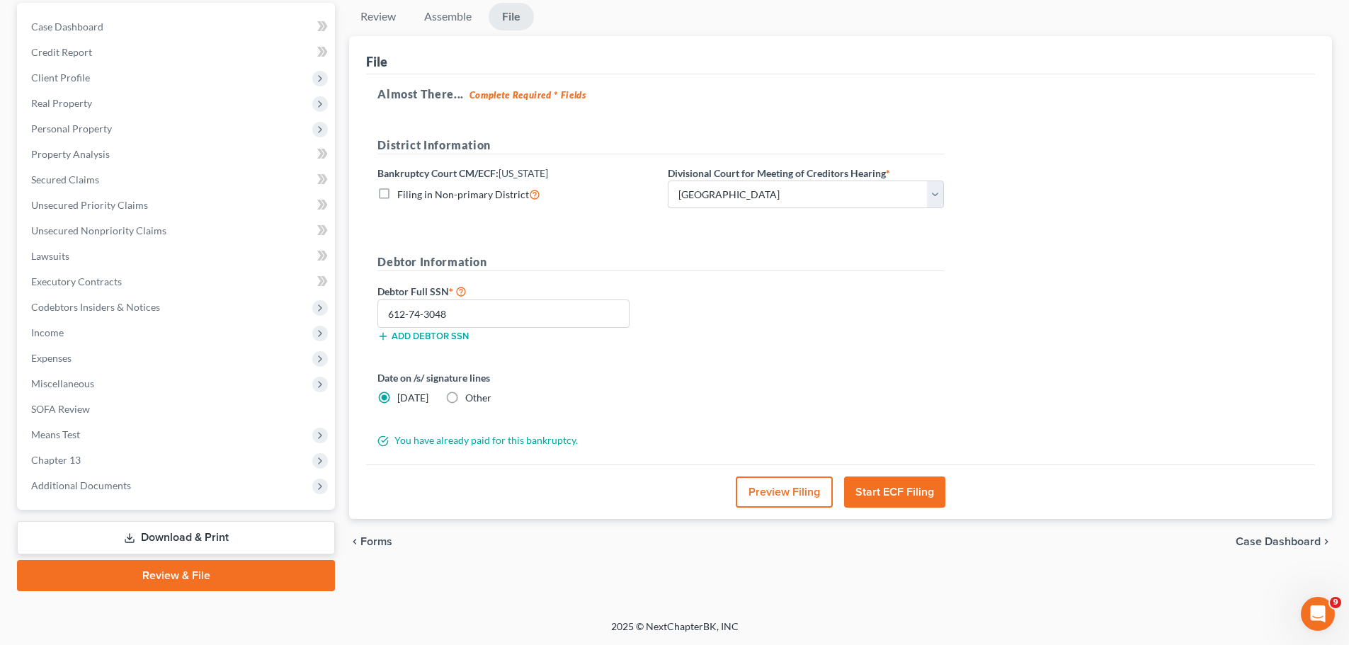
click at [791, 359] on form "District Information Bankruptcy Court CM/ECF: New Jersey Filing in Non-primary …" at bounding box center [660, 292] width 566 height 311
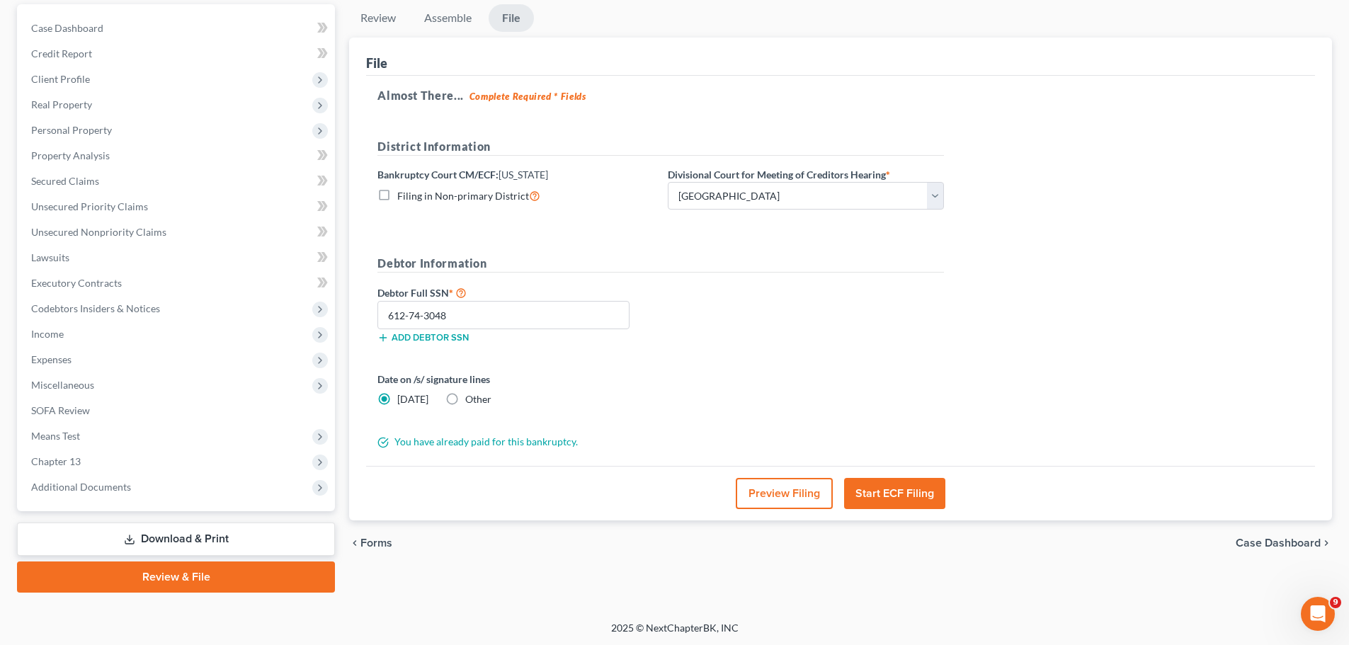
scroll to position [133, 0]
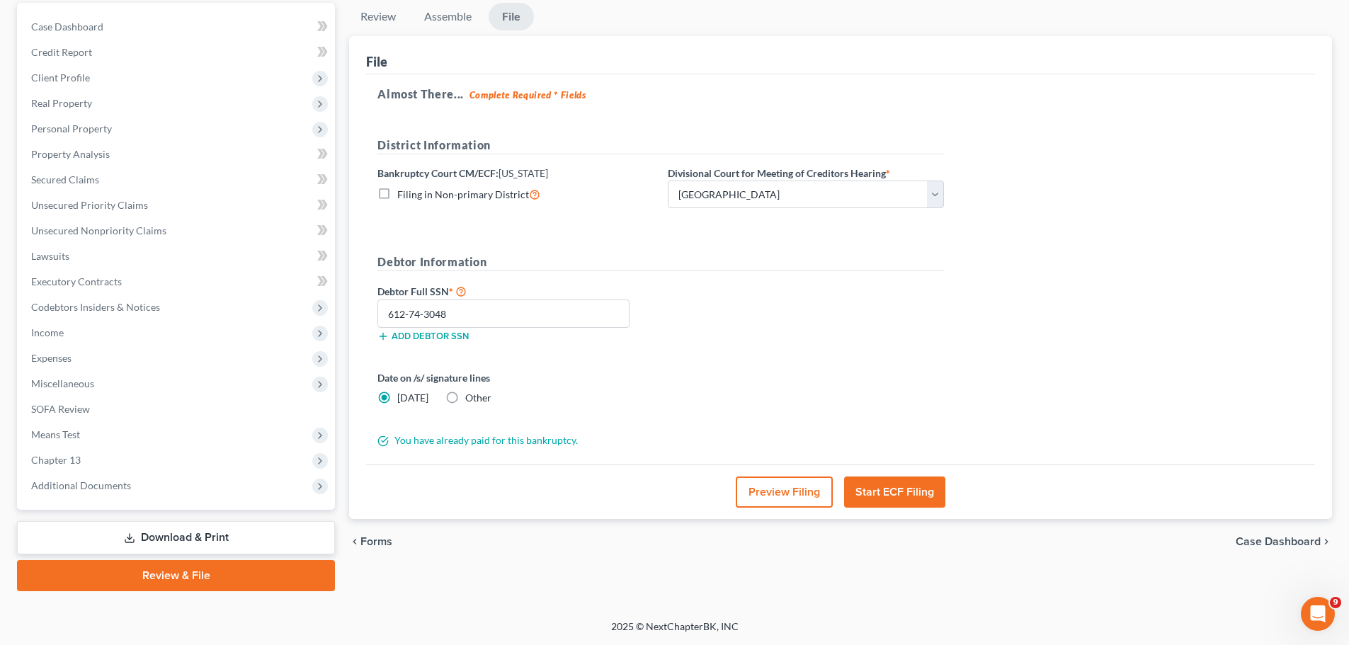
click at [718, 324] on div "Debtor Full SSN * 612-74-3048 Add debtor SSN" at bounding box center [660, 317] width 580 height 71
click at [834, 486] on button "Start ECF Filing" at bounding box center [894, 491] width 101 height 31
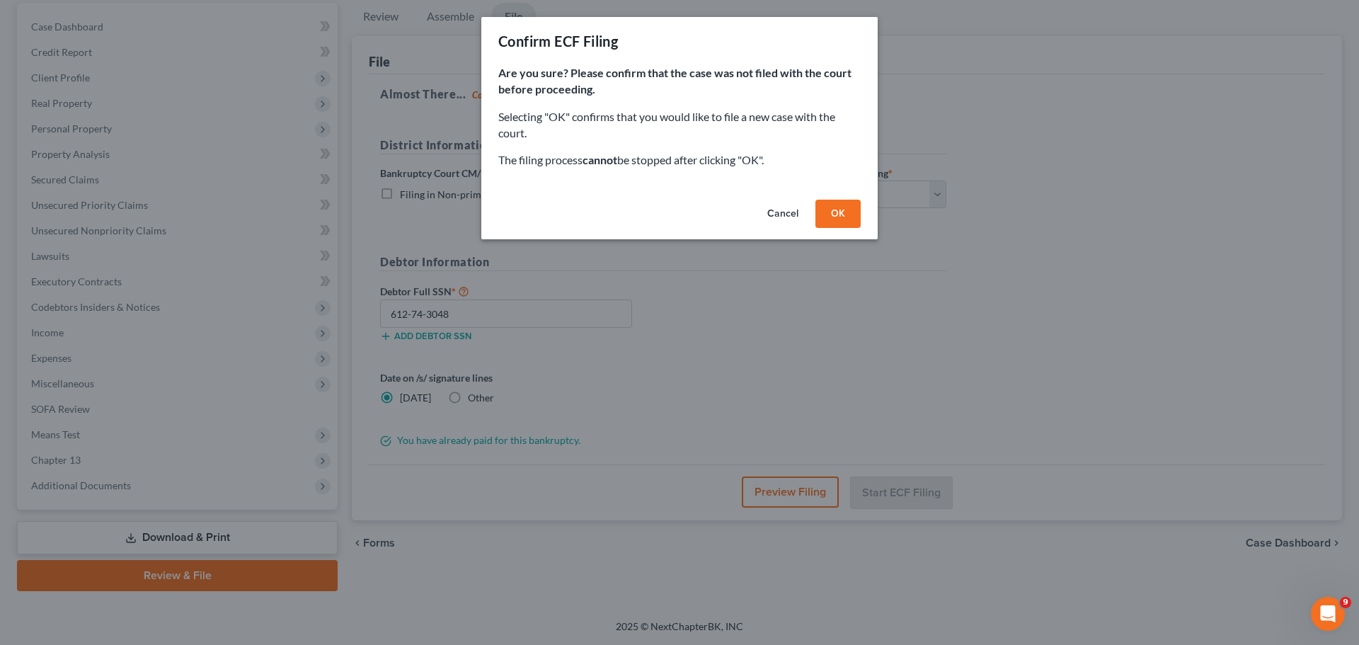
drag, startPoint x: 829, startPoint y: 214, endPoint x: 859, endPoint y: 255, distance: 50.1
click at [829, 215] on button "OK" at bounding box center [837, 214] width 45 height 28
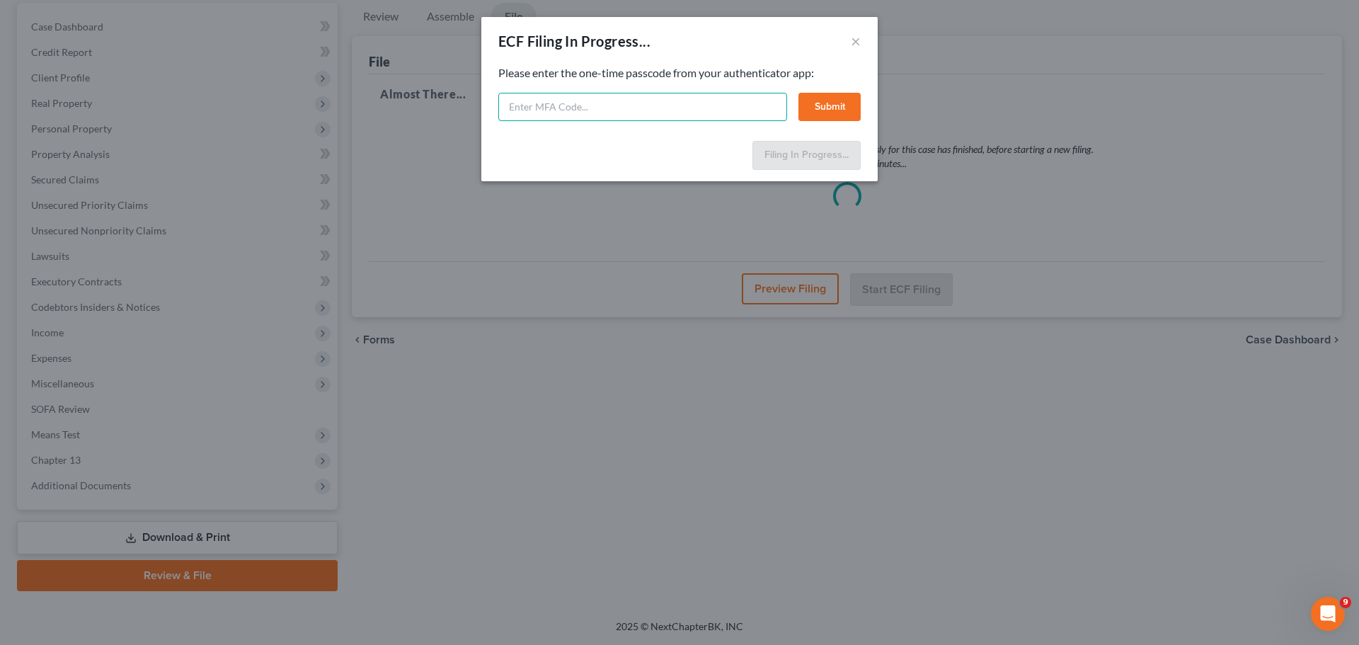
click at [603, 103] on input "text" at bounding box center [642, 107] width 289 height 28
type input "227794"
click at [820, 113] on button "Submit" at bounding box center [829, 107] width 62 height 28
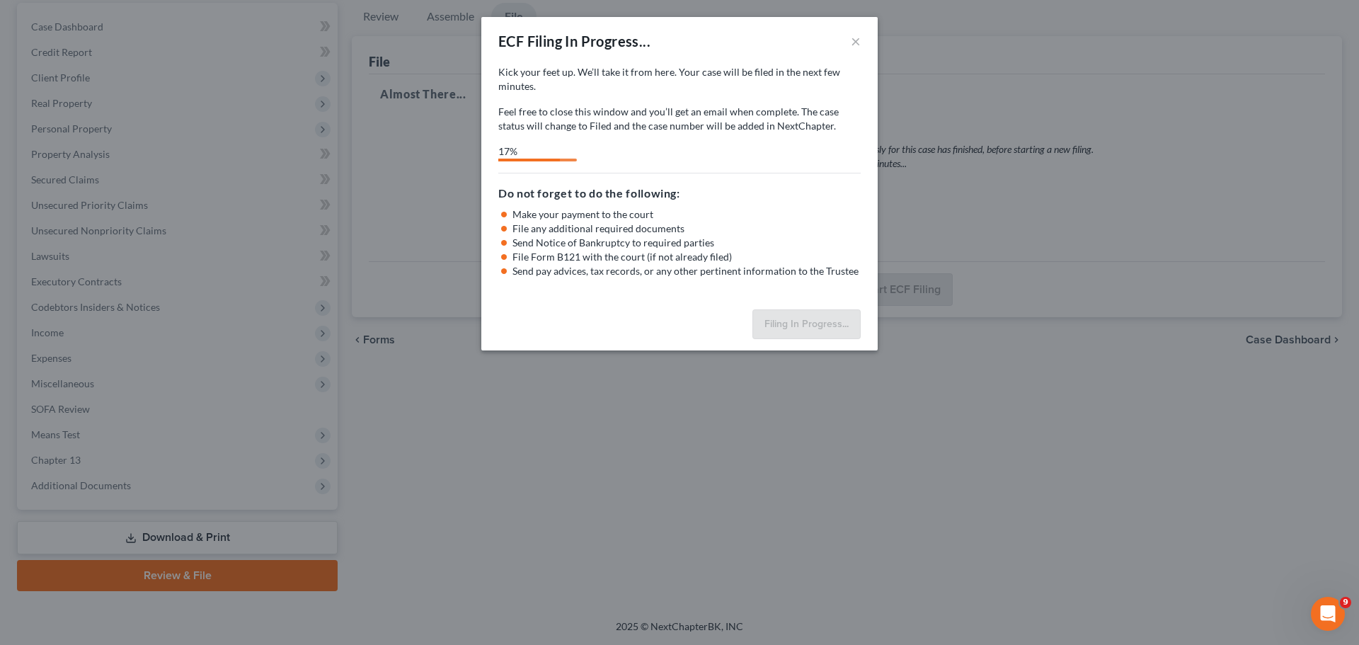
select select "2"
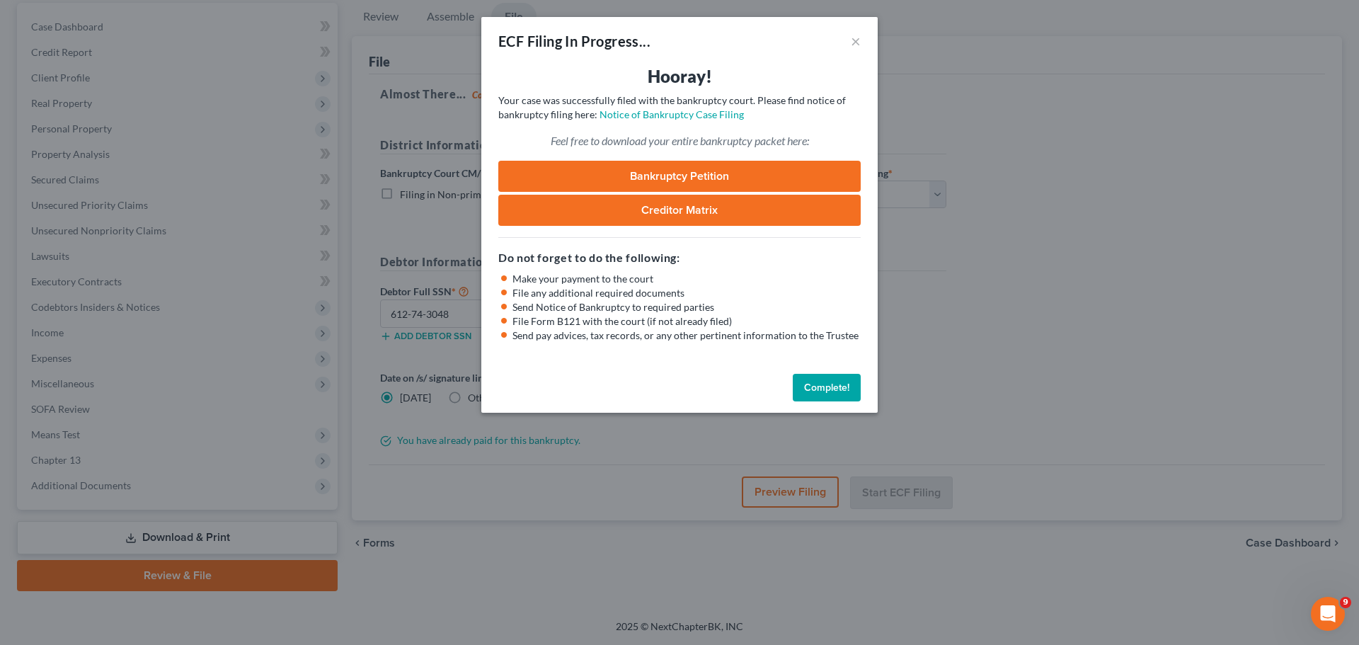
click at [830, 385] on button "Complete!" at bounding box center [827, 388] width 68 height 28
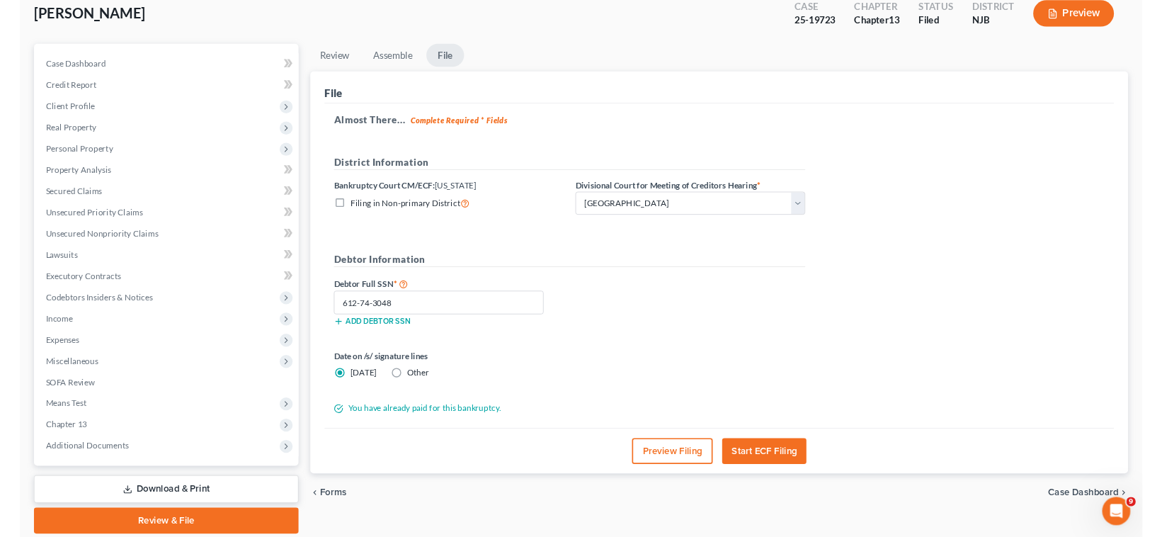
scroll to position [0, 0]
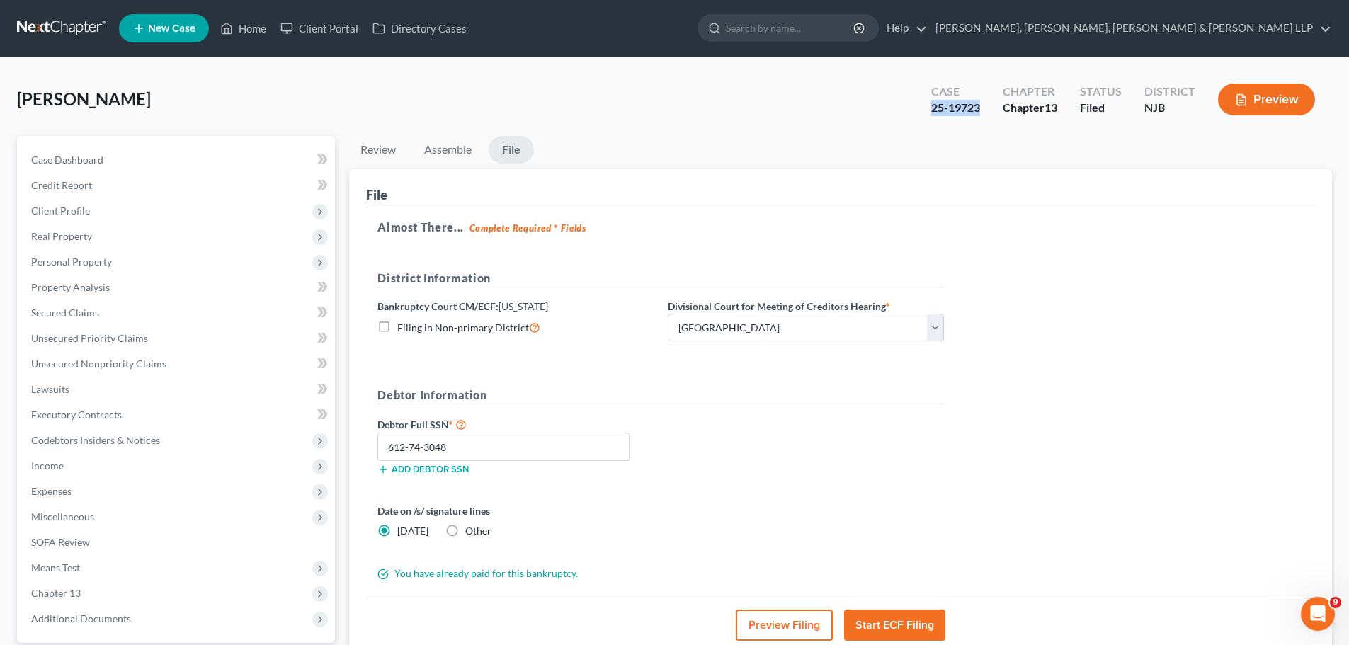
drag, startPoint x: 982, startPoint y: 110, endPoint x: 933, endPoint y: 114, distance: 49.0
click at [834, 114] on div "Case 25-19723" at bounding box center [955, 101] width 71 height 42
copy div "25-19723"
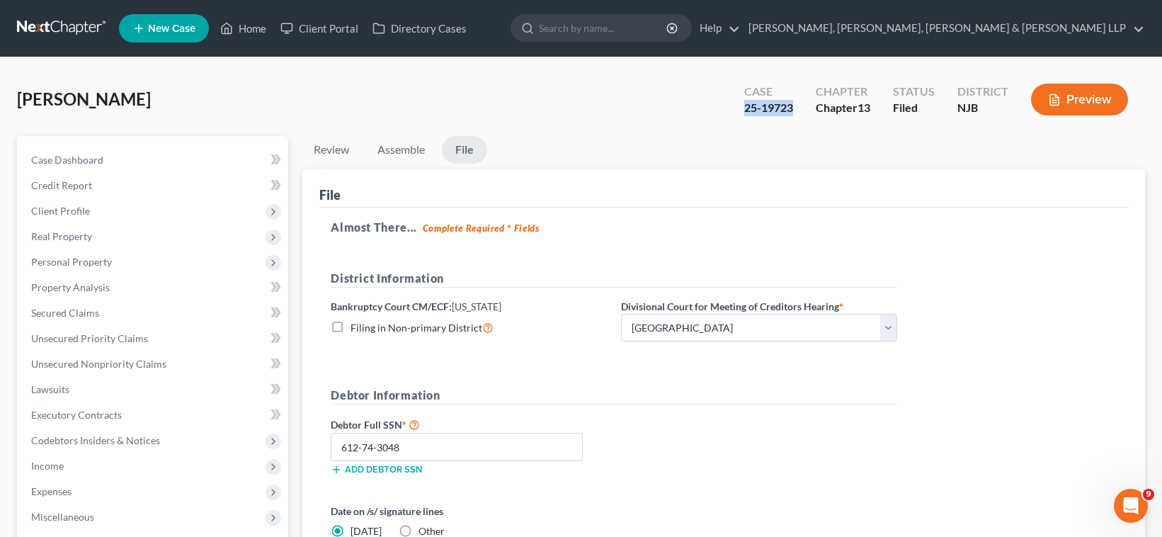
scroll to position [313, 0]
click at [834, 495] on div "Open Intercom Messenger" at bounding box center [1128, 503] width 47 height 47
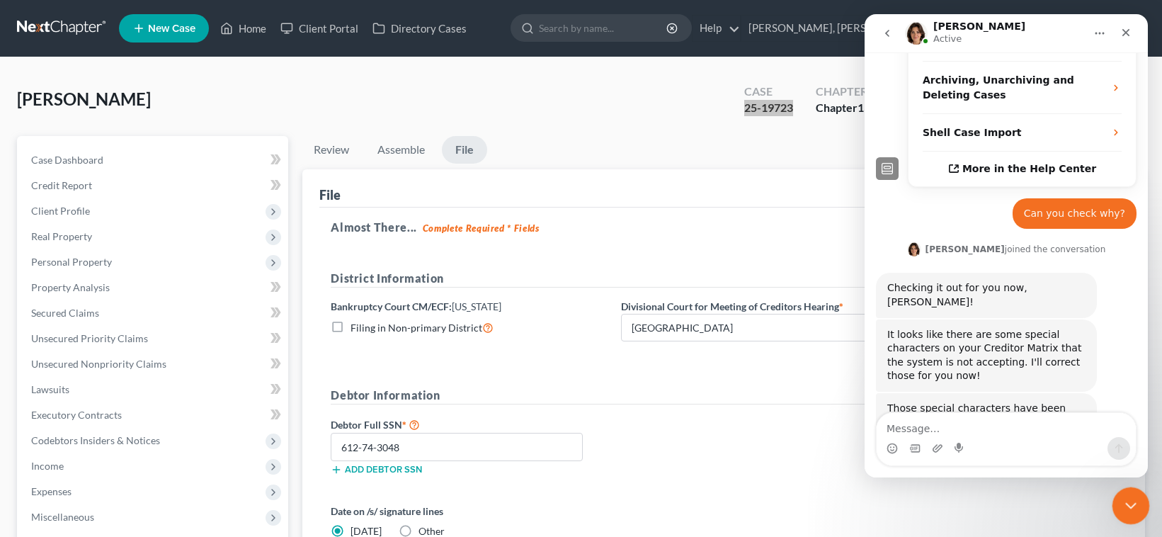
click at [834, 500] on icon "Close Intercom Messenger" at bounding box center [1128, 503] width 10 height 6
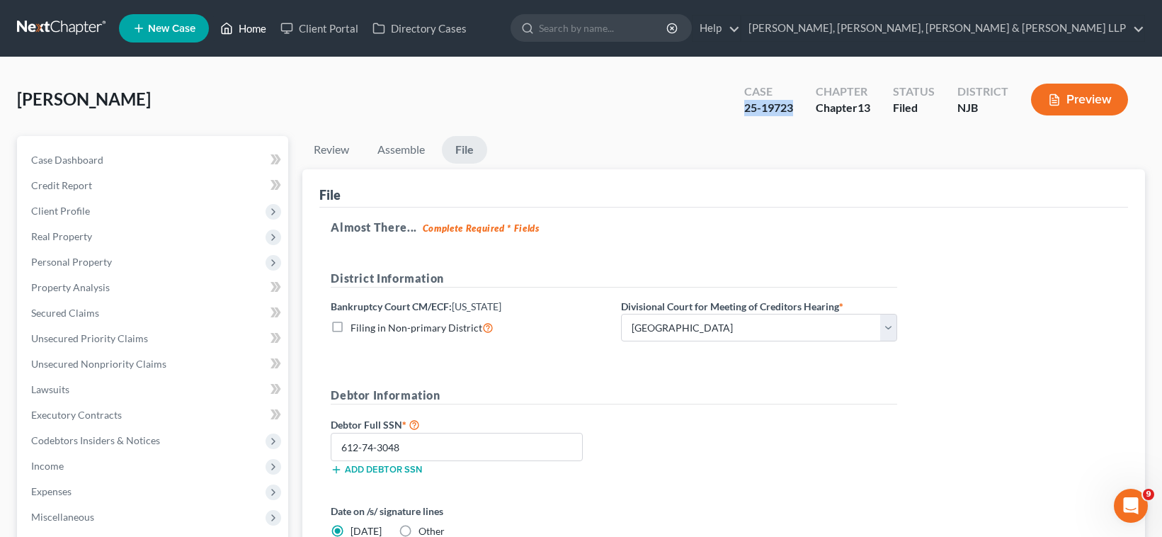
click at [248, 29] on link "Home" at bounding box center [243, 28] width 60 height 25
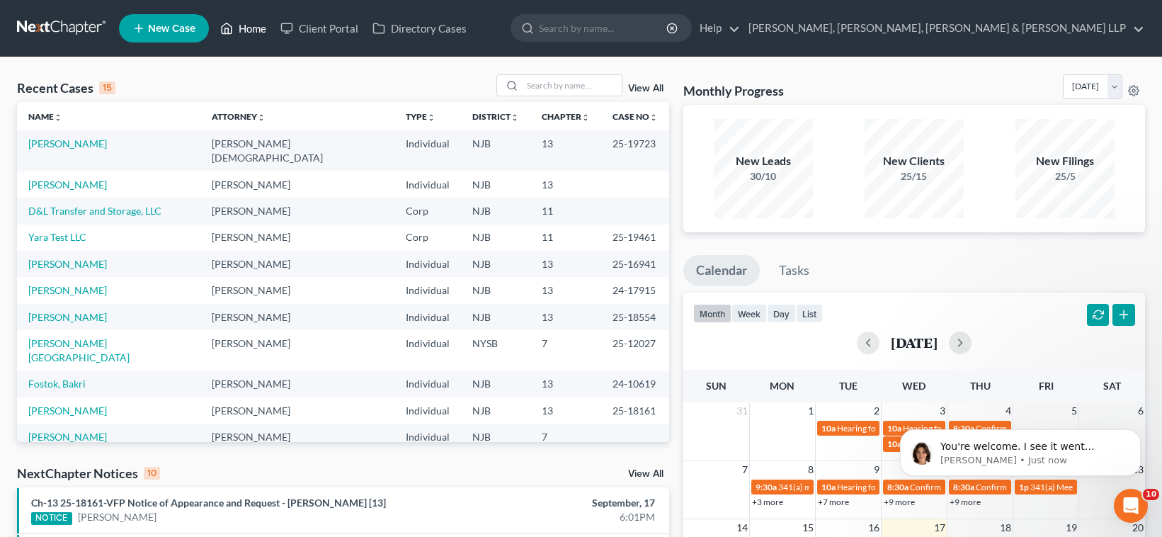
scroll to position [382, 0]
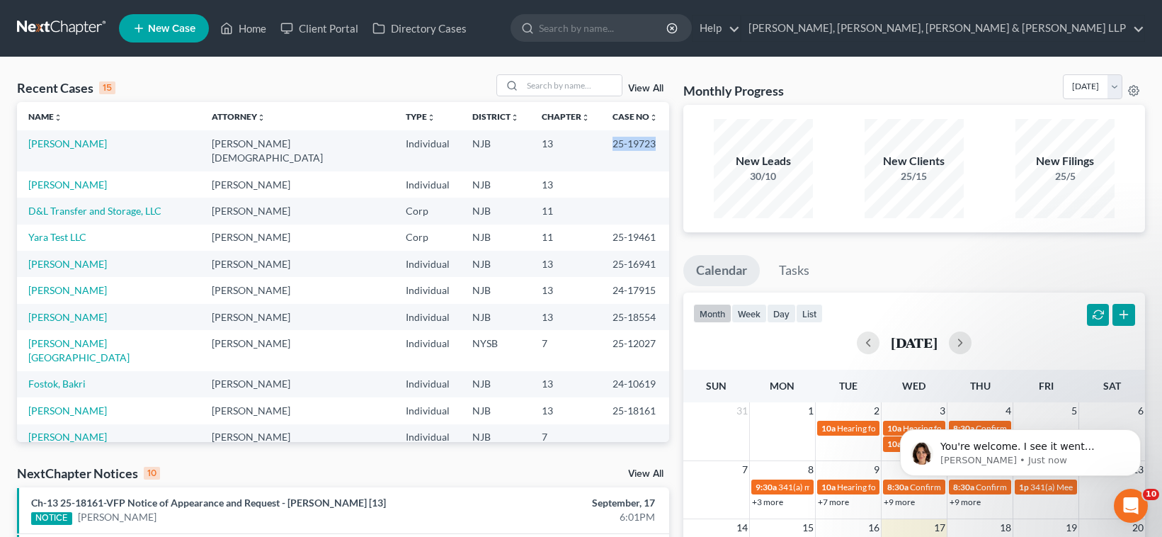
drag, startPoint x: 580, startPoint y: 144, endPoint x: 629, endPoint y: 139, distance: 48.4
click at [629, 139] on td "25-19723" at bounding box center [635, 150] width 68 height 40
copy td "25-19723"
click at [834, 457] on p "Emma • 5m ago" at bounding box center [1031, 460] width 183 height 13
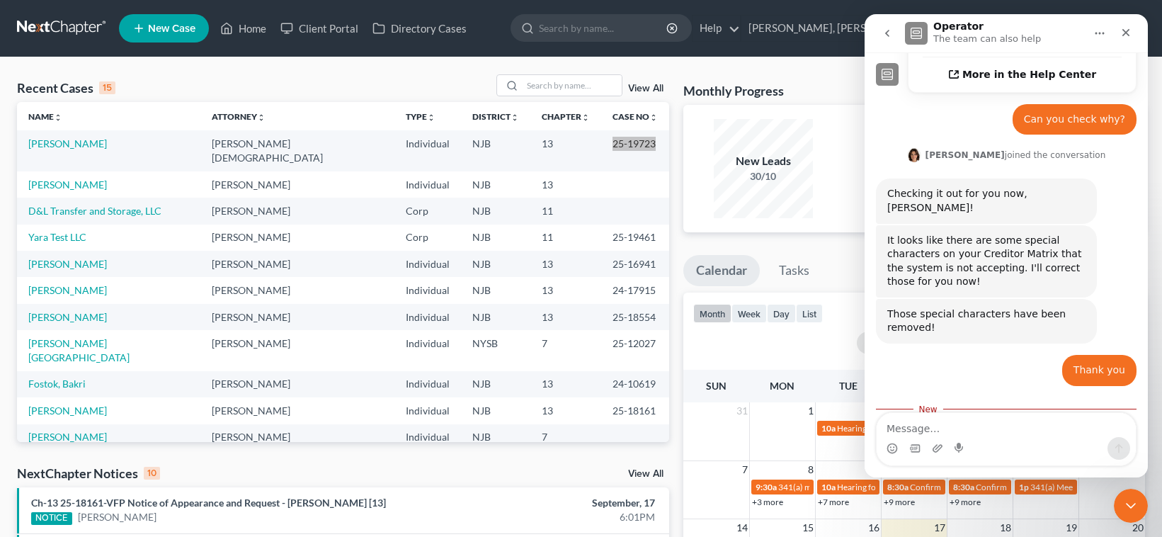
scroll to position [406, 0]
click at [834, 430] on textarea "Message…" at bounding box center [1005, 425] width 259 height 24
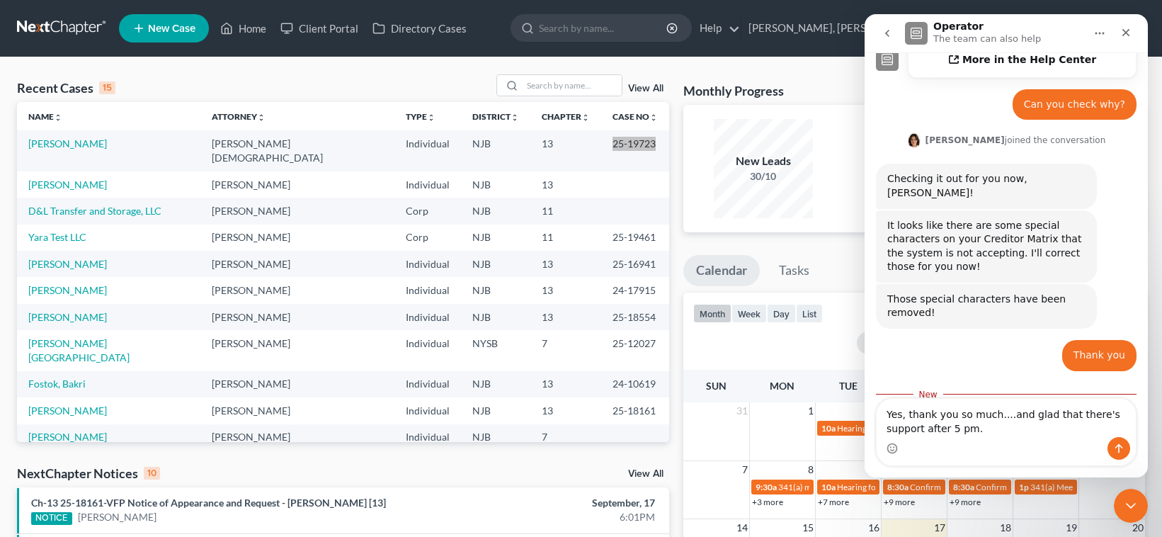
type textarea "Yes, thank you so much....and glad that there's support after 5 pm."
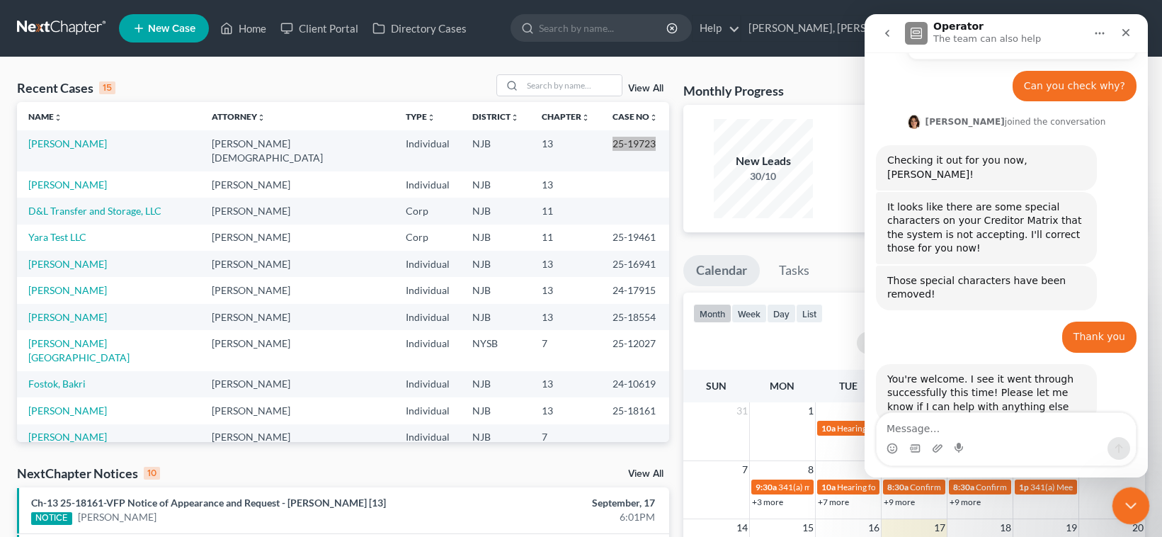
click at [834, 505] on div "Close Intercom Messenger" at bounding box center [1128, 503] width 34 height 34
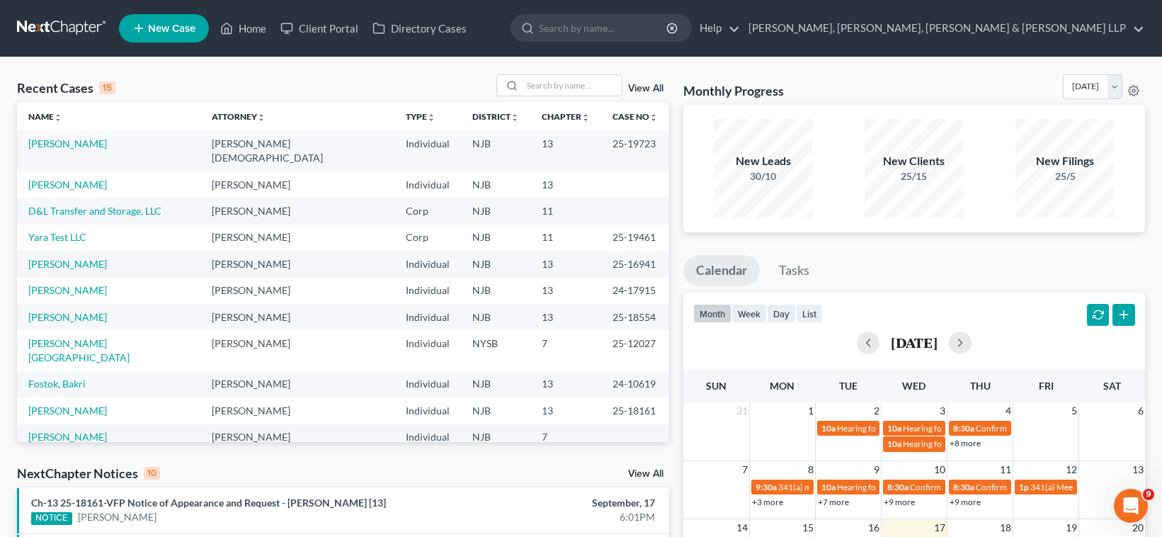
click at [319, 80] on div "Recent Cases 15 View All" at bounding box center [343, 88] width 652 height 28
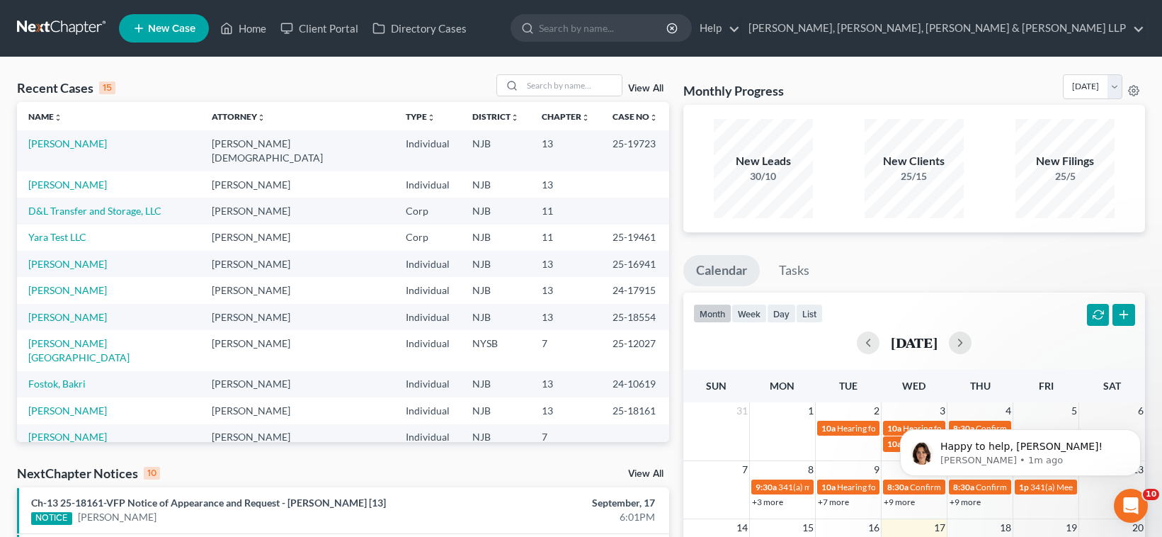
scroll to position [0, 0]
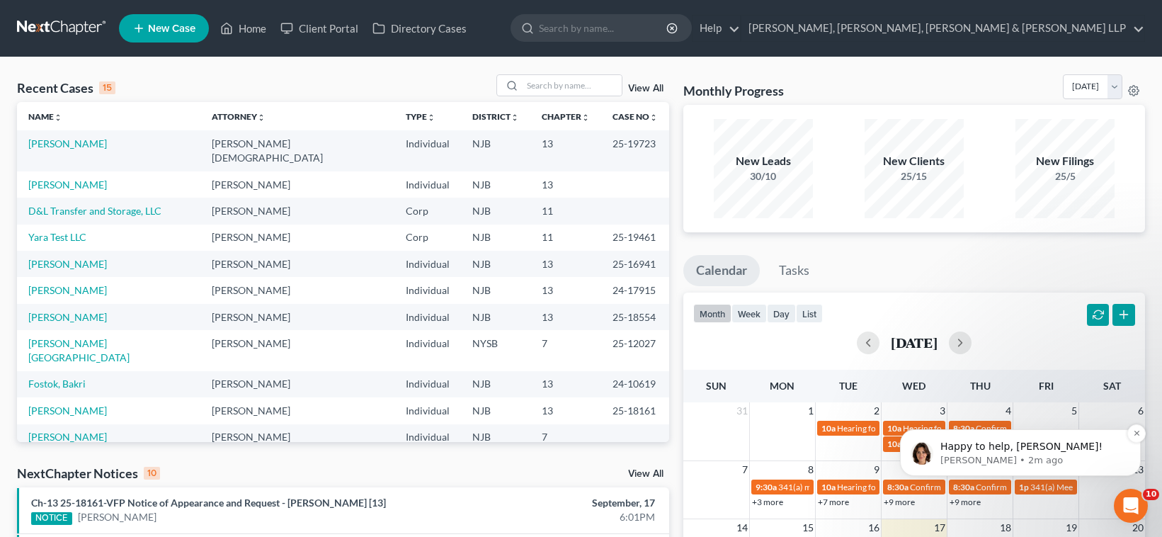
click at [834, 455] on p "Emma • 2m ago" at bounding box center [1031, 460] width 183 height 13
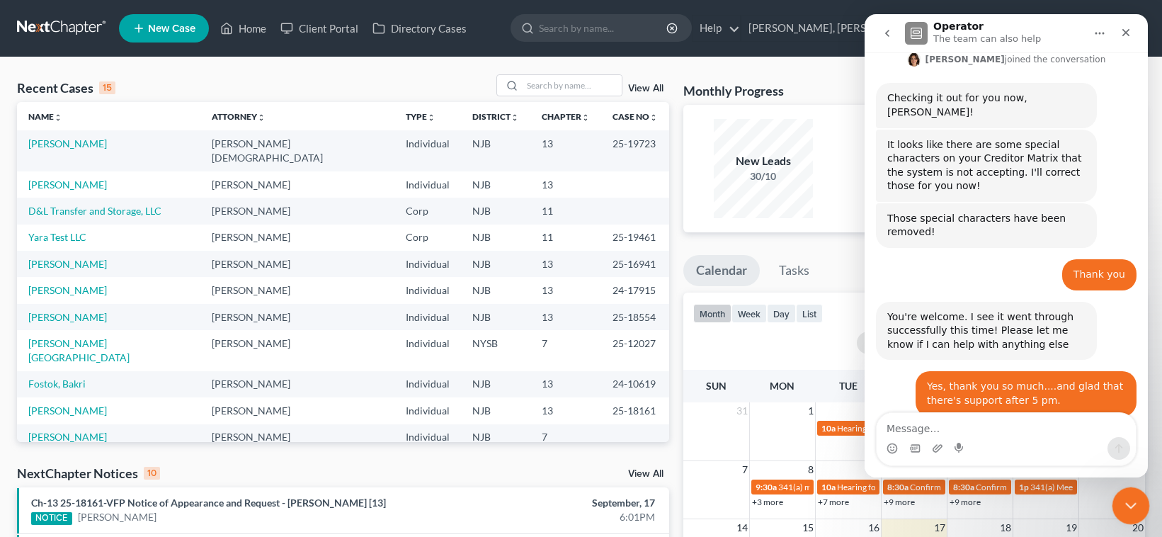
scroll to position [504, 0]
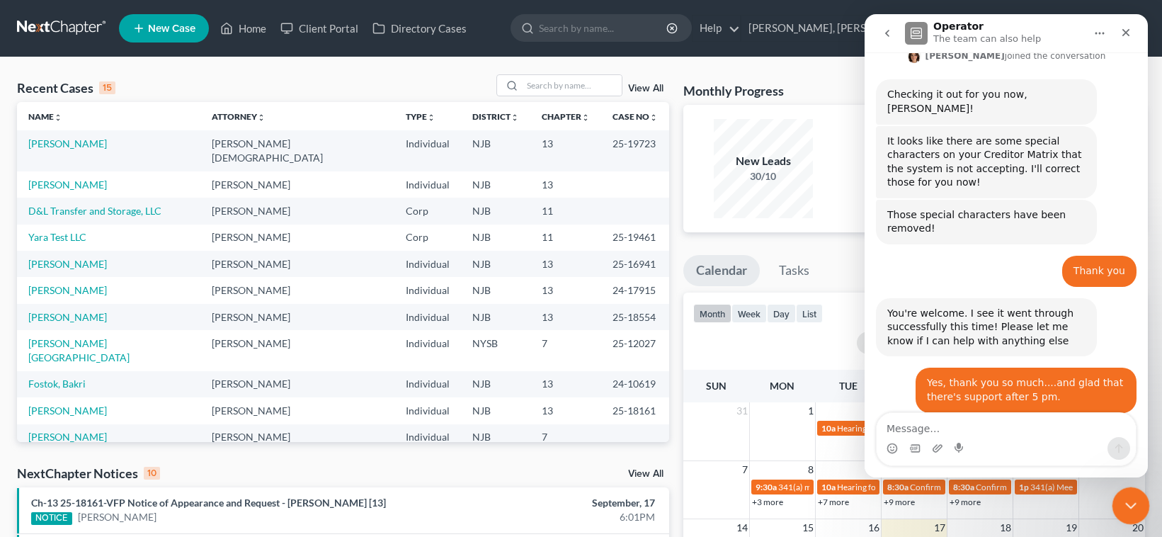
click at [834, 505] on icon "Close Intercom Messenger" at bounding box center [1128, 503] width 17 height 17
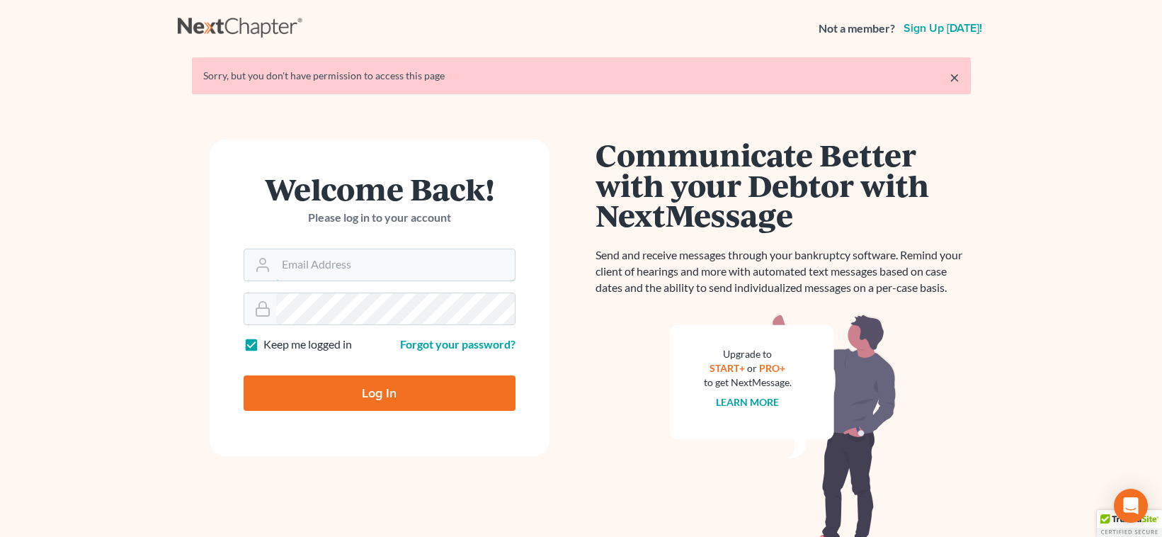
type input "[EMAIL_ADDRESS][DOMAIN_NAME]"
click at [338, 394] on input "Log In" at bounding box center [380, 392] width 272 height 35
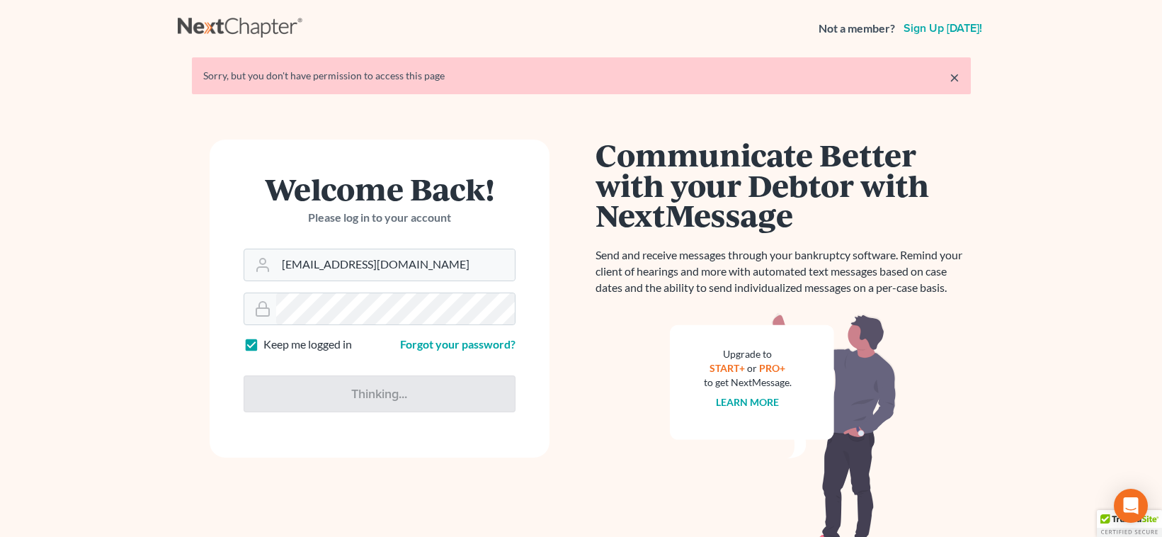
type input "Thinking..."
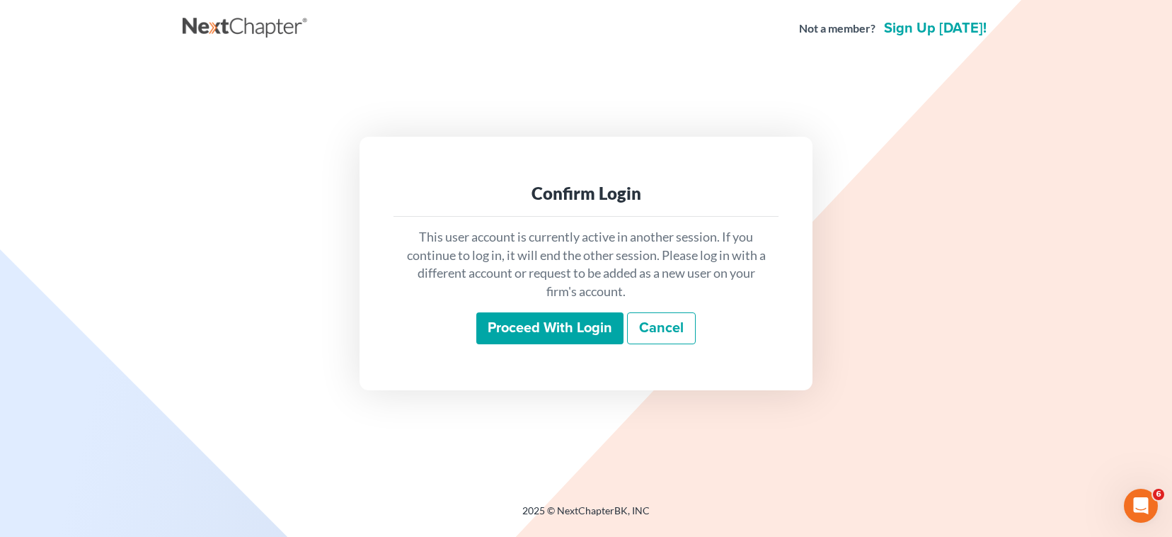
click at [544, 331] on input "Proceed with login" at bounding box center [549, 328] width 147 height 33
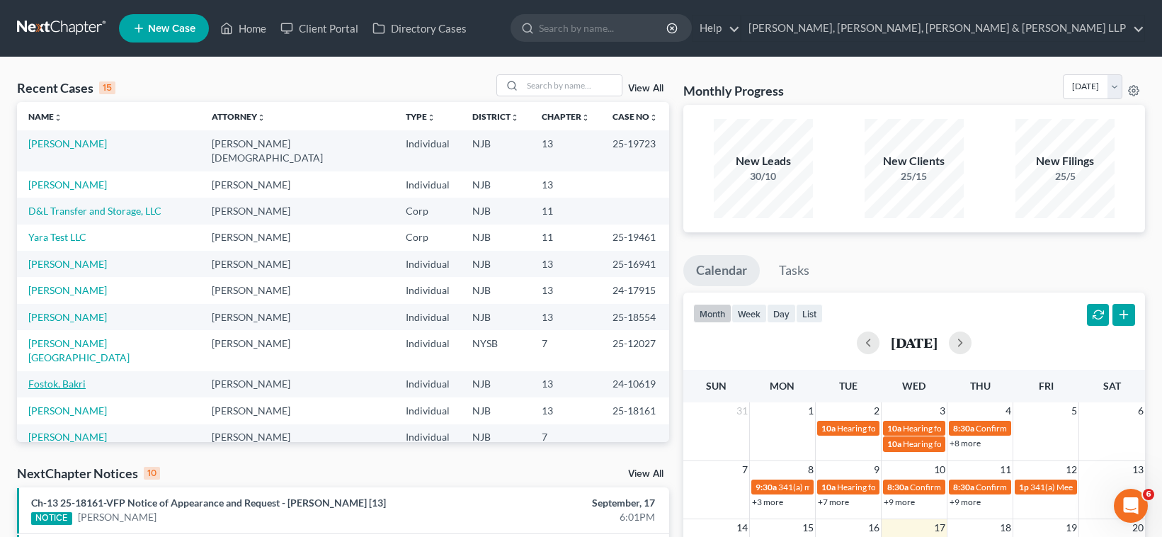
click at [71, 377] on link "Fostok, Bakri" at bounding box center [56, 383] width 57 height 12
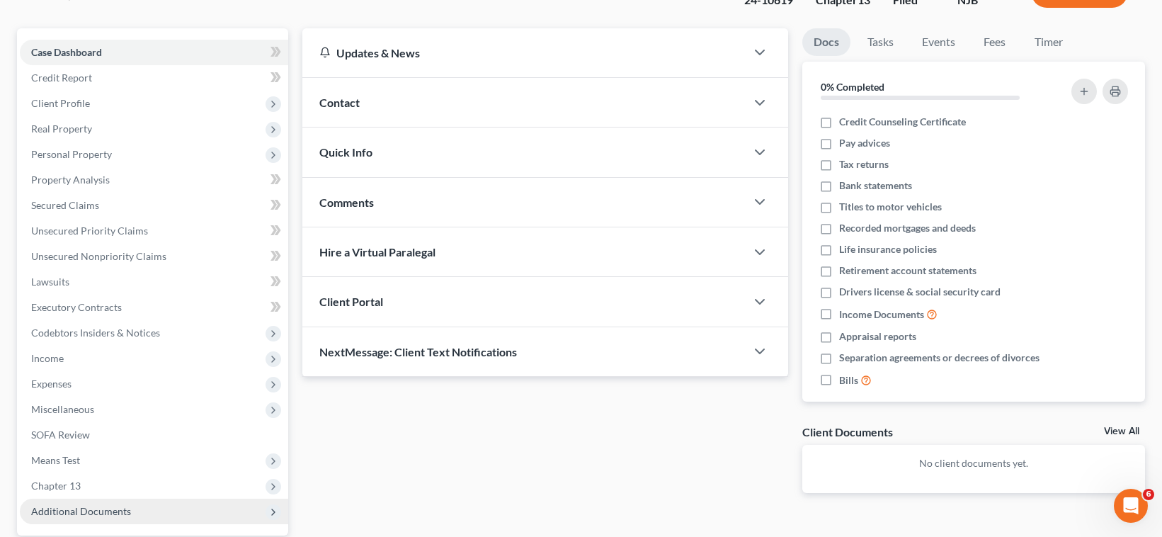
scroll to position [241, 0]
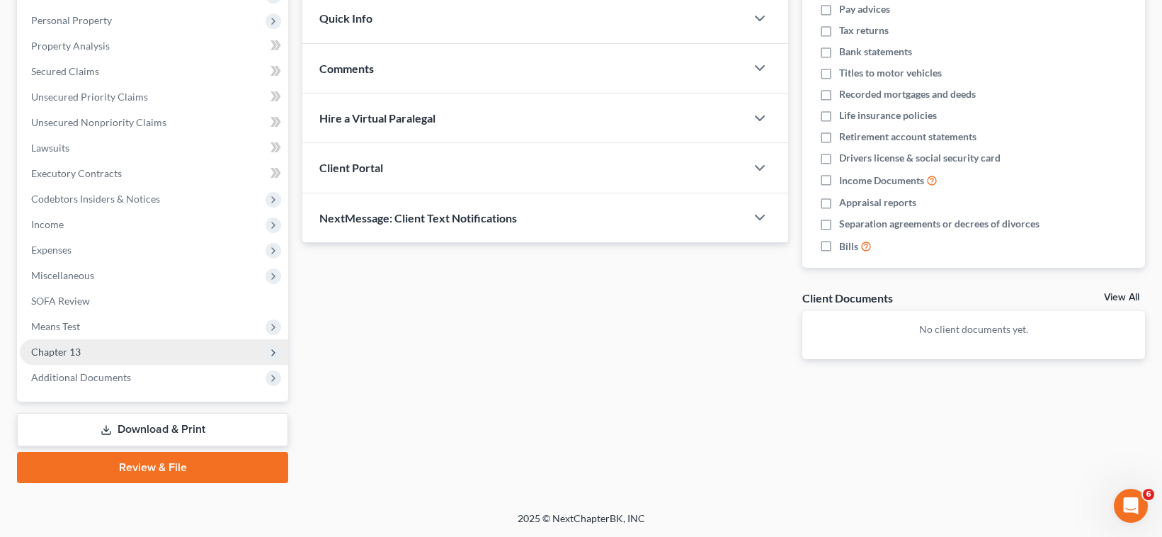
click at [67, 352] on span "Chapter 13" at bounding box center [56, 351] width 50 height 12
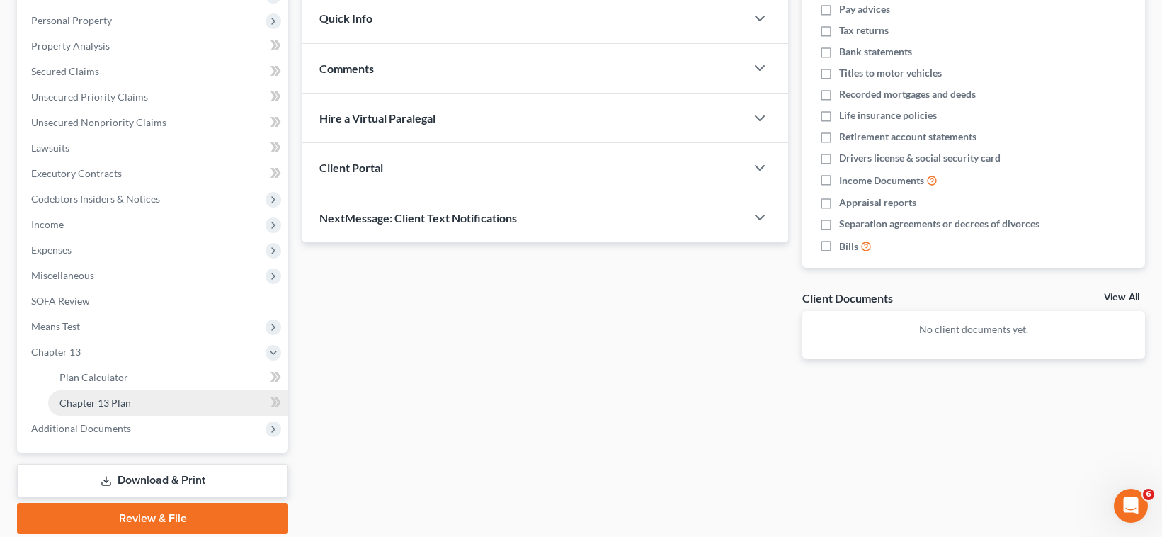
click at [96, 401] on span "Chapter 13 Plan" at bounding box center [94, 402] width 71 height 12
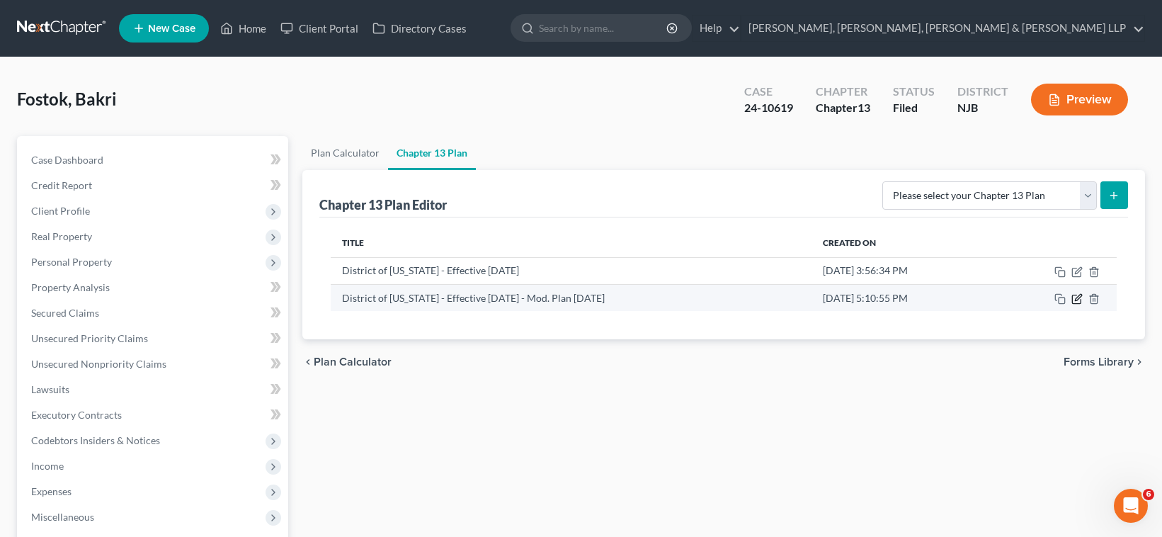
click at [1077, 299] on icon "button" at bounding box center [1076, 298] width 11 height 11
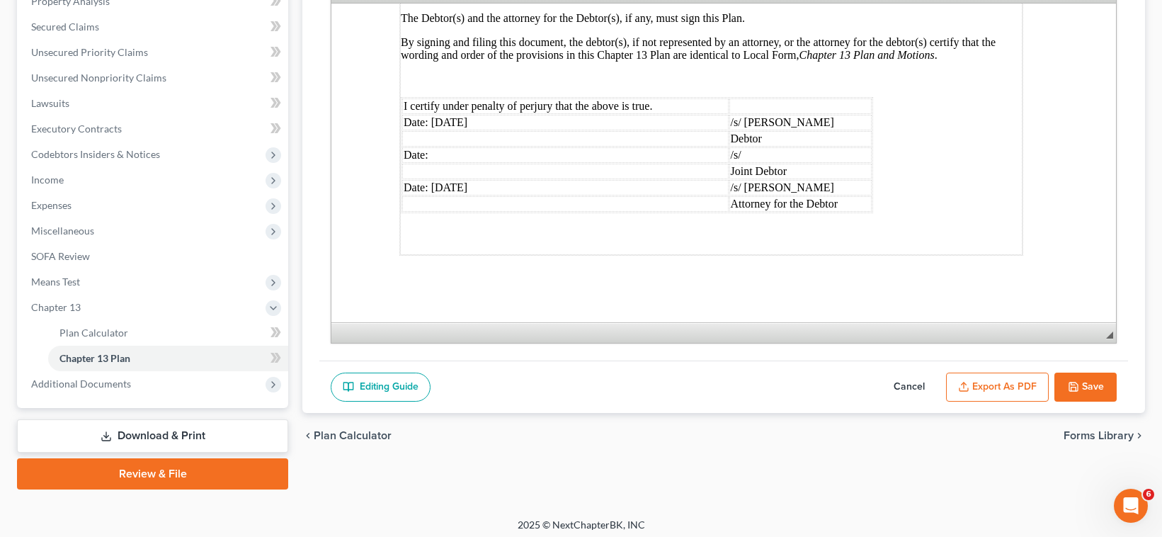
scroll to position [292, 0]
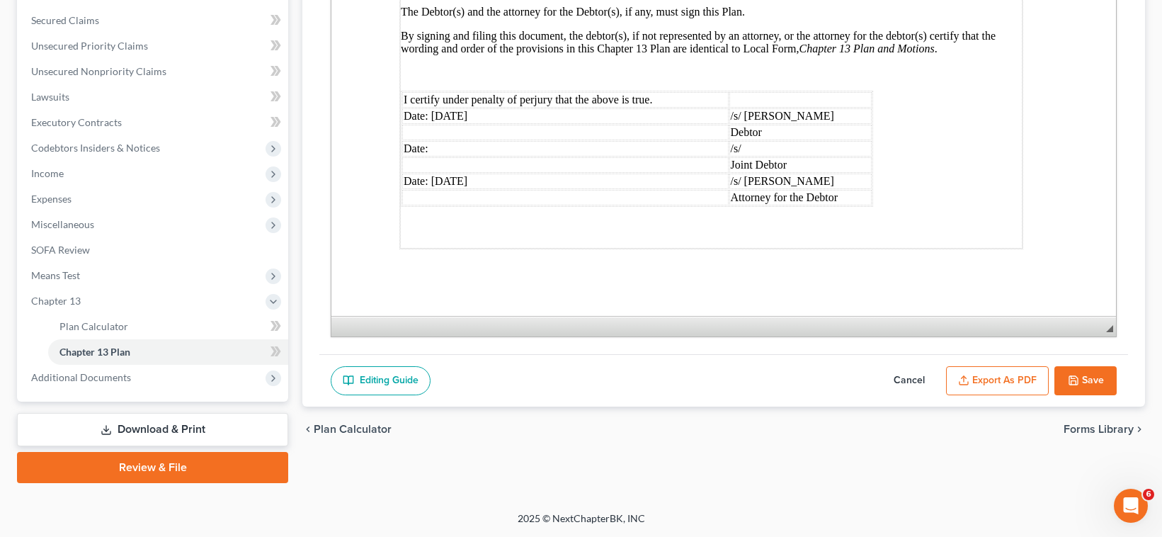
click at [1009, 372] on button "Export as PDF" at bounding box center [997, 381] width 103 height 30
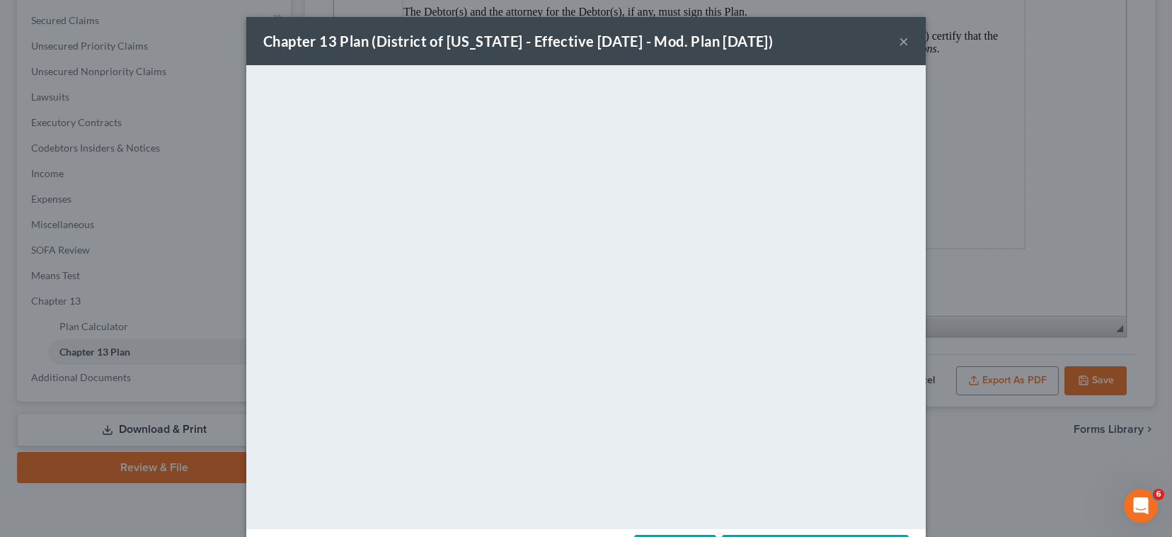
click at [902, 41] on button "×" at bounding box center [904, 41] width 10 height 17
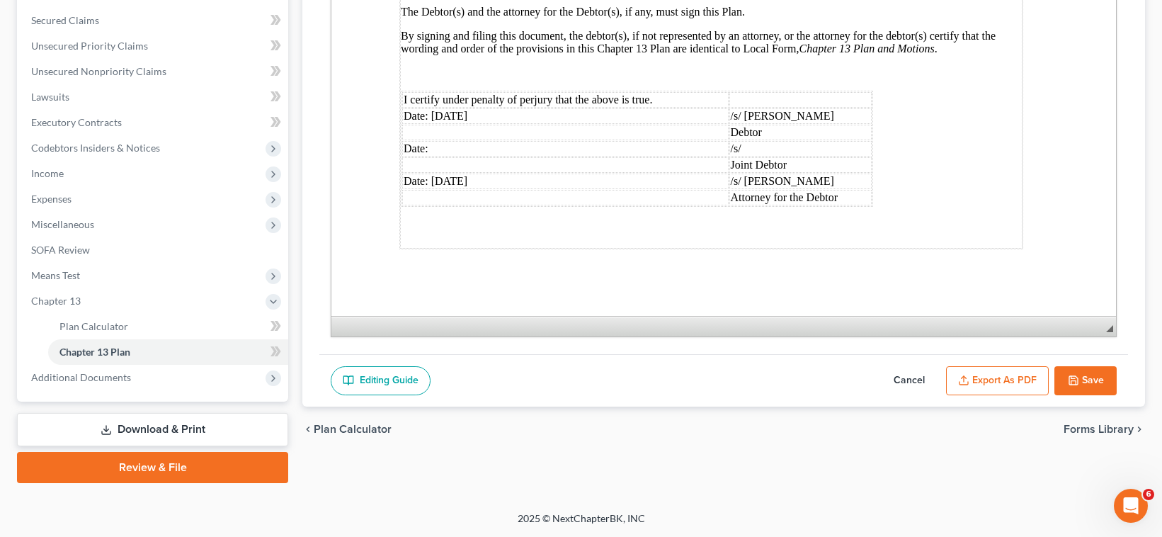
click at [1113, 384] on button "Save" at bounding box center [1085, 381] width 62 height 30
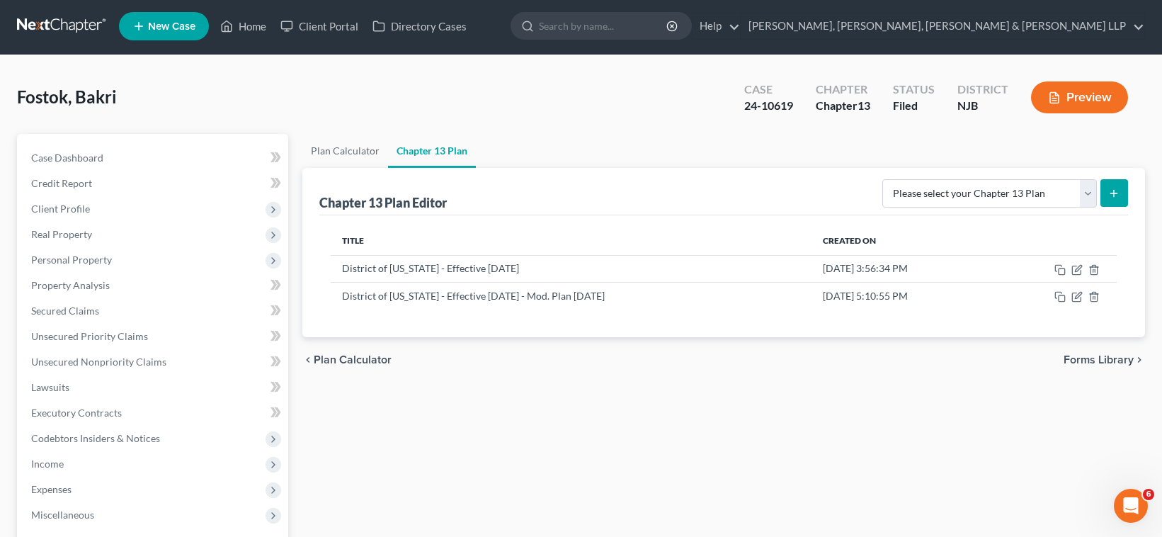
scroll to position [0, 0]
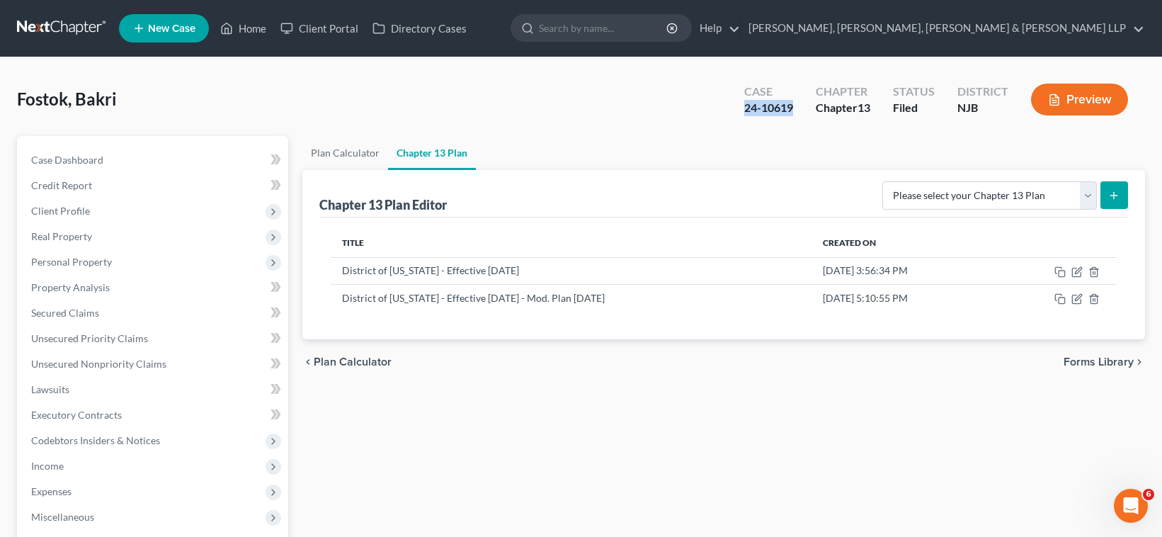
drag, startPoint x: 801, startPoint y: 110, endPoint x: 745, endPoint y: 113, distance: 56.0
click at [745, 113] on div "Case 24-10619" at bounding box center [768, 101] width 71 height 42
copy div "24-10619"
